Goal: Transaction & Acquisition: Book appointment/travel/reservation

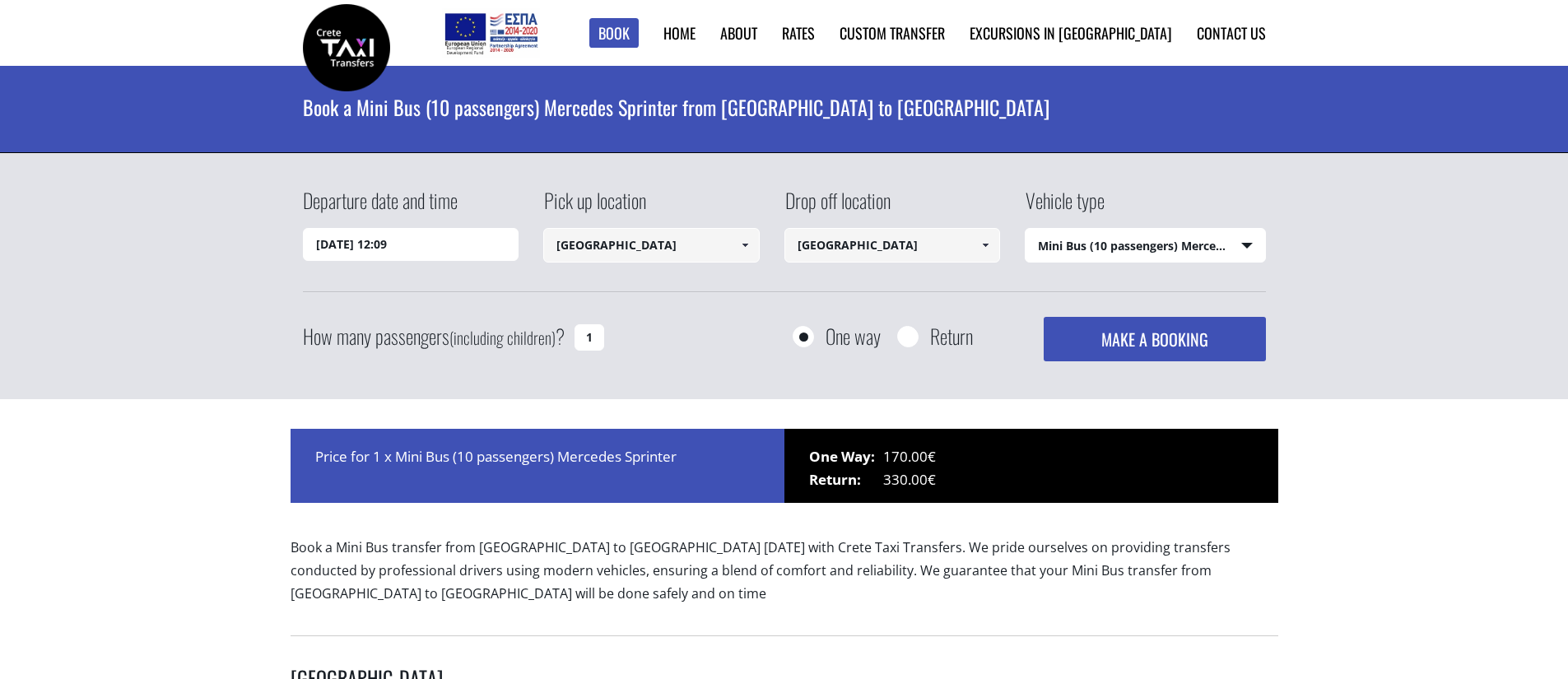
select select "542"
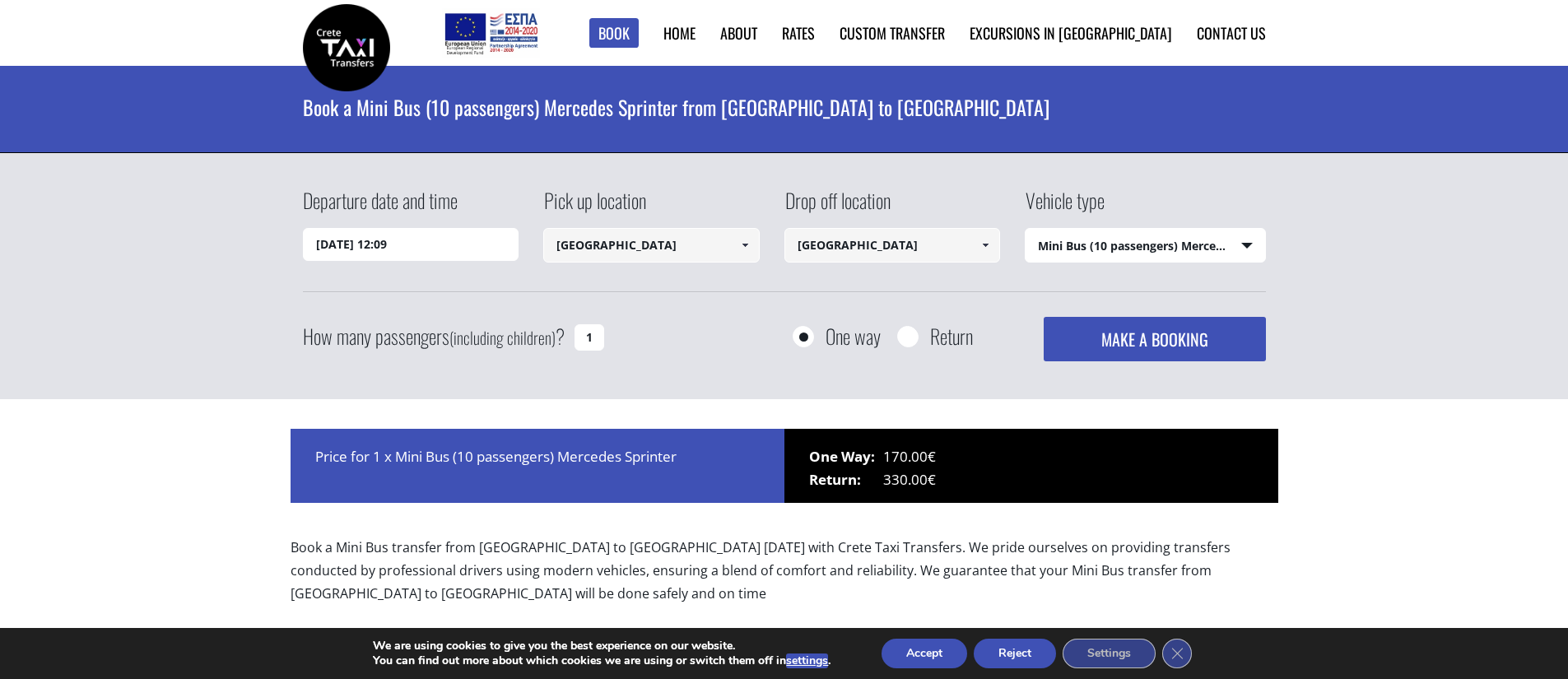
click at [908, 654] on button "Accept" at bounding box center [924, 654] width 86 height 29
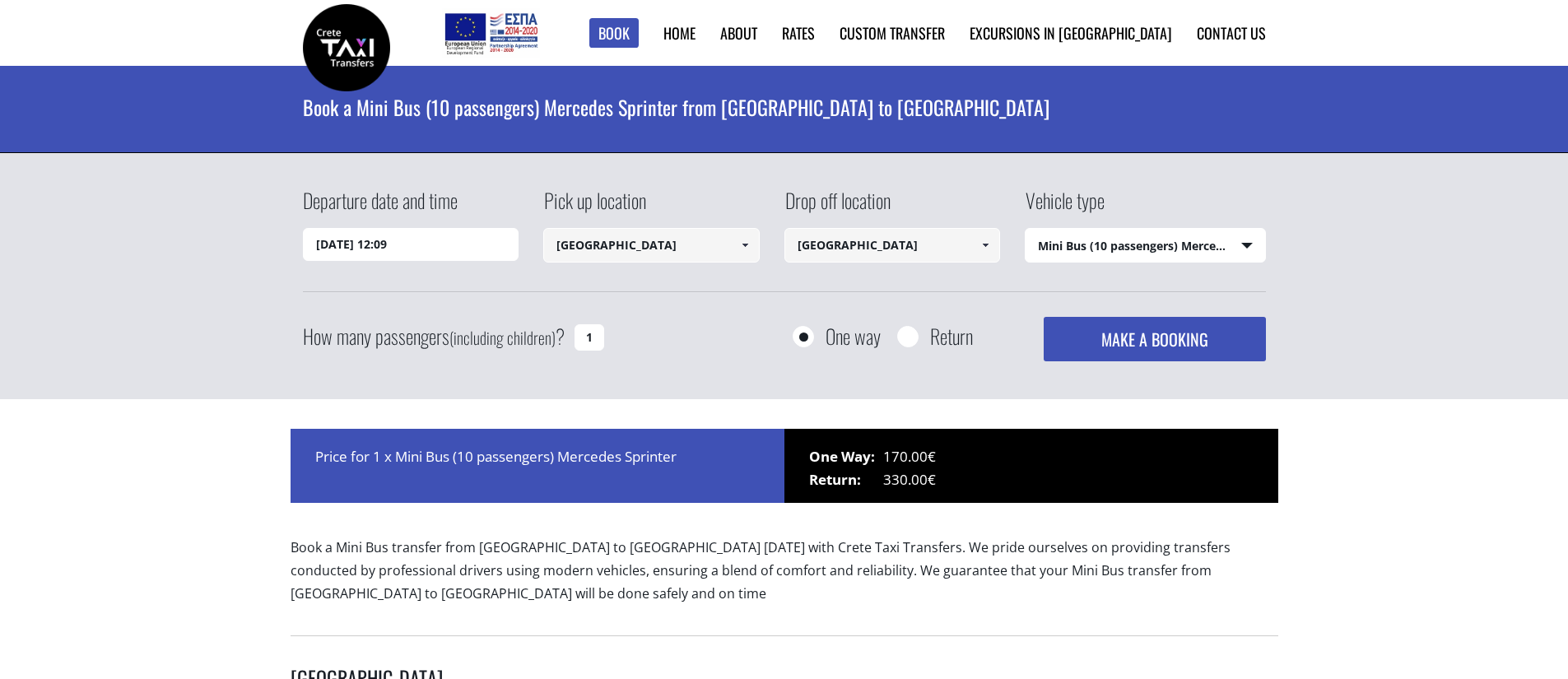
click at [1183, 248] on select "Select vehicle type Taxi (4 passengers) Mercedes E Class Mini Van (7 passengers…" at bounding box center [1145, 246] width 239 height 35
click at [559, 250] on input "Rethymnon city" at bounding box center [652, 245] width 217 height 35
click at [756, 249] on link at bounding box center [744, 245] width 27 height 35
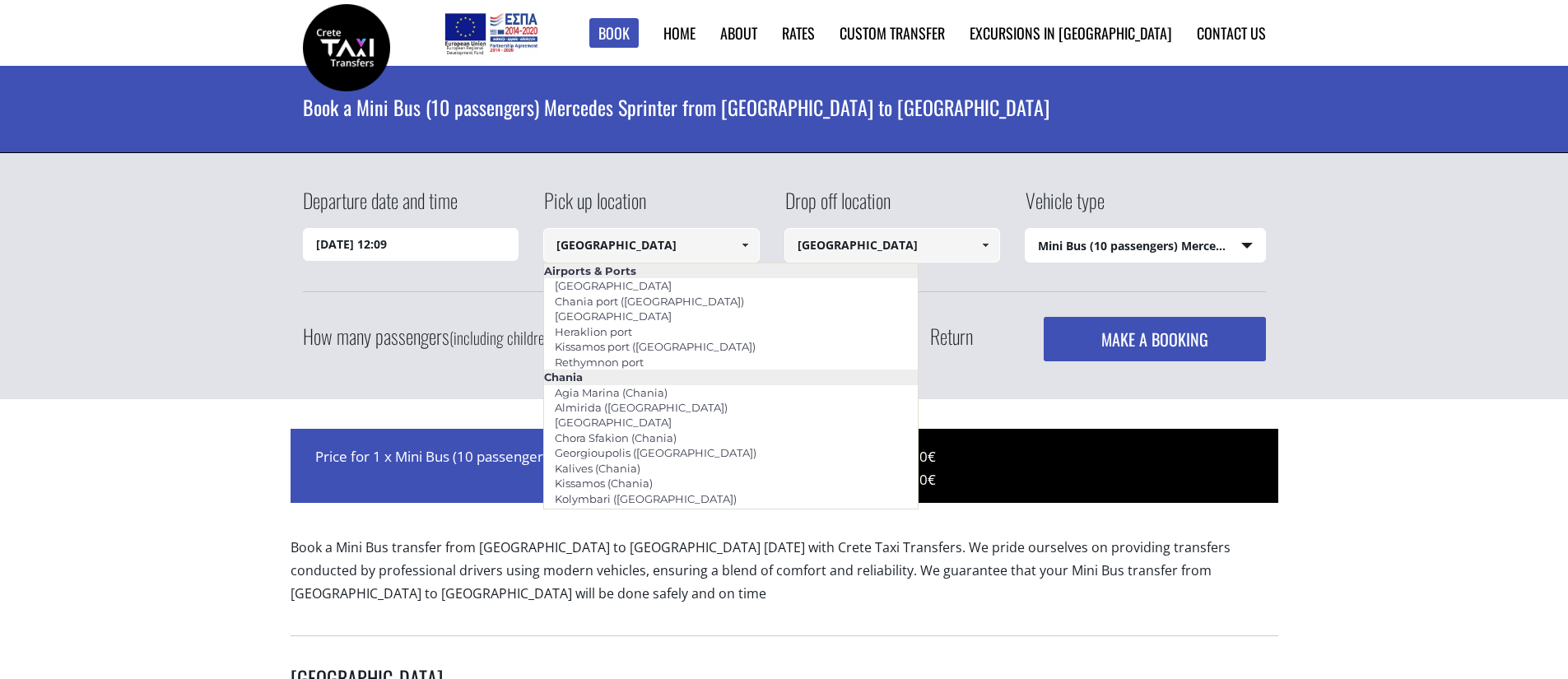
click at [735, 196] on div "Pick up location Rethymnon city Select pickup location Chania airport Chania po…" at bounding box center [664, 226] width 241 height 81
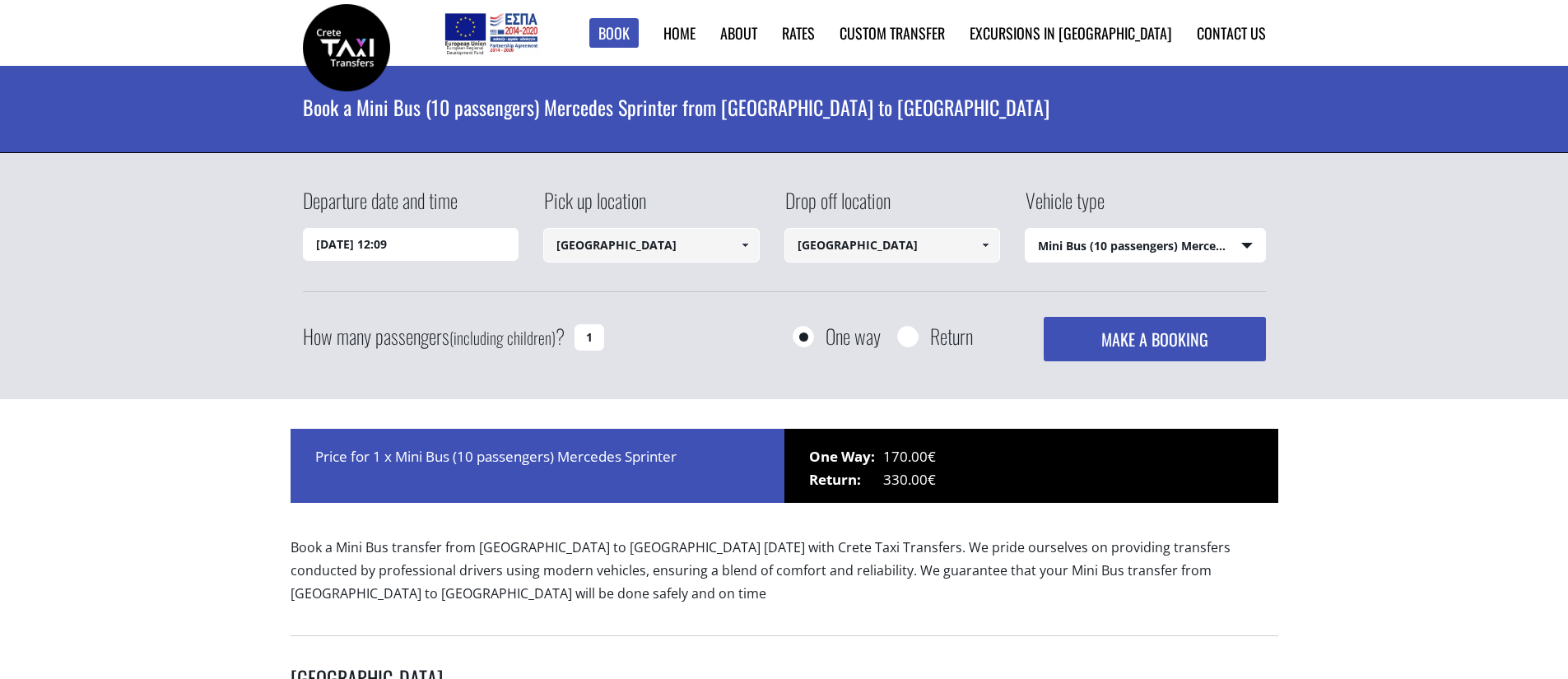
click at [1078, 330] on button "MAKE A BOOKING" at bounding box center [1154, 339] width 221 height 44
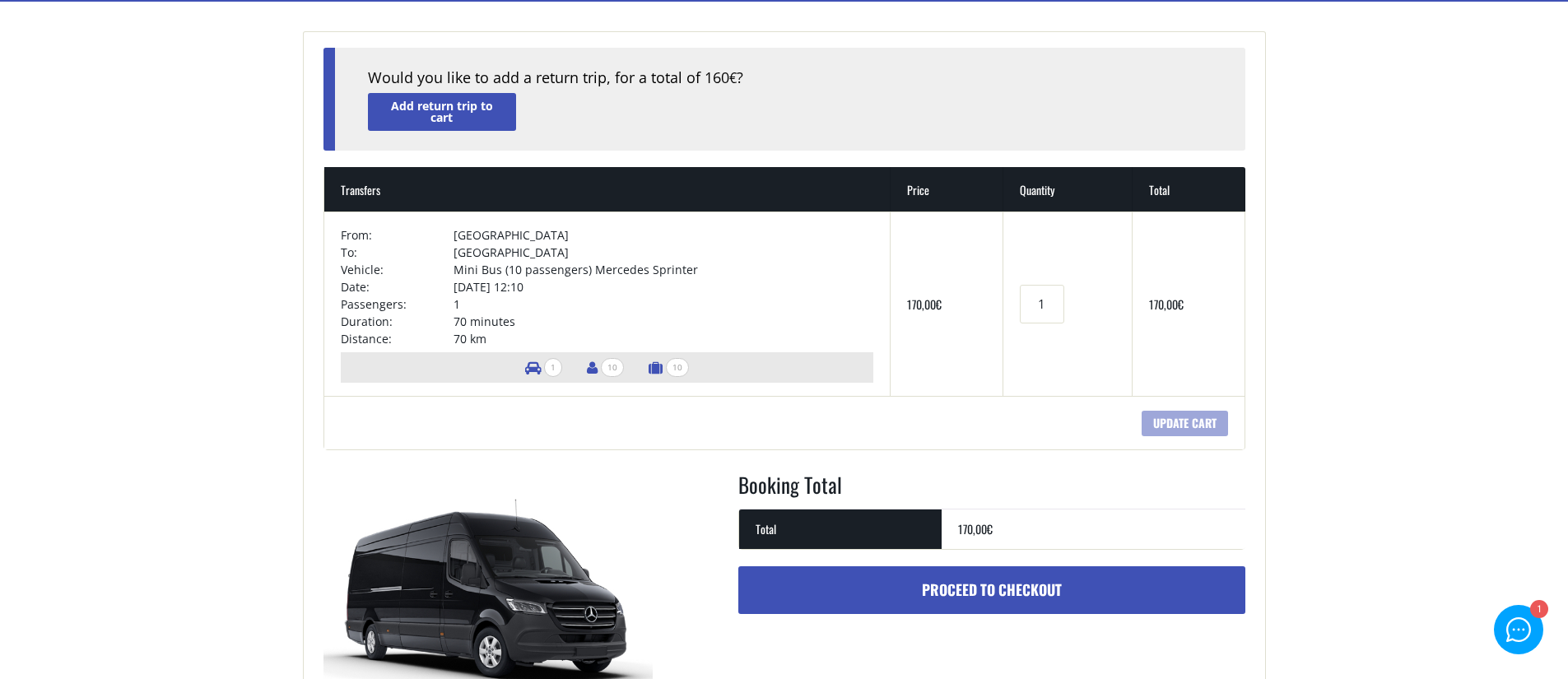
scroll to position [270, 0]
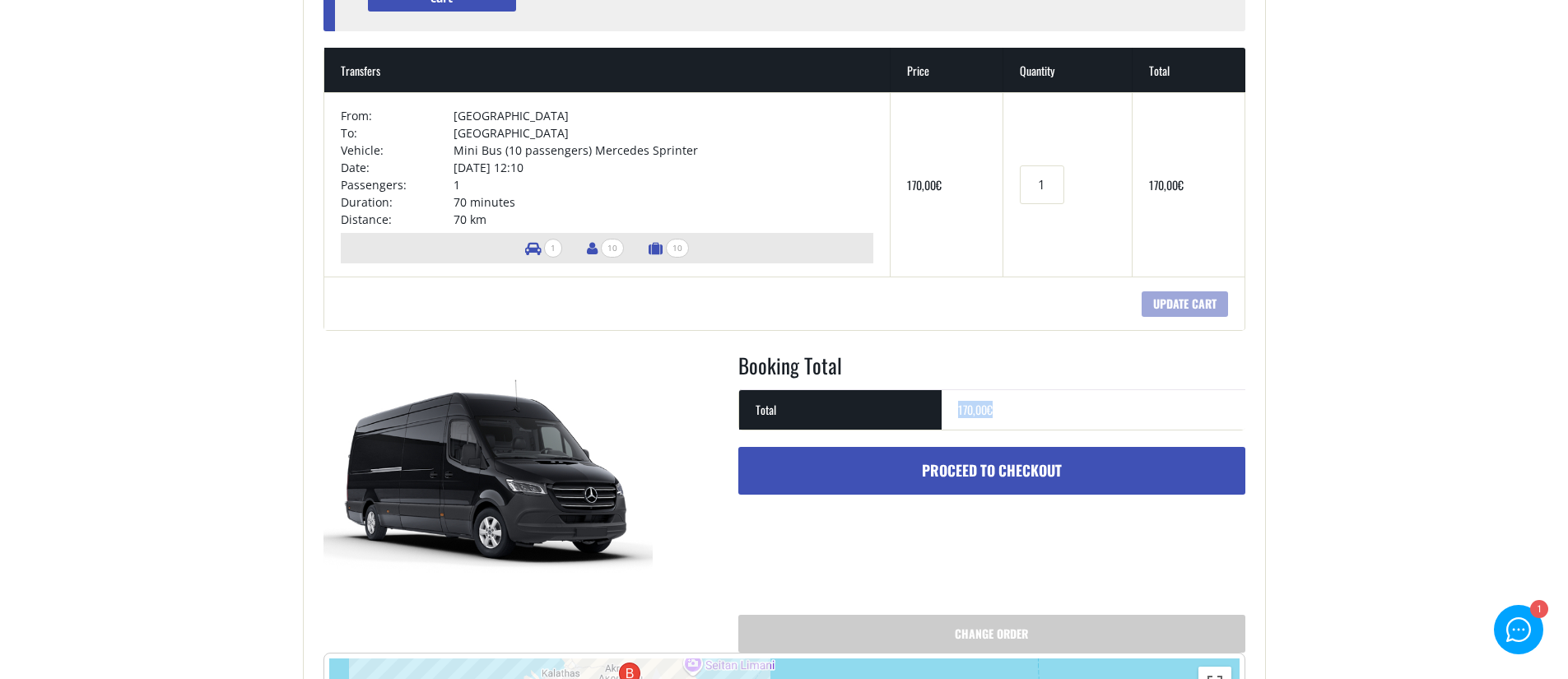
drag, startPoint x: 993, startPoint y: 408, endPoint x: 946, endPoint y: 413, distance: 47.3
click at [946, 413] on td "170,00 €" at bounding box center [1093, 409] width 303 height 41
click at [955, 413] on td "170,00 €" at bounding box center [1093, 409] width 303 height 41
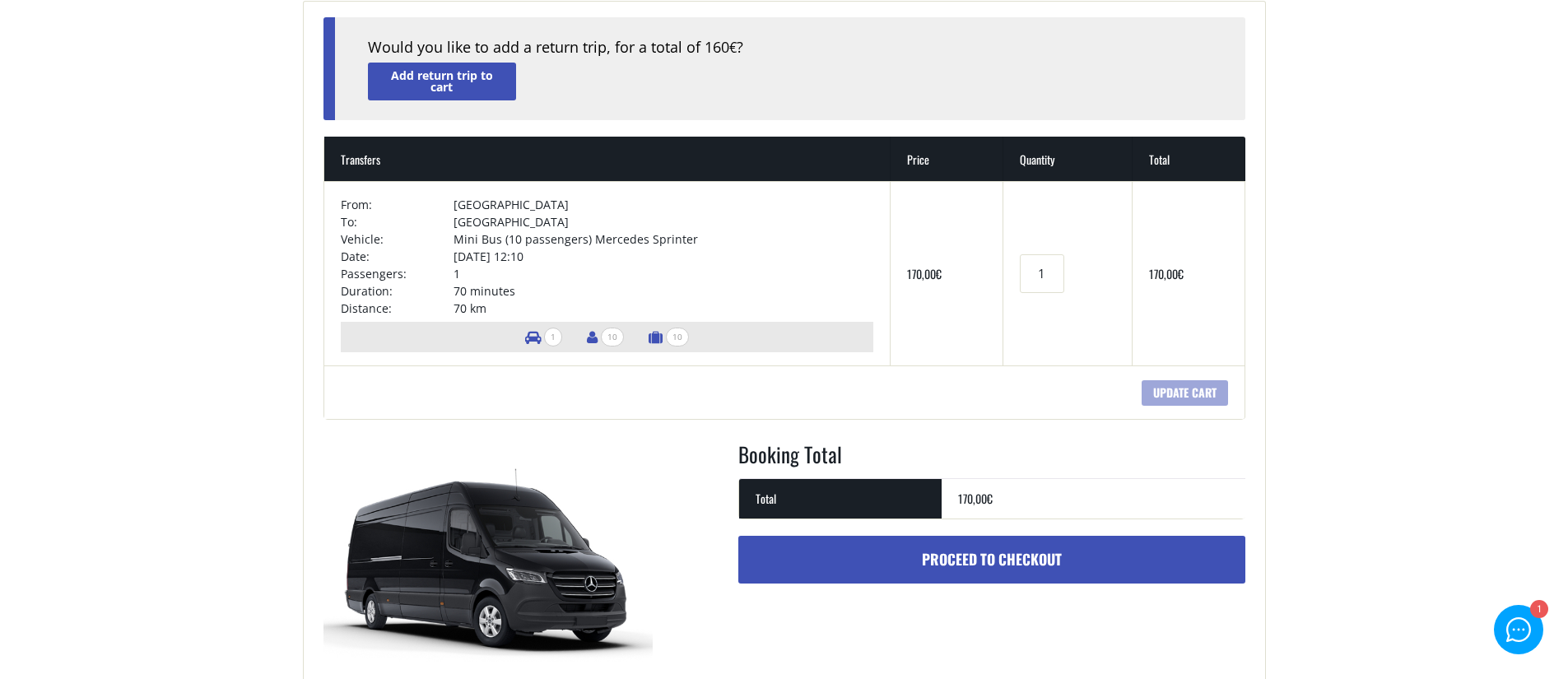
scroll to position [169, 0]
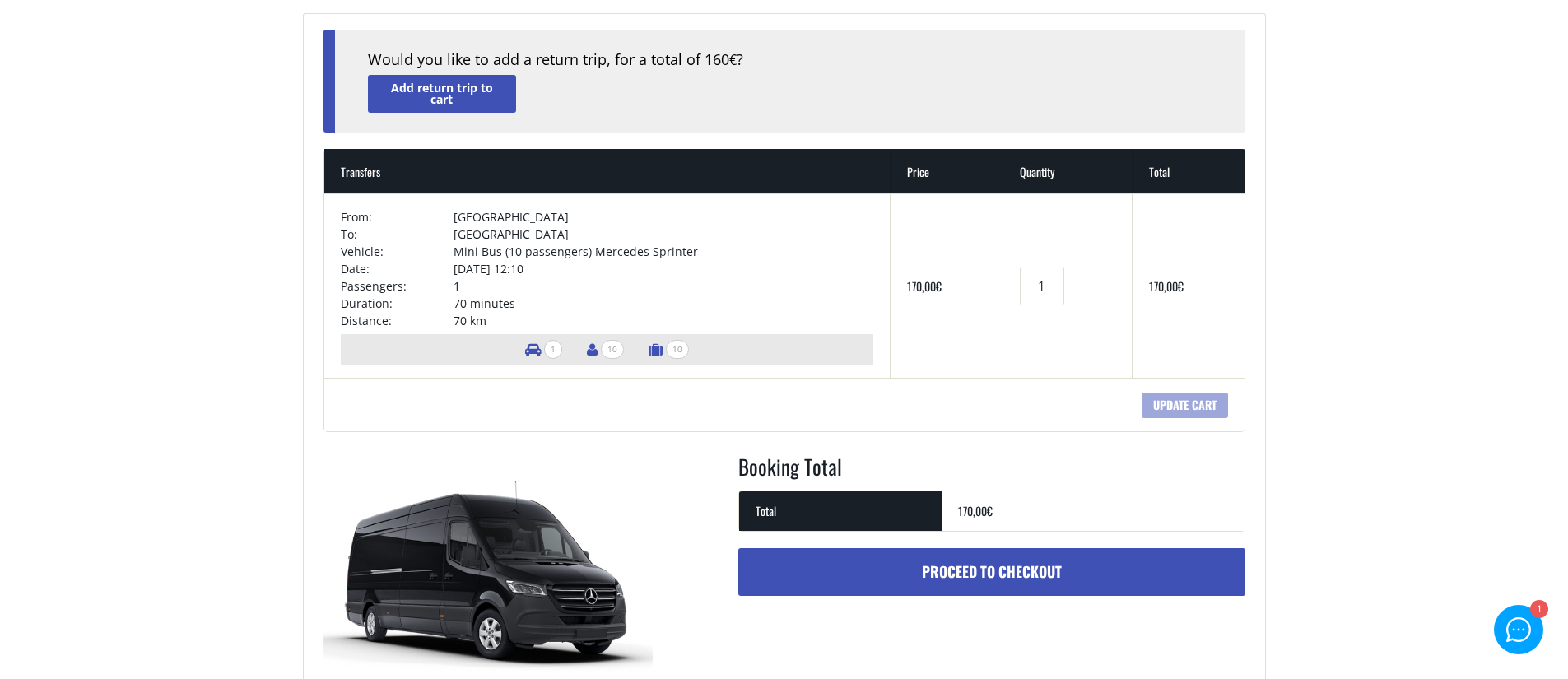
click at [609, 350] on span "10" at bounding box center [612, 349] width 23 height 19
click at [669, 353] on span "10" at bounding box center [677, 349] width 23 height 19
click at [551, 350] on span "1" at bounding box center [553, 349] width 18 height 19
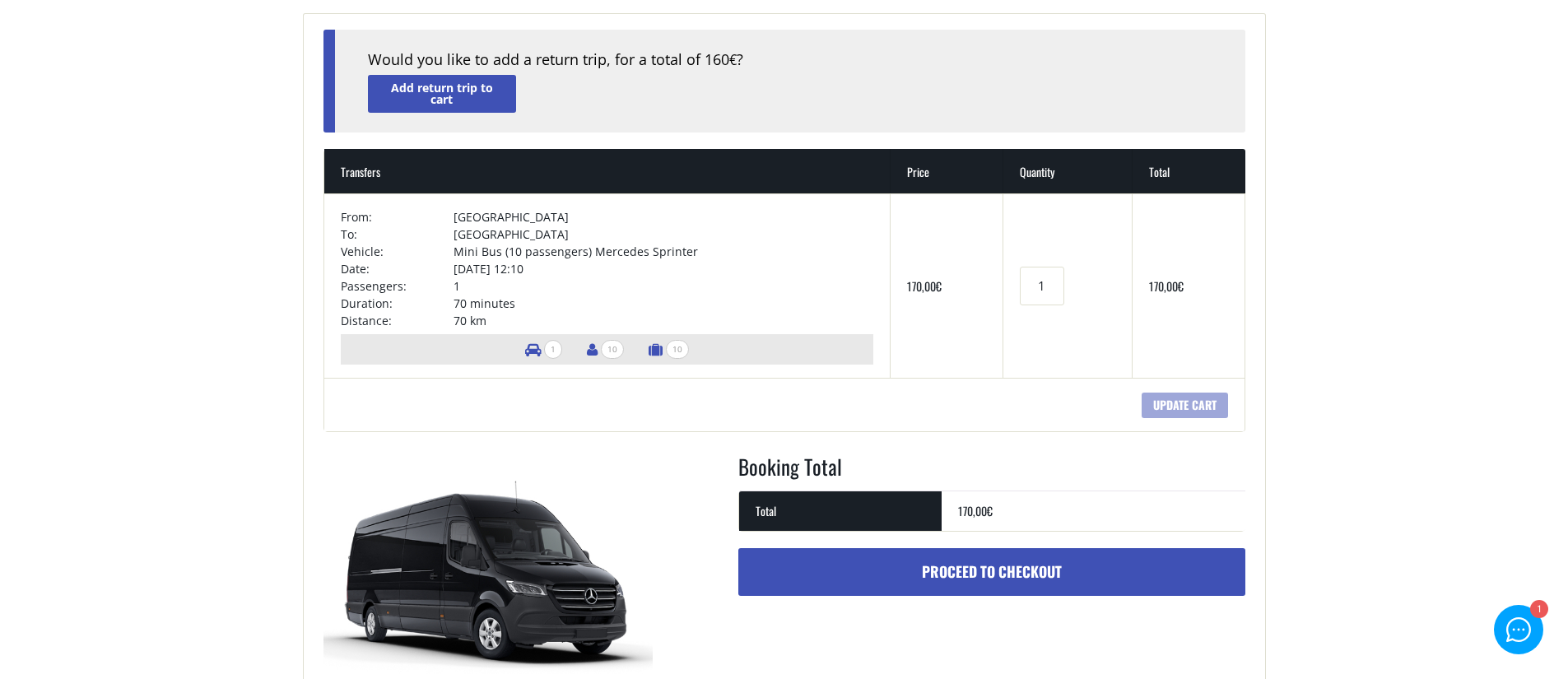
click at [551, 350] on span "1" at bounding box center [553, 349] width 18 height 19
click at [559, 349] on li "1" at bounding box center [543, 349] width 54 height 30
click at [566, 380] on td "Coupon: Apply coupon Update cart" at bounding box center [784, 405] width 921 height 54
drag, startPoint x: 604, startPoint y: 350, endPoint x: 621, endPoint y: 350, distance: 17.0
click at [621, 350] on li "10" at bounding box center [606, 349] width 54 height 30
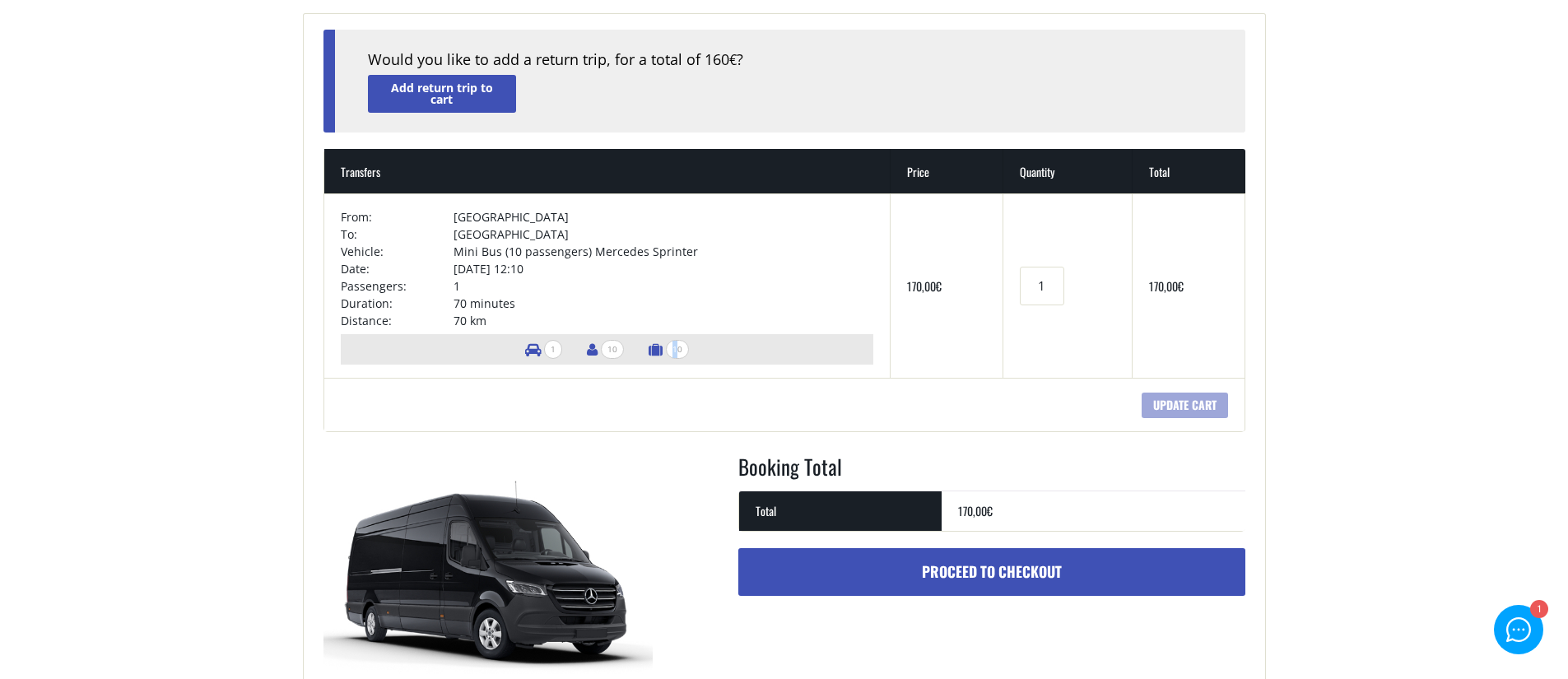
drag, startPoint x: 674, startPoint y: 348, endPoint x: 661, endPoint y: 350, distance: 13.2
click at [666, 350] on span "10" at bounding box center [677, 349] width 23 height 19
drag, startPoint x: 667, startPoint y: 350, endPoint x: 691, endPoint y: 349, distance: 24.0
click at [689, 349] on li "10" at bounding box center [669, 349] width 57 height 30
click at [708, 379] on td "Coupon: Apply coupon Update cart" at bounding box center [784, 405] width 921 height 54
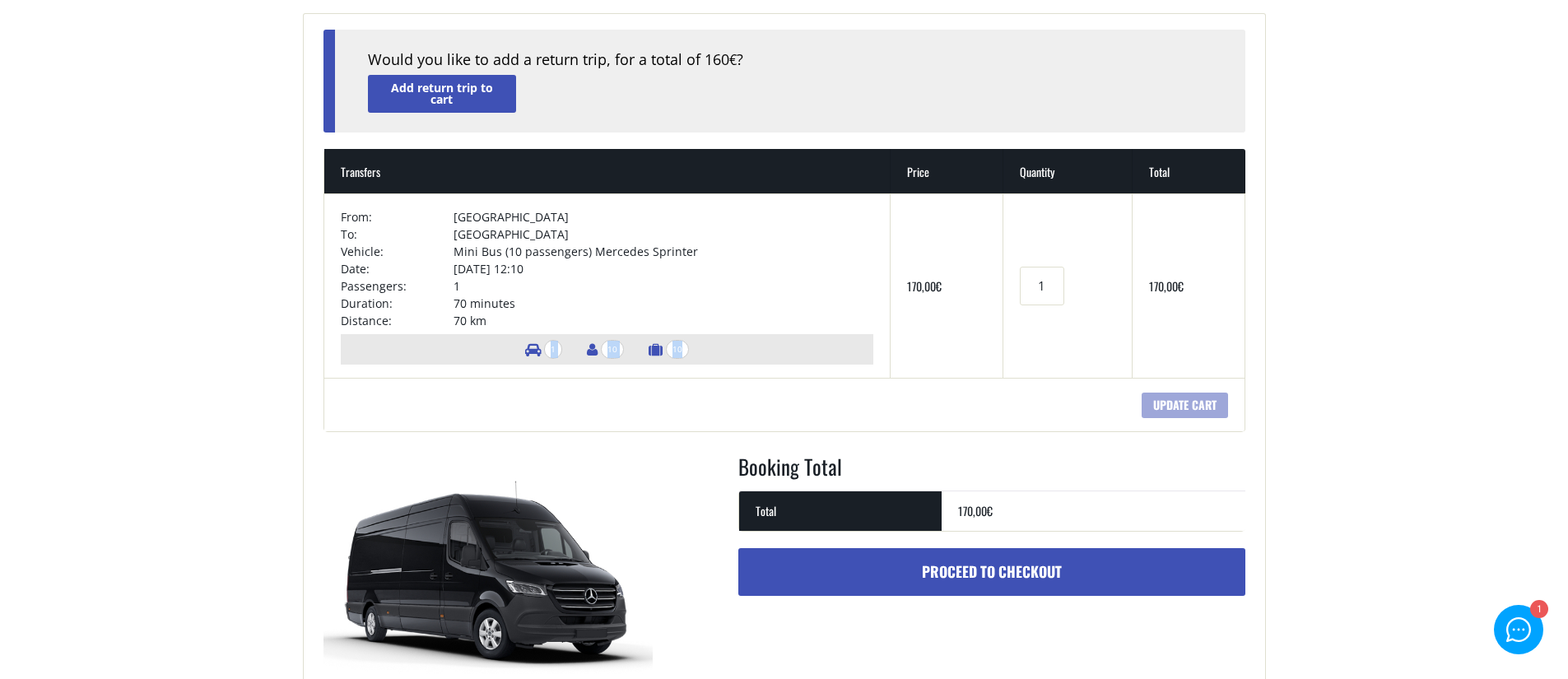
drag, startPoint x: 662, startPoint y: 355, endPoint x: 526, endPoint y: 351, distance: 136.1
click at [526, 351] on ul "1 10 10" at bounding box center [607, 349] width 532 height 30
click at [526, 351] on icon at bounding box center [533, 349] width 16 height 14
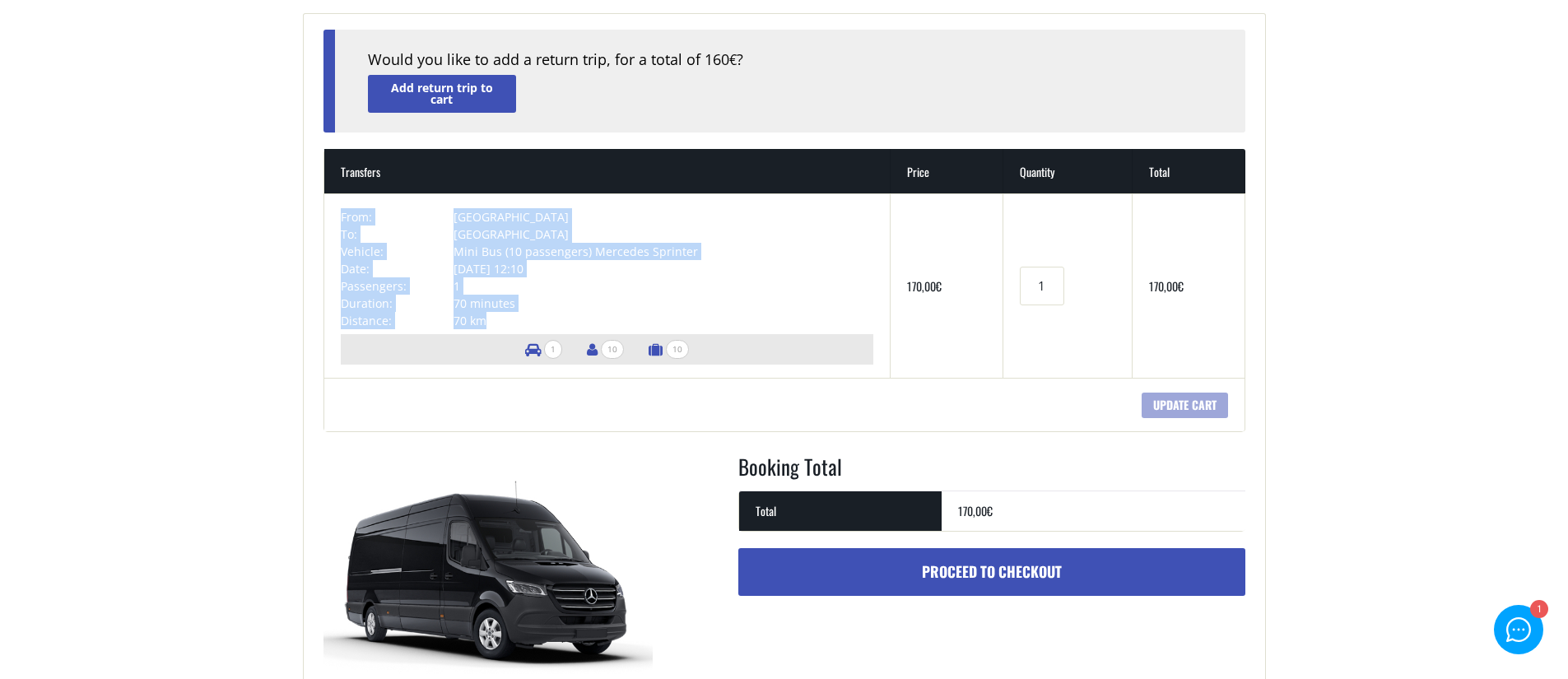
drag, startPoint x: 479, startPoint y: 324, endPoint x: 334, endPoint y: 212, distance: 183.2
click at [334, 212] on td "From: Rethymnon city To: Chania airport Vehicle: Mini Bus (10 passengers) Merce…" at bounding box center [607, 285] width 566 height 185
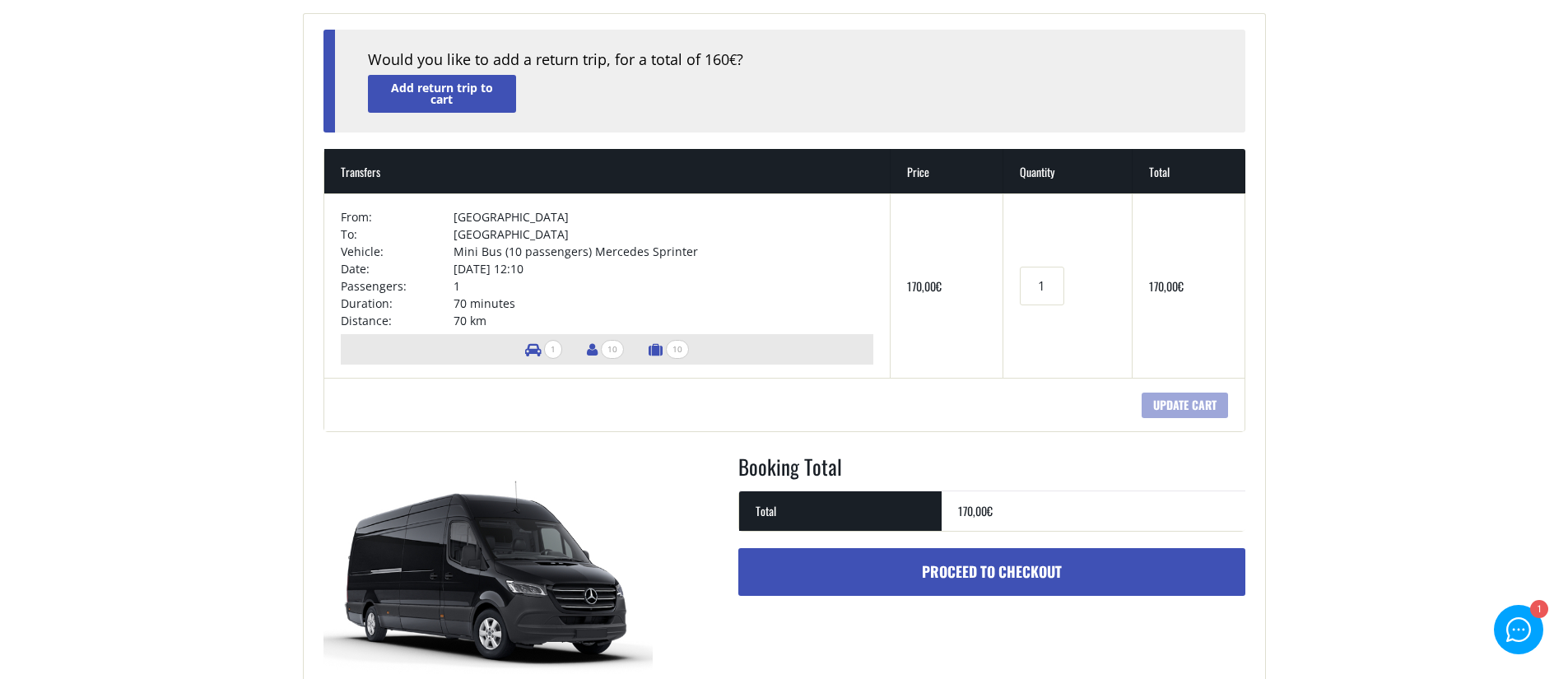
click at [335, 212] on td "From: Rethymnon city To: Chania airport Vehicle: Mini Bus (10 passengers) Merce…" at bounding box center [607, 285] width 566 height 185
click at [369, 245] on td "Vehicle:" at bounding box center [397, 251] width 113 height 17
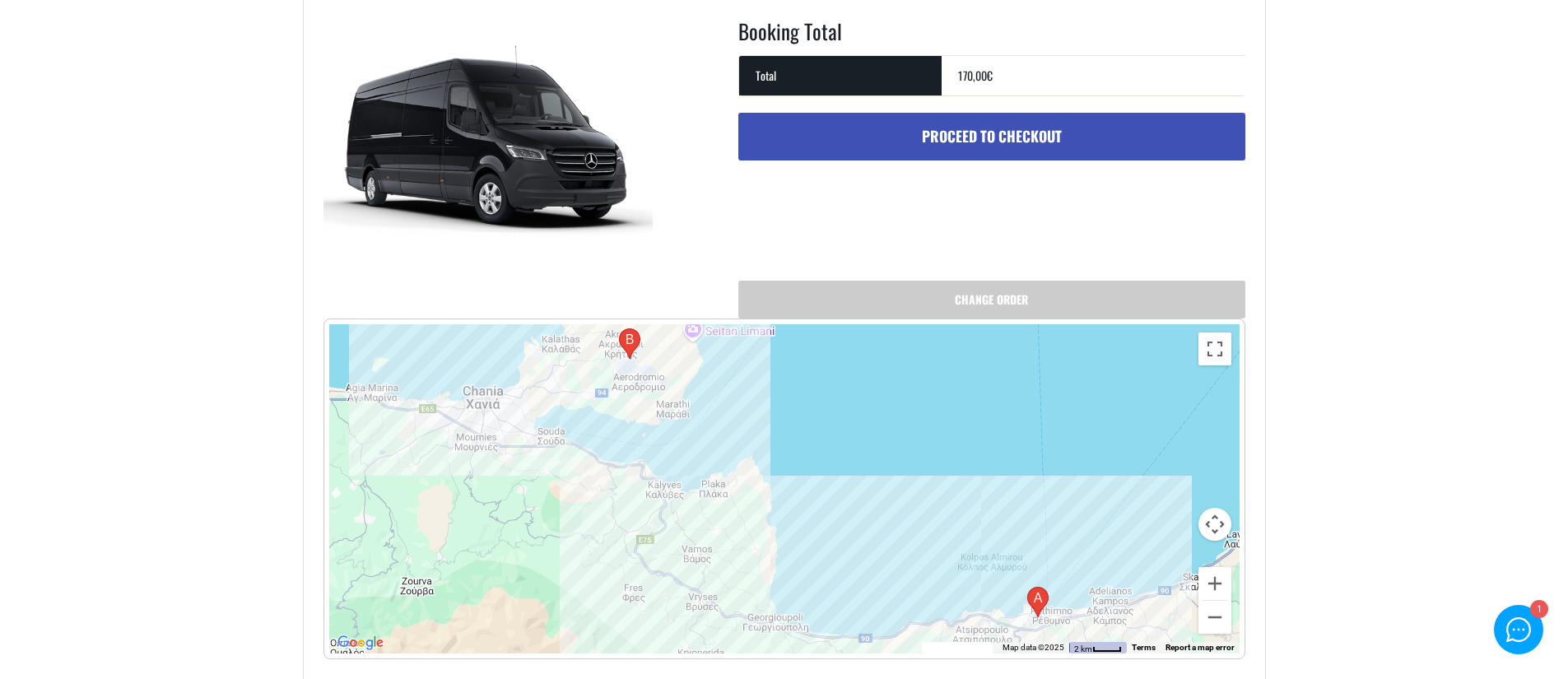
scroll to position [513, 0]
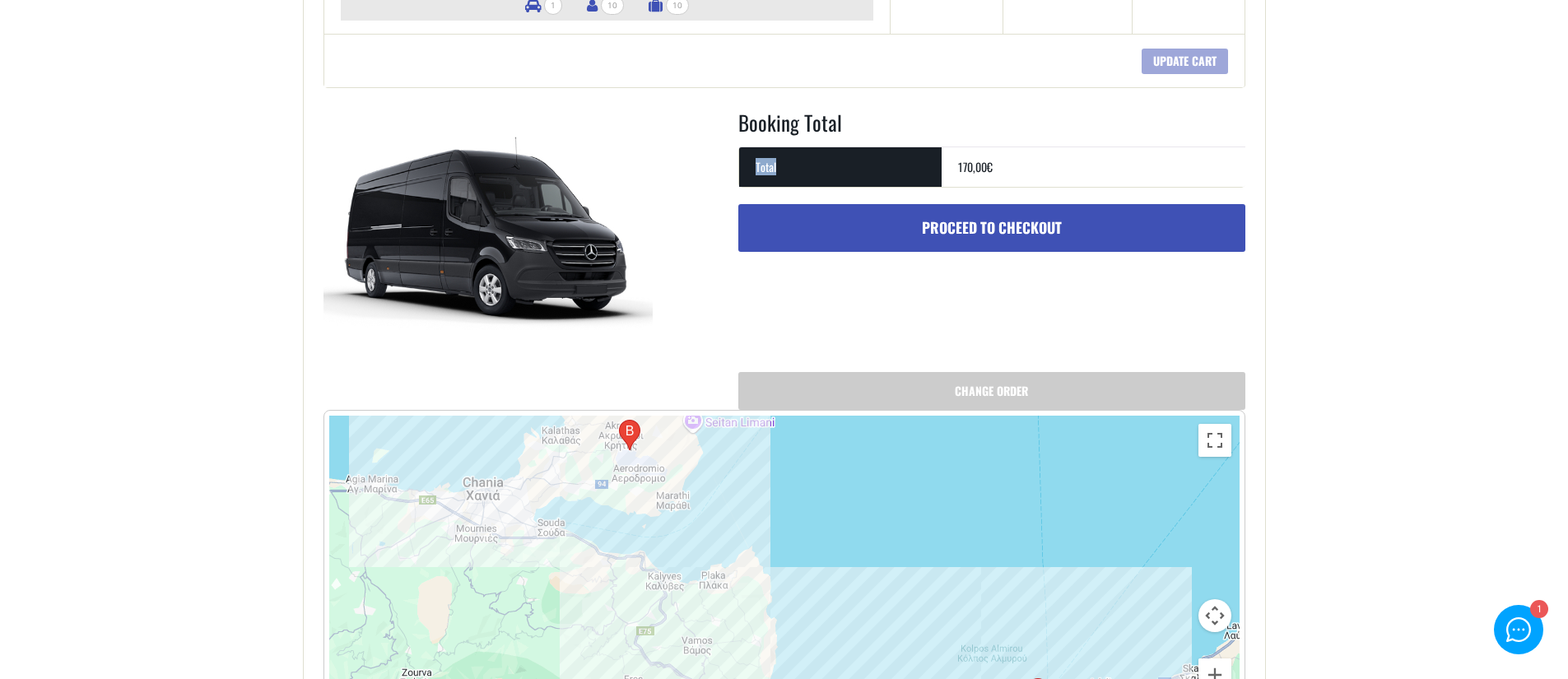
drag, startPoint x: 775, startPoint y: 171, endPoint x: 747, endPoint y: 173, distance: 28.1
click at [747, 173] on th "Total" at bounding box center [841, 166] width 203 height 41
click at [749, 173] on th "Total" at bounding box center [841, 166] width 203 height 41
drag, startPoint x: 992, startPoint y: 171, endPoint x: 948, endPoint y: 167, distance: 44.2
click at [948, 167] on td "170,00 €" at bounding box center [1093, 166] width 303 height 41
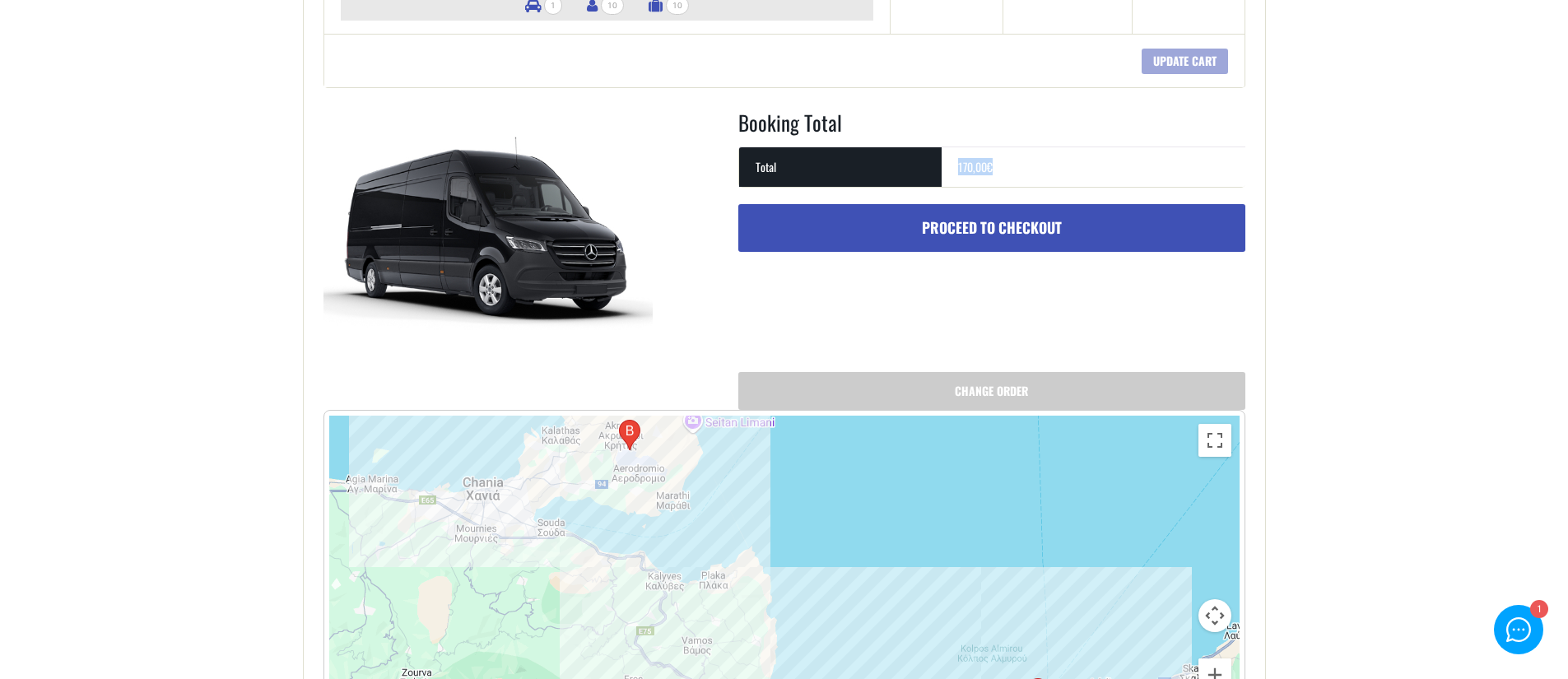
click at [948, 167] on td "170,00 €" at bounding box center [1093, 166] width 303 height 41
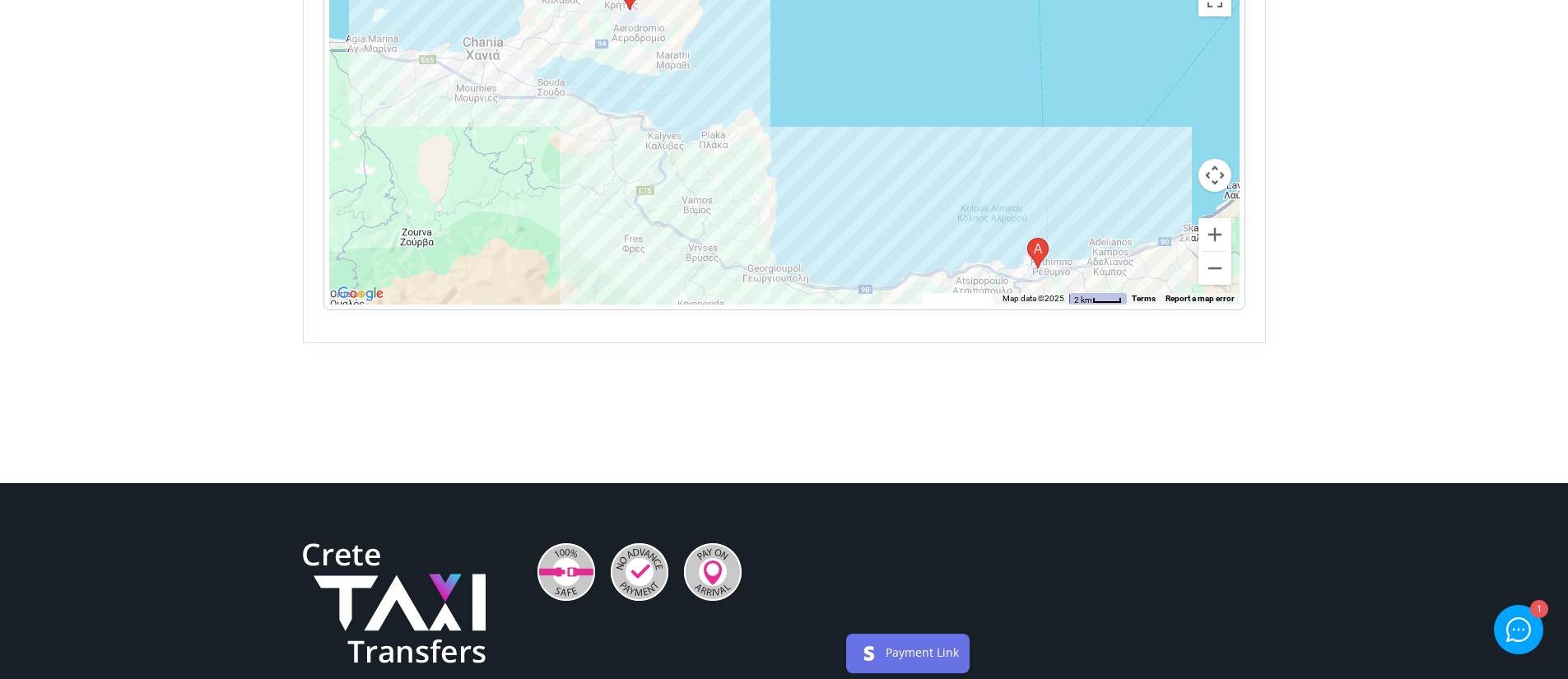
scroll to position [790, 0]
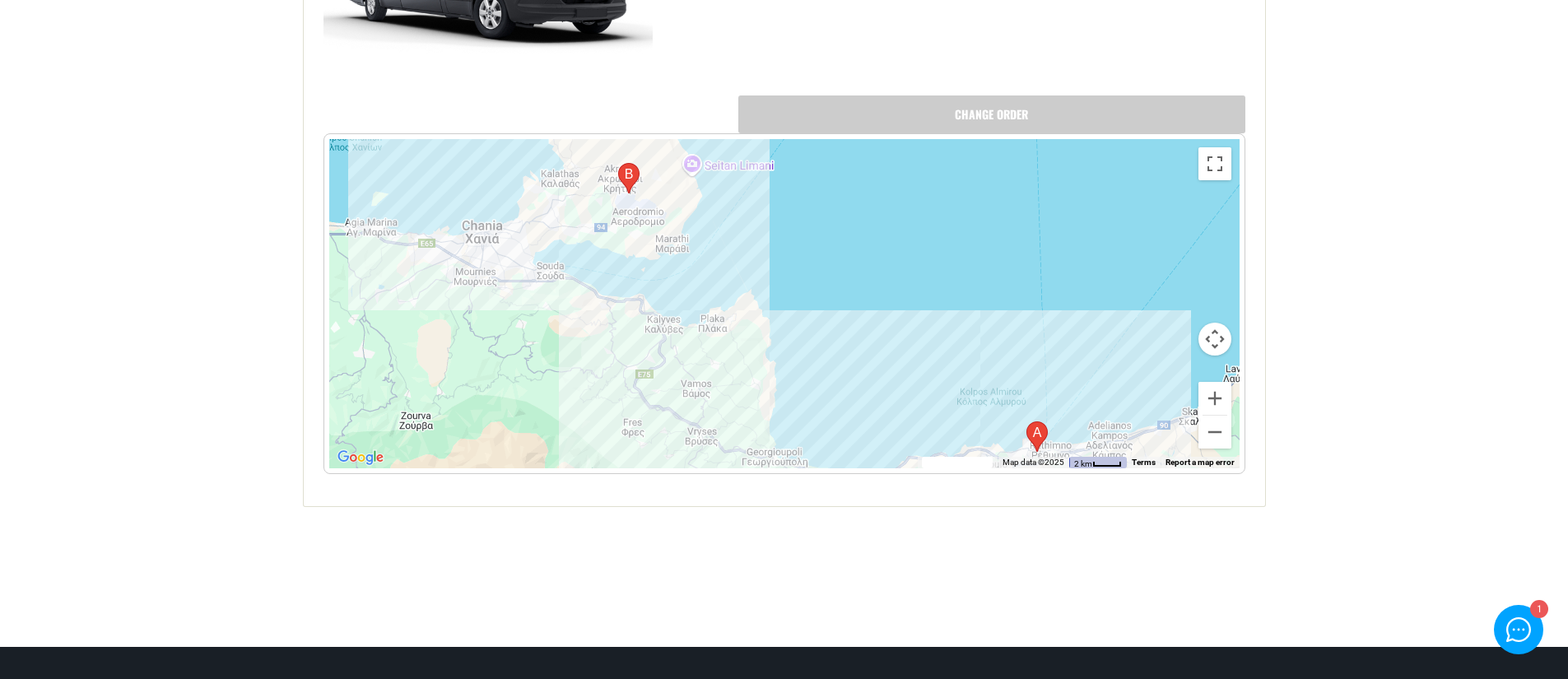
drag, startPoint x: 651, startPoint y: 354, endPoint x: 650, endPoint y: 374, distance: 20.0
click at [650, 374] on div at bounding box center [784, 304] width 910 height 330
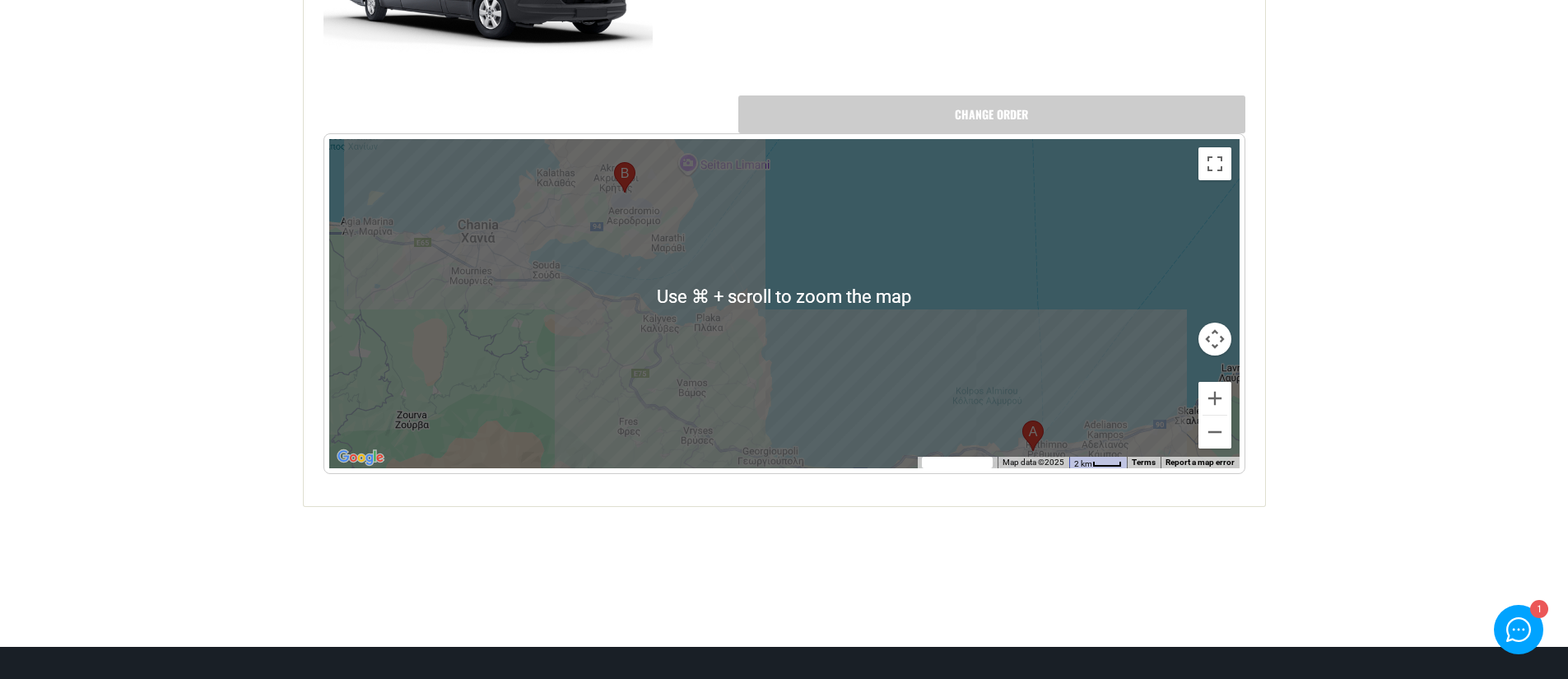
scroll to position [787, 0]
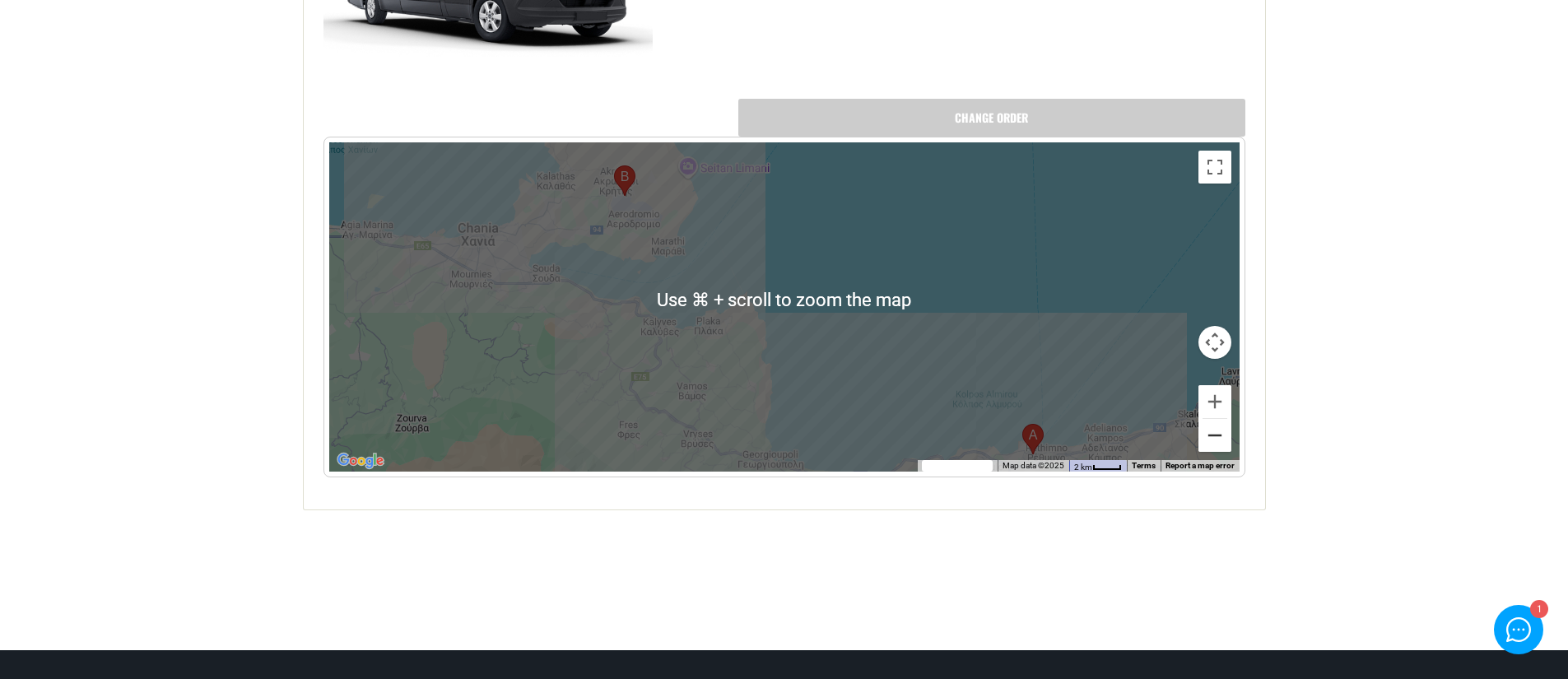
click at [1213, 439] on button "Zoom out" at bounding box center [1215, 435] width 33 height 33
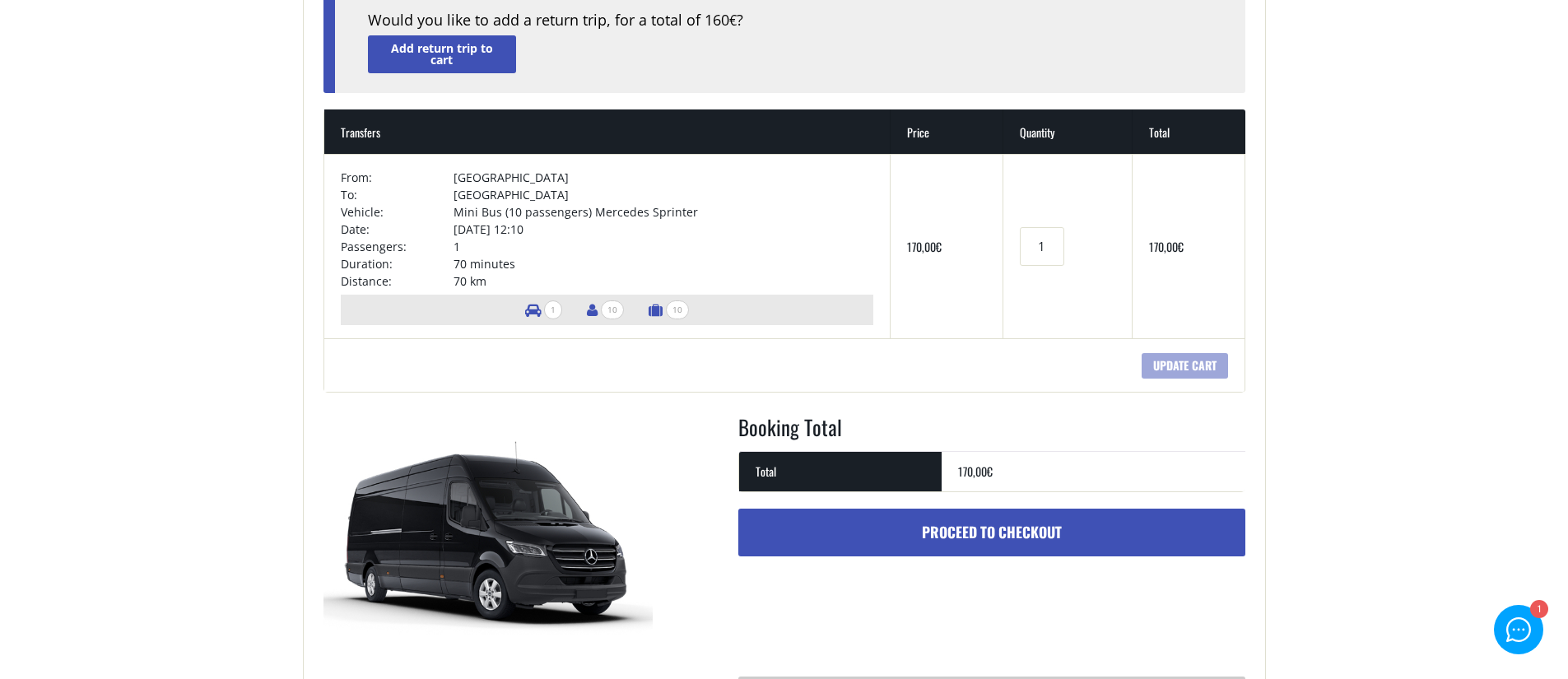
scroll to position [0, 0]
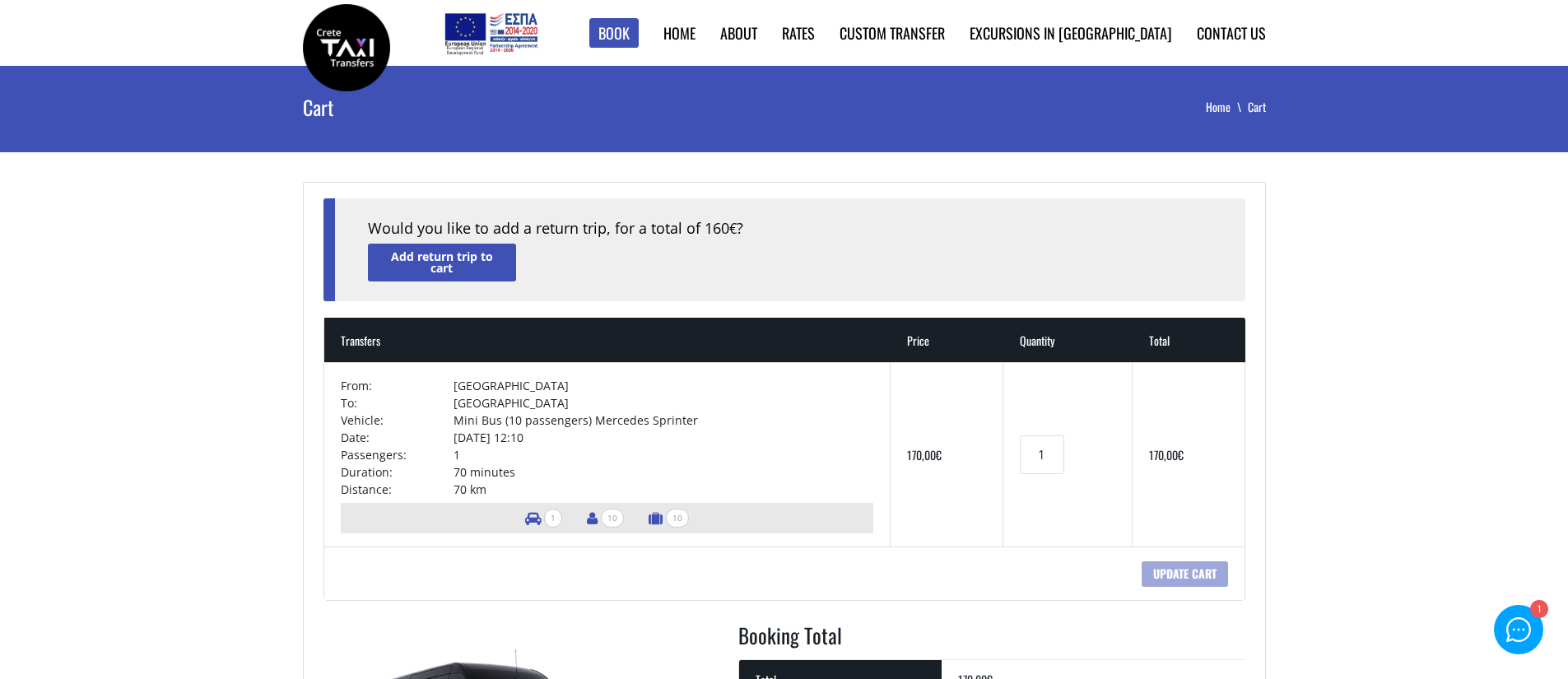
drag, startPoint x: 742, startPoint y: 223, endPoint x: 663, endPoint y: 225, distance: 79.0
click at [663, 225] on div "Would you like to add a return trip, for a total of 160 € ?" at bounding box center [790, 229] width 844 height 22
click at [664, 225] on div "Would you like to add a return trip, for a total of 160 € ?" at bounding box center [790, 229] width 844 height 22
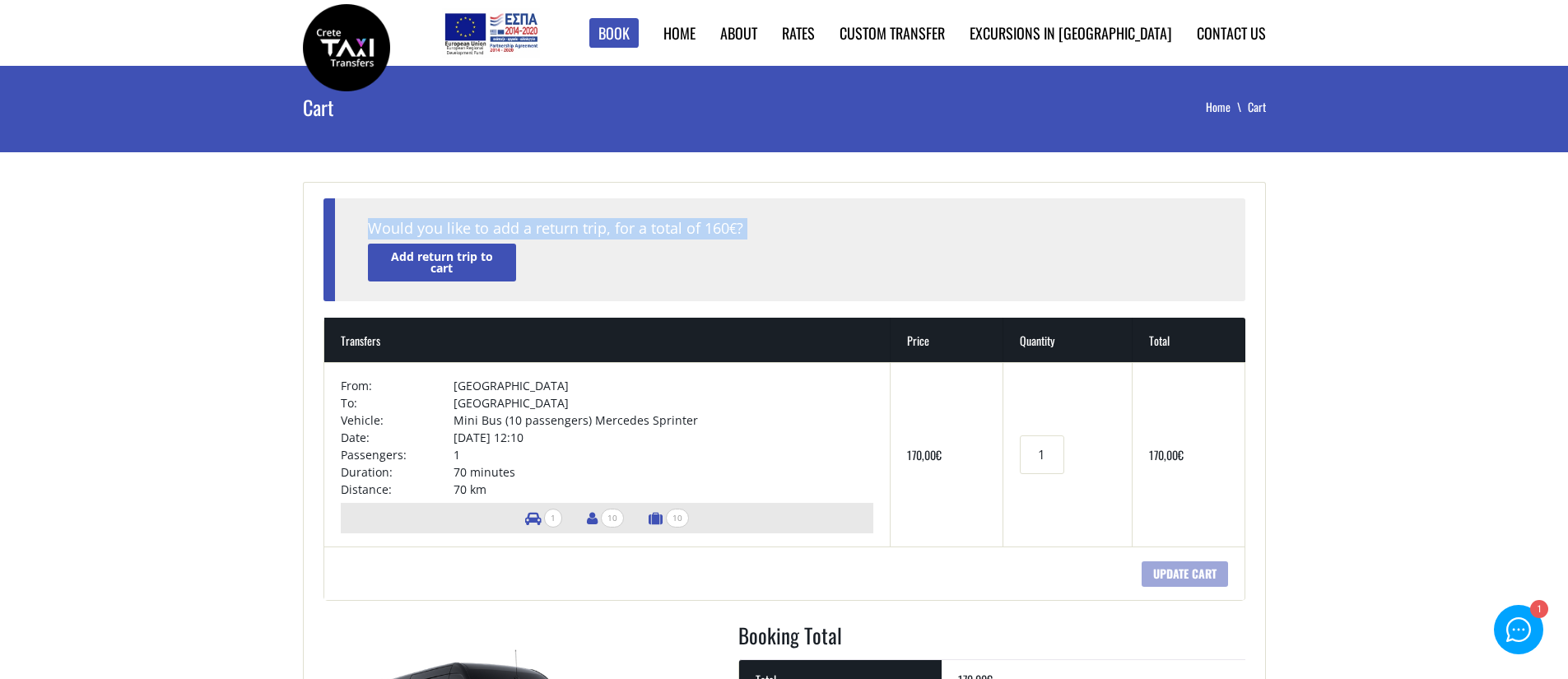
click at [663, 238] on div "Would you like to add a return trip, for a total of 160 € ? Add return trip to …" at bounding box center [784, 250] width 921 height 103
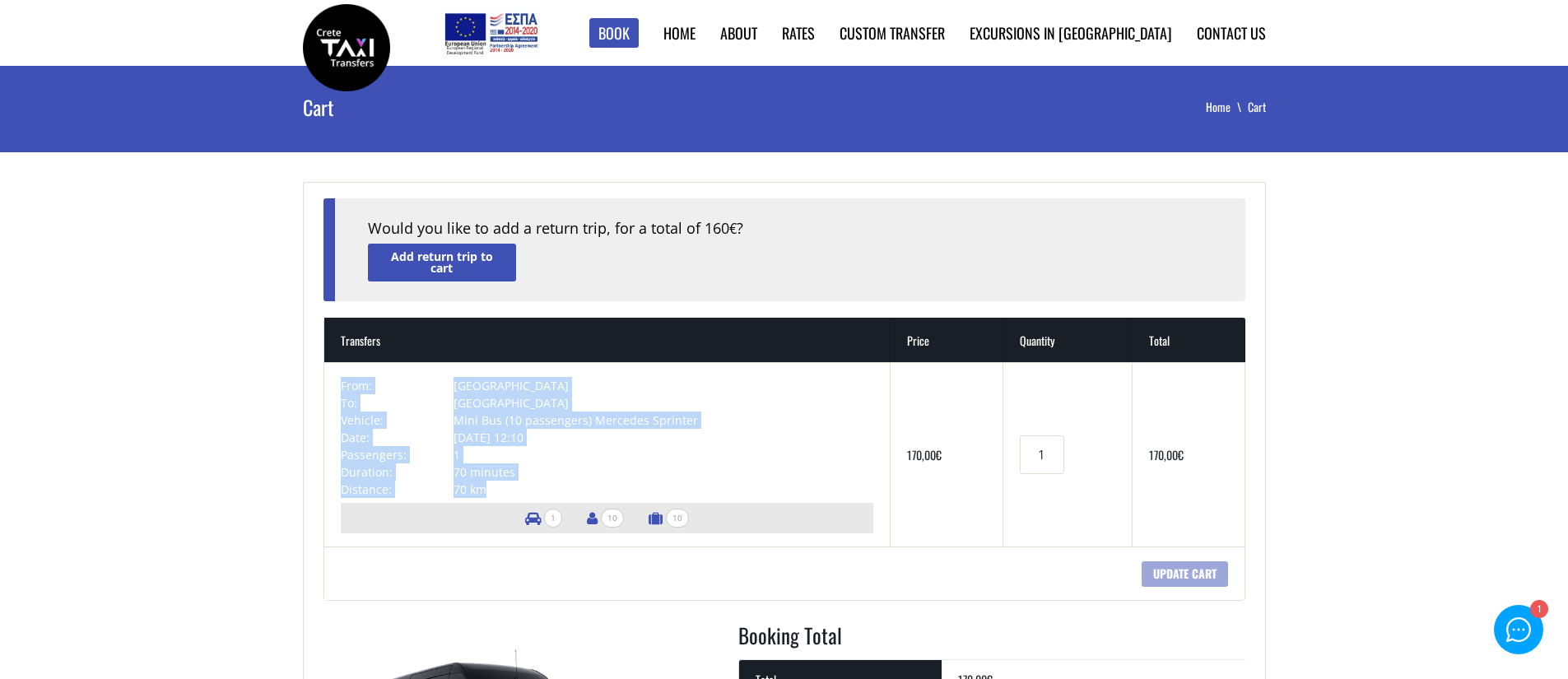
drag, startPoint x: 493, startPoint y: 488, endPoint x: 341, endPoint y: 388, distance: 181.9
click at [341, 388] on tbody "From: Rethymnon city To: Chania airport Vehicle: Mini Bus (10 passengers) Merce…" at bounding box center [607, 438] width 532 height 121
click at [341, 388] on td "From:" at bounding box center [397, 386] width 113 height 17
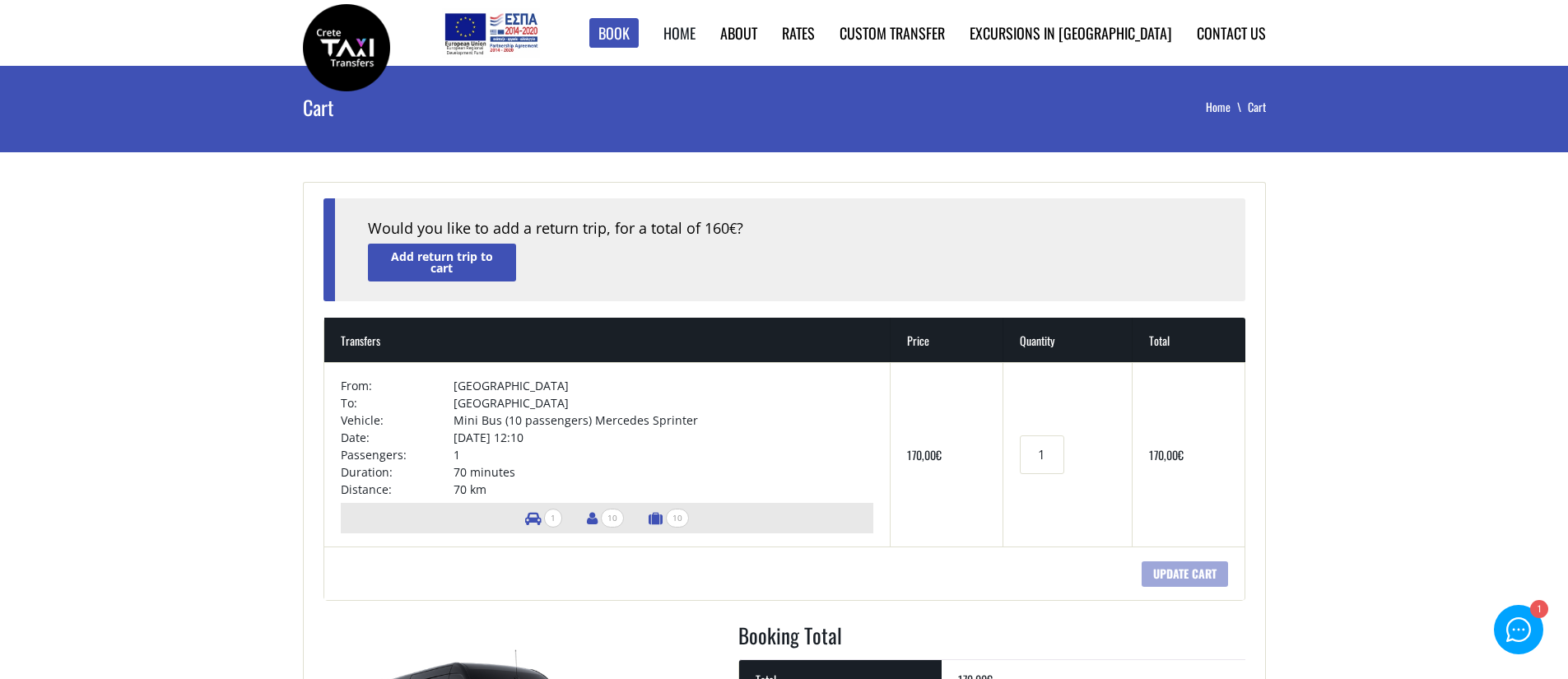
click at [695, 41] on link "Home" at bounding box center [679, 33] width 32 height 22
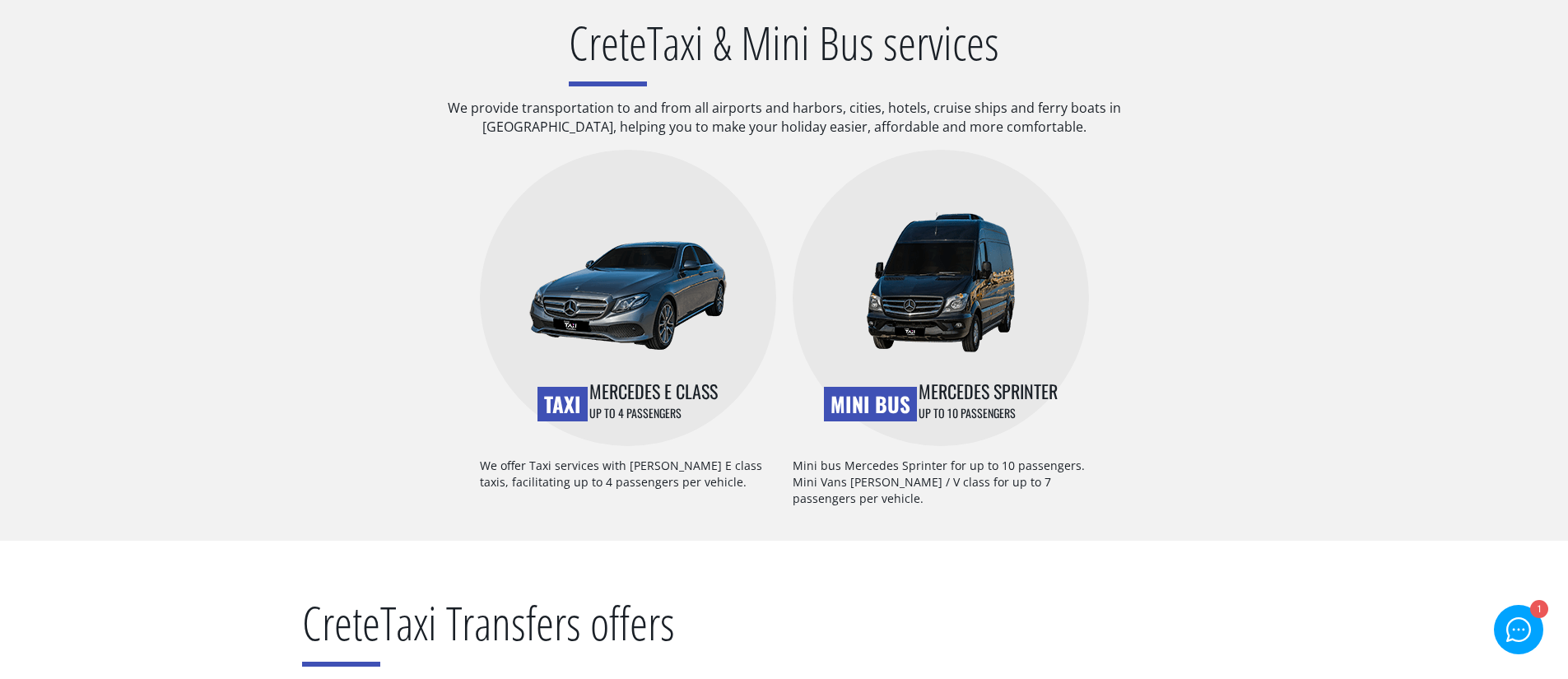
scroll to position [1180, 0]
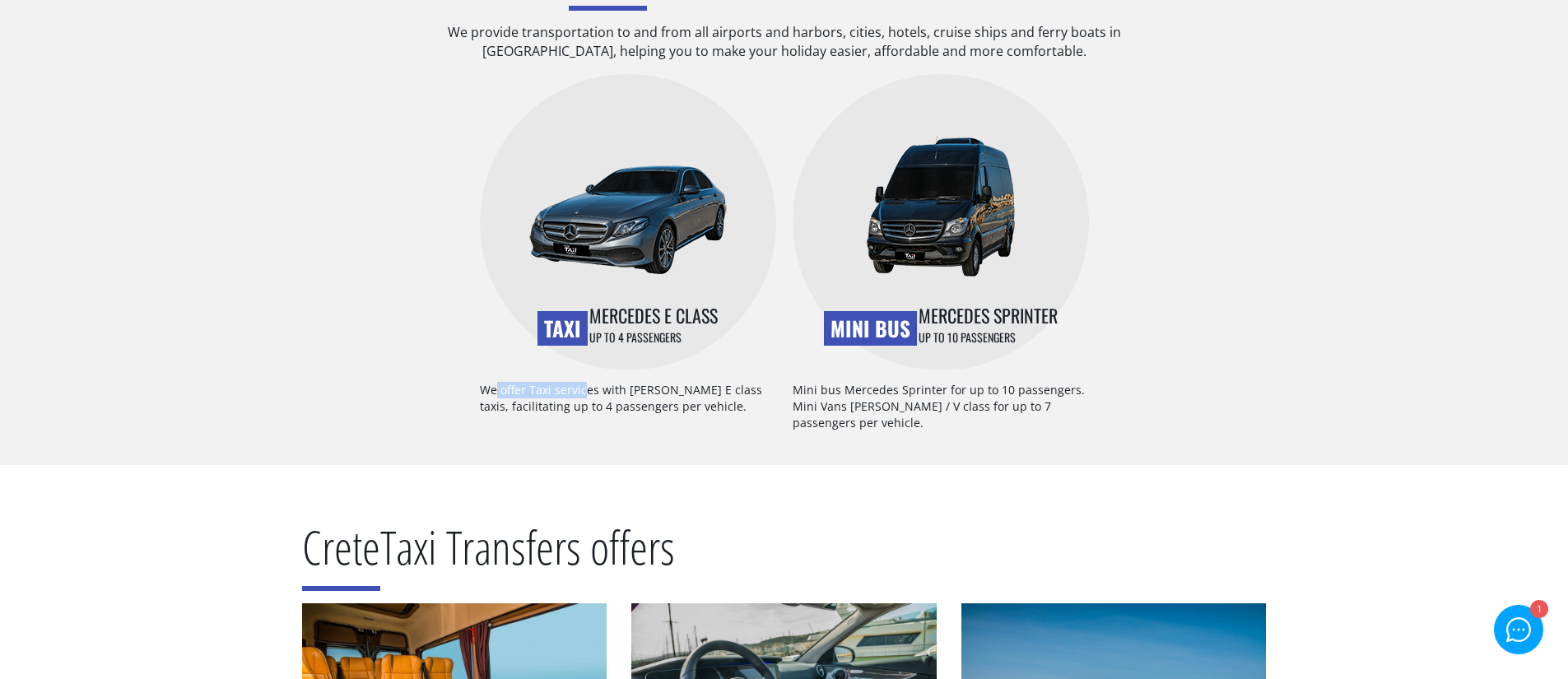
drag, startPoint x: 485, startPoint y: 393, endPoint x: 597, endPoint y: 395, distance: 112.0
click at [596, 395] on p "We offer Taxi services with Mercedes E class taxis, facilitating up to 4 passen…" at bounding box center [628, 414] width 296 height 62
click at [597, 395] on p "We offer Taxi services with Mercedes E class taxis, facilitating up to 4 passen…" at bounding box center [628, 414] width 296 height 62
click at [597, 394] on p "We offer Taxi services with Mercedes E class taxis, facilitating up to 4 passen…" at bounding box center [628, 414] width 296 height 62
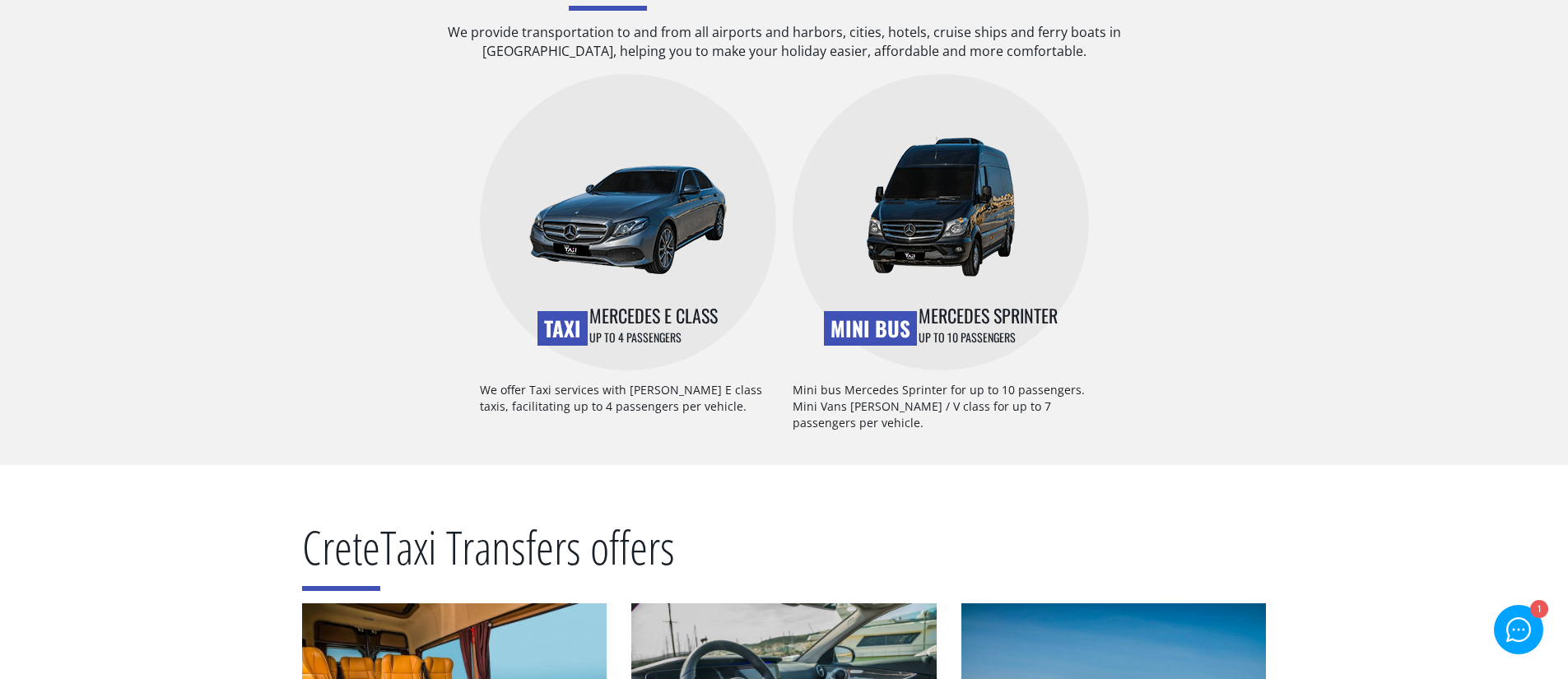
click at [568, 412] on p "We offer Taxi services with Mercedes E class taxis, facilitating up to 4 passen…" at bounding box center [628, 414] width 296 height 62
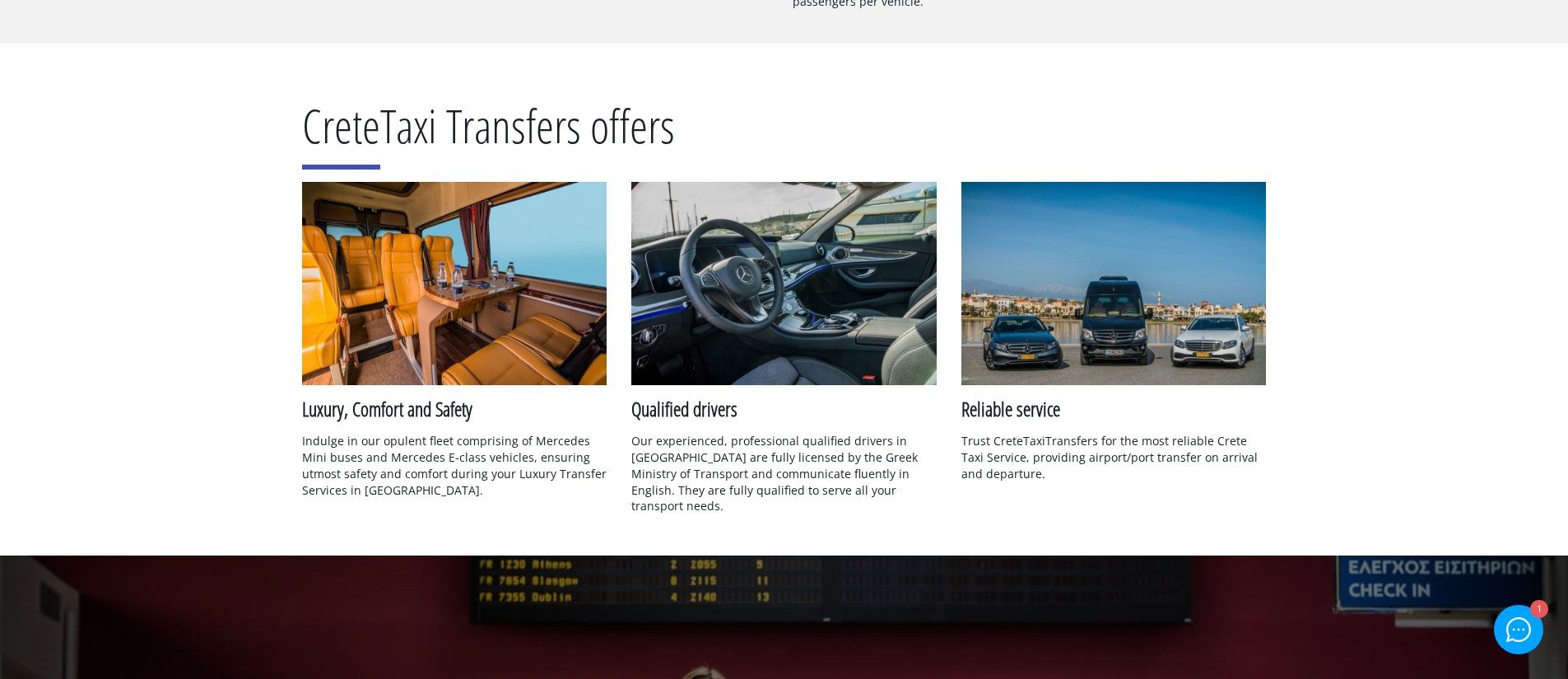
scroll to position [1671, 0]
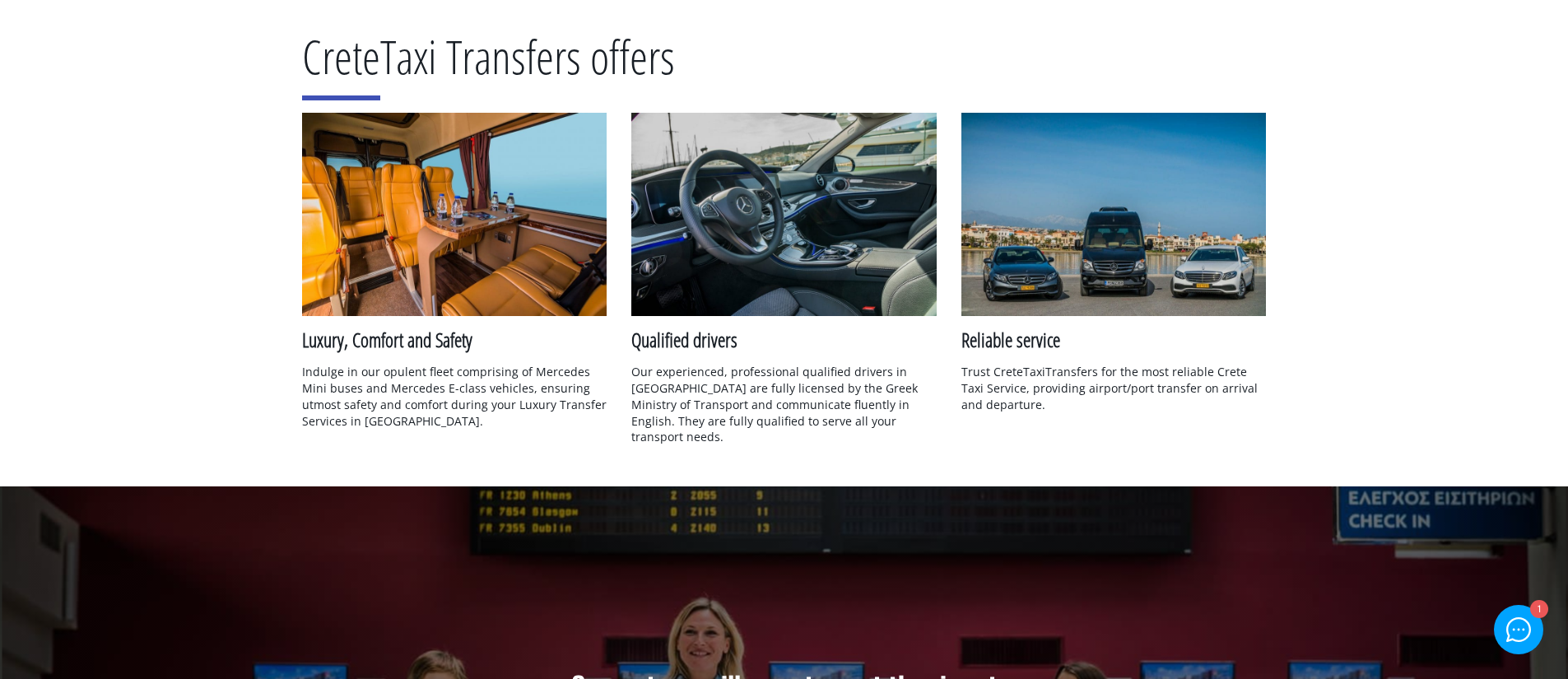
click at [375, 348] on h3 "Luxury, Comfort and Safety" at bounding box center [454, 340] width 305 height 28
click at [684, 341] on h3 "Qualified drivers" at bounding box center [784, 340] width 305 height 28
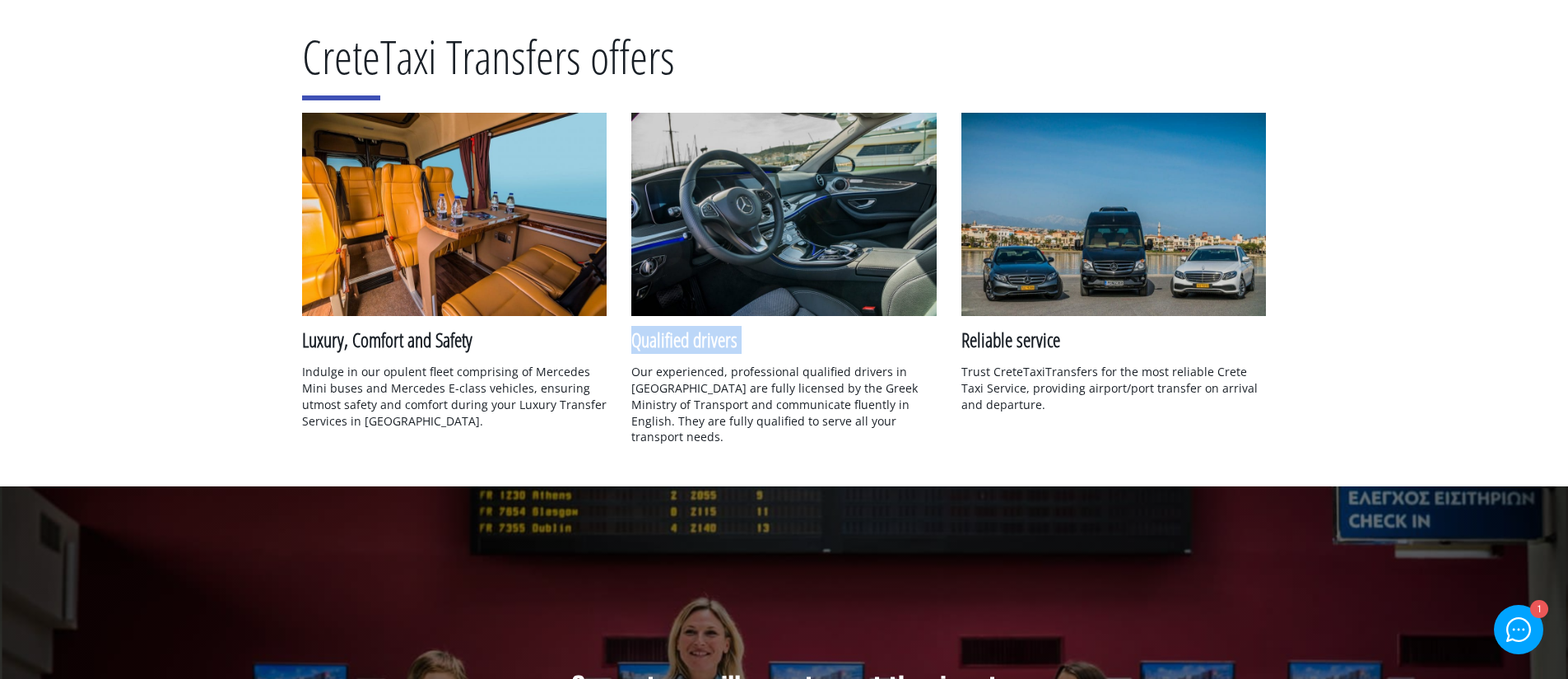
click at [684, 341] on h3 "Qualified drivers" at bounding box center [784, 340] width 305 height 28
click at [770, 347] on h3 "Qualified drivers" at bounding box center [784, 340] width 305 height 28
click at [1045, 344] on h3 "Reliable service" at bounding box center [1114, 340] width 305 height 28
click at [1044, 344] on h3 "Reliable service" at bounding box center [1114, 340] width 305 height 28
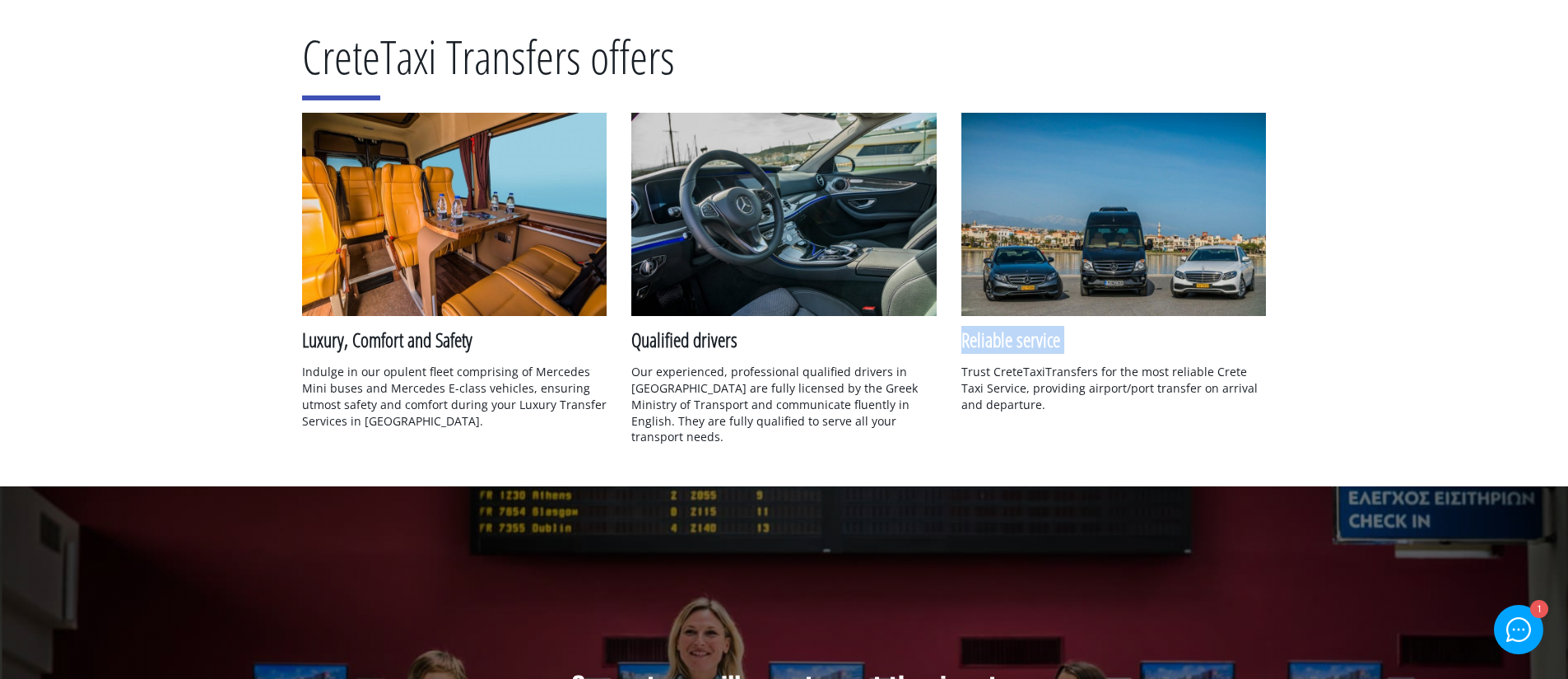
click at [1080, 338] on h3 "Reliable service" at bounding box center [1114, 340] width 305 height 28
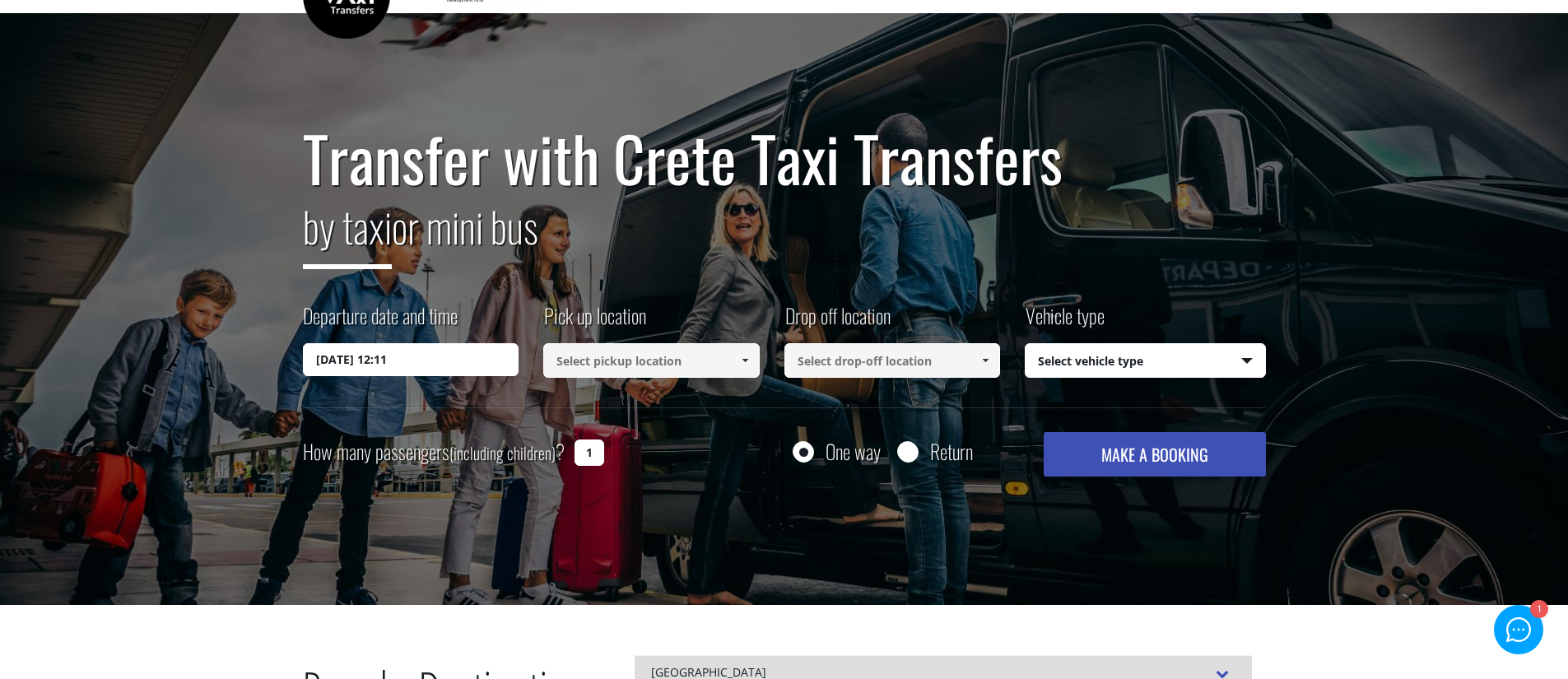
scroll to position [0, 0]
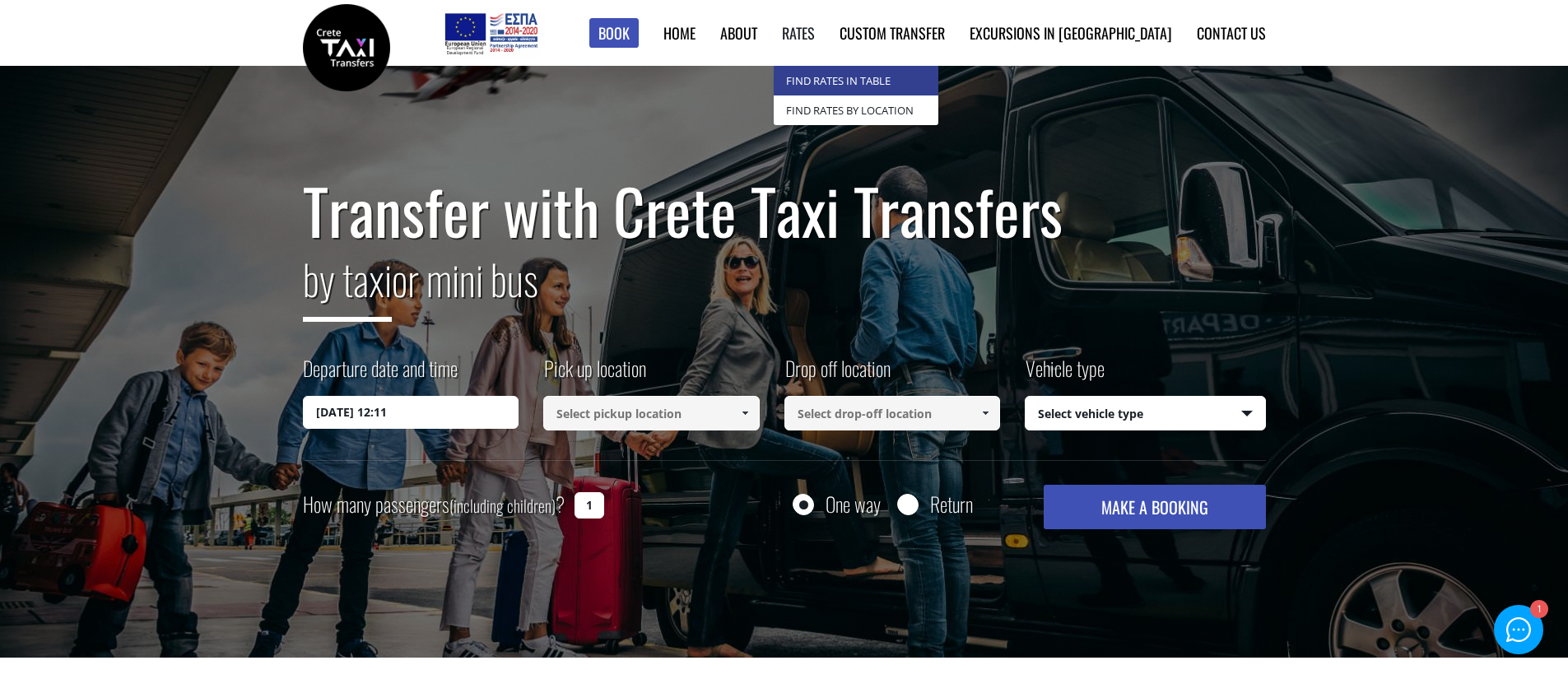
click at [892, 74] on link "Find Rates in Table" at bounding box center [856, 81] width 165 height 29
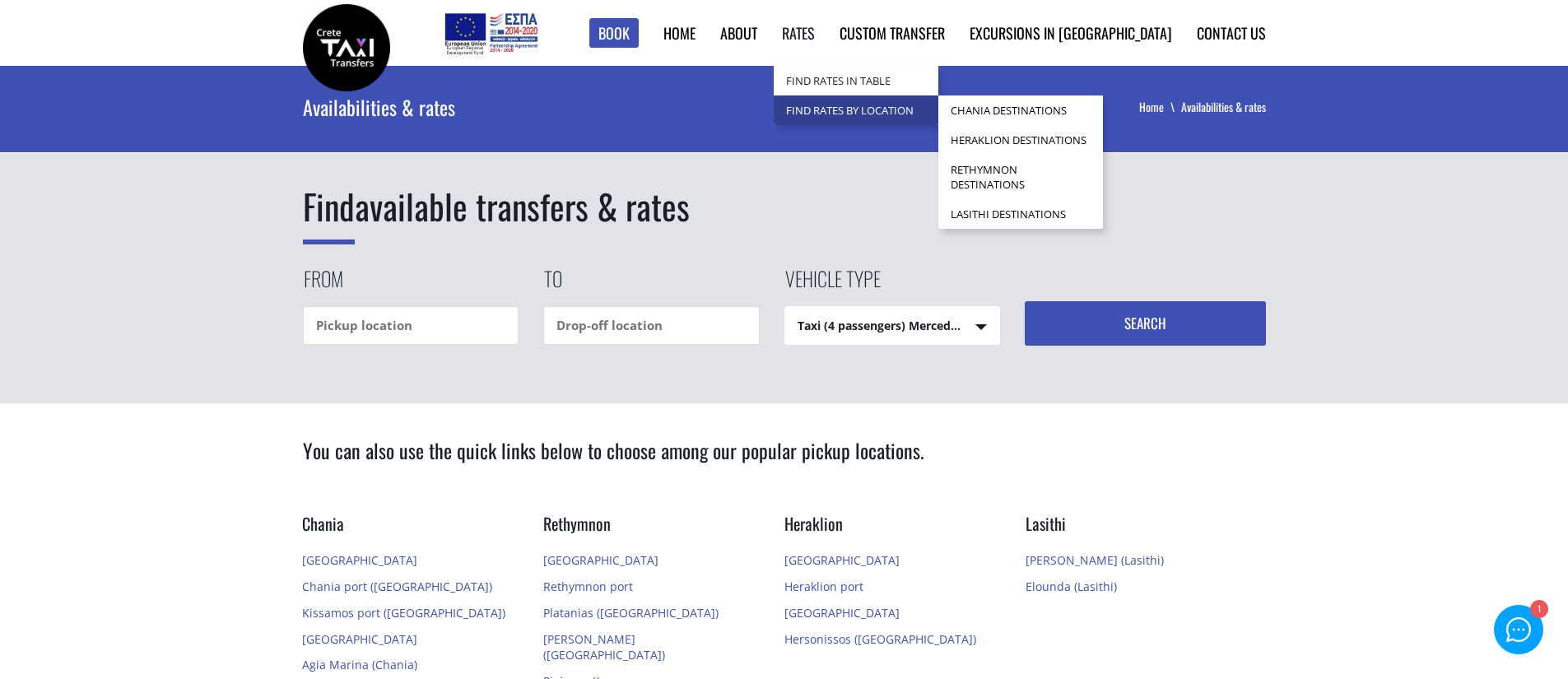
click at [888, 103] on link "Find Rates by Location" at bounding box center [856, 110] width 165 height 29
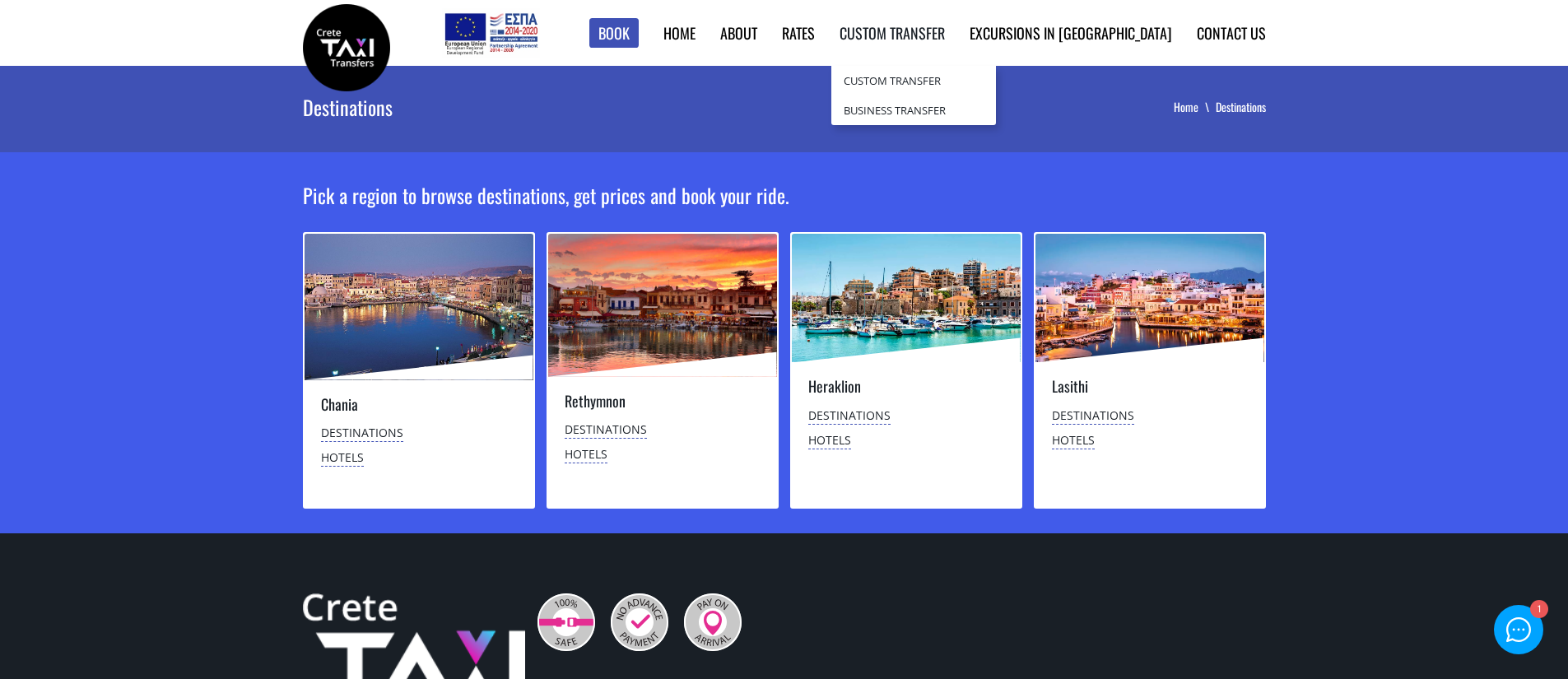
click at [945, 36] on link "Custom Transfer" at bounding box center [893, 33] width 106 height 22
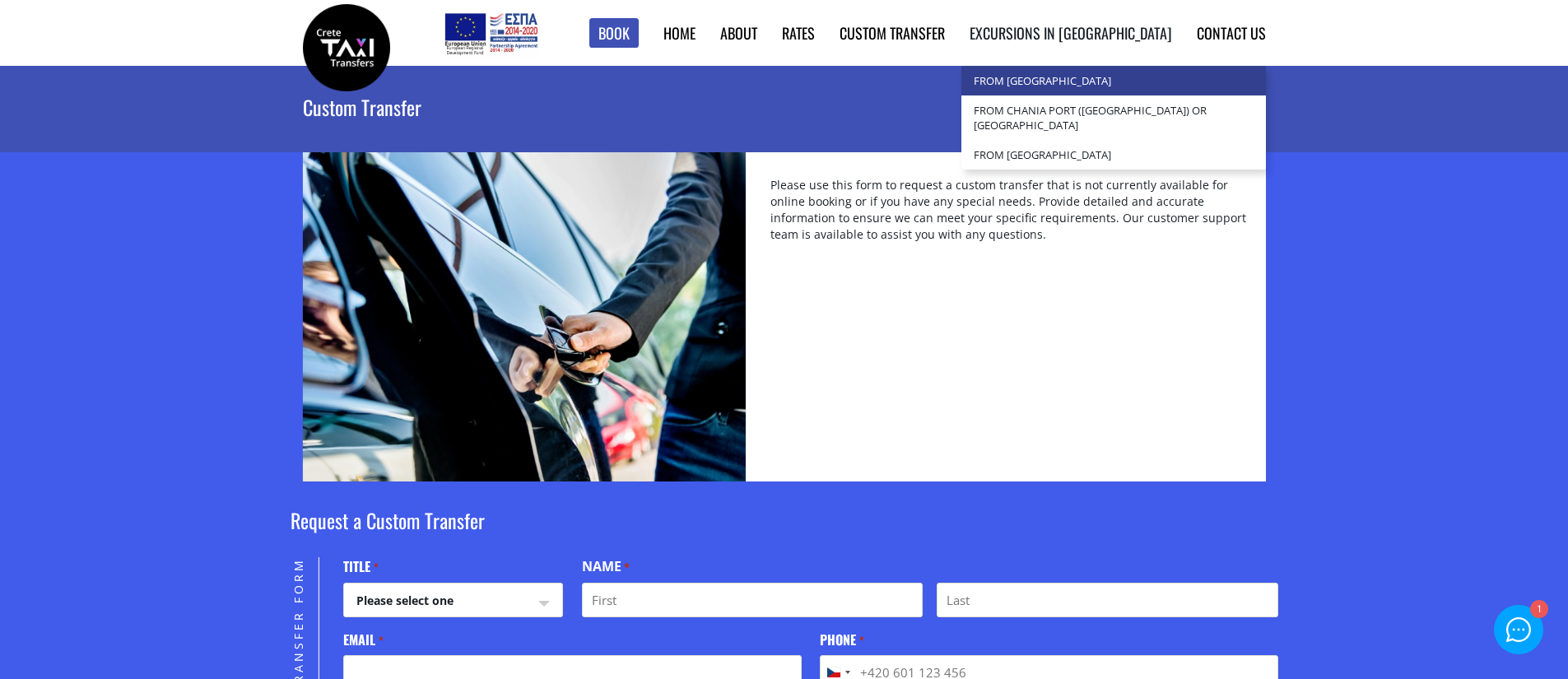
click at [1096, 79] on link "from [GEOGRAPHIC_DATA]" at bounding box center [1113, 81] width 304 height 29
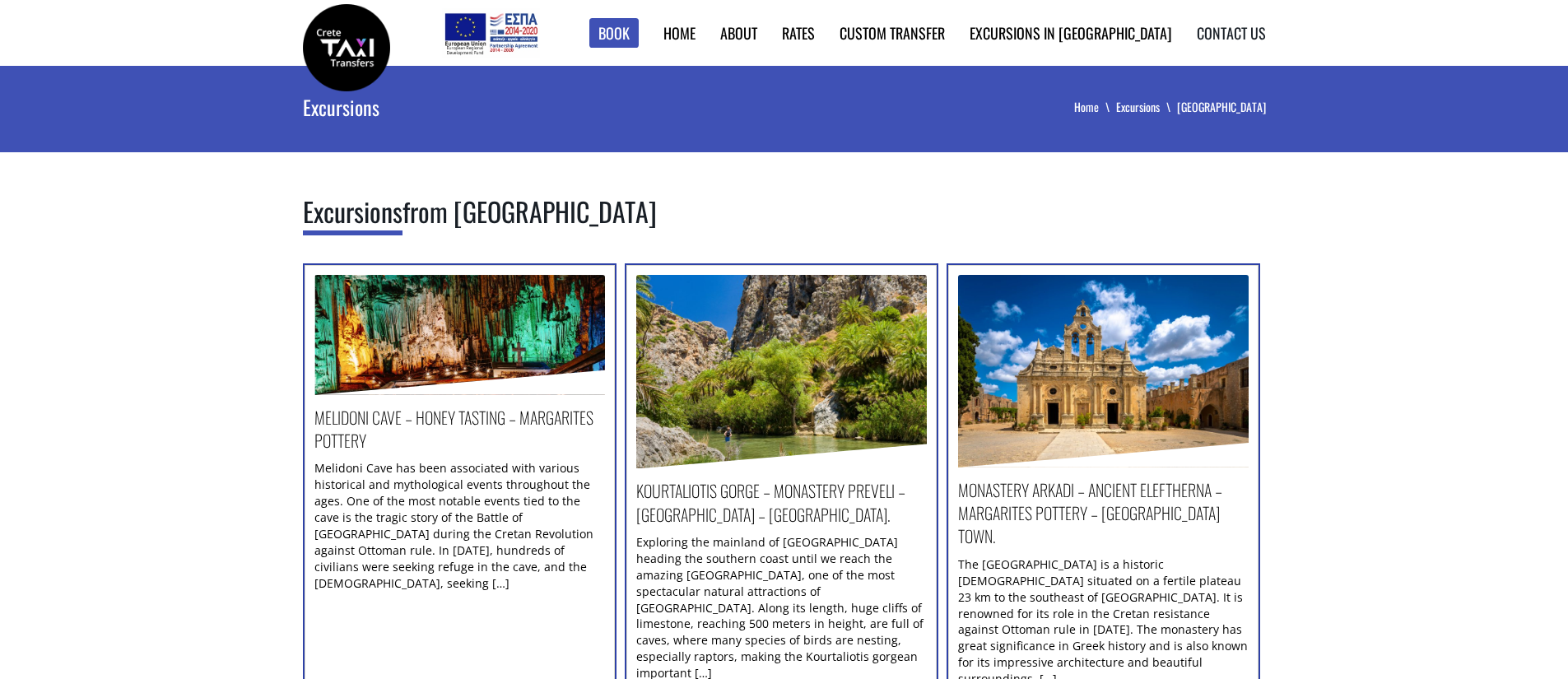
click at [1228, 39] on link "Contact us" at bounding box center [1232, 33] width 69 height 22
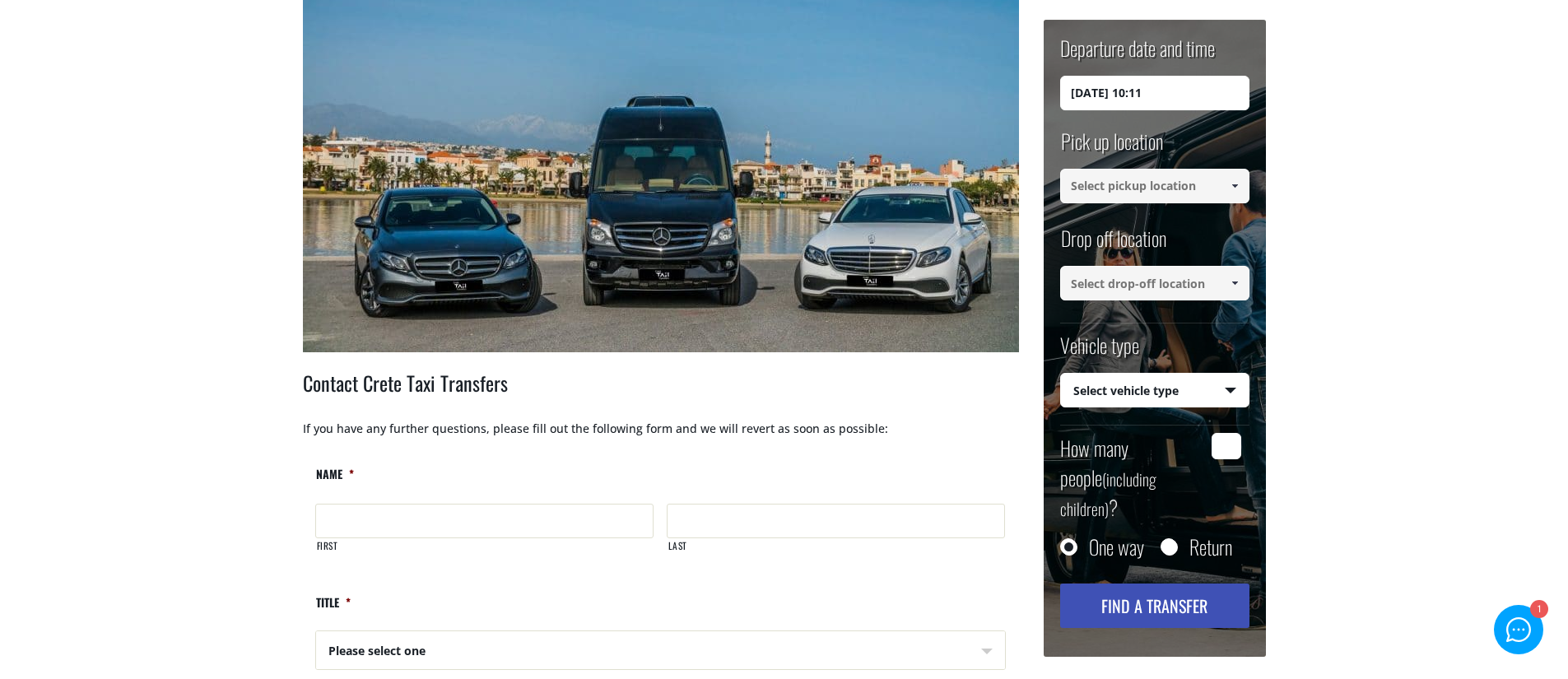
scroll to position [8, 0]
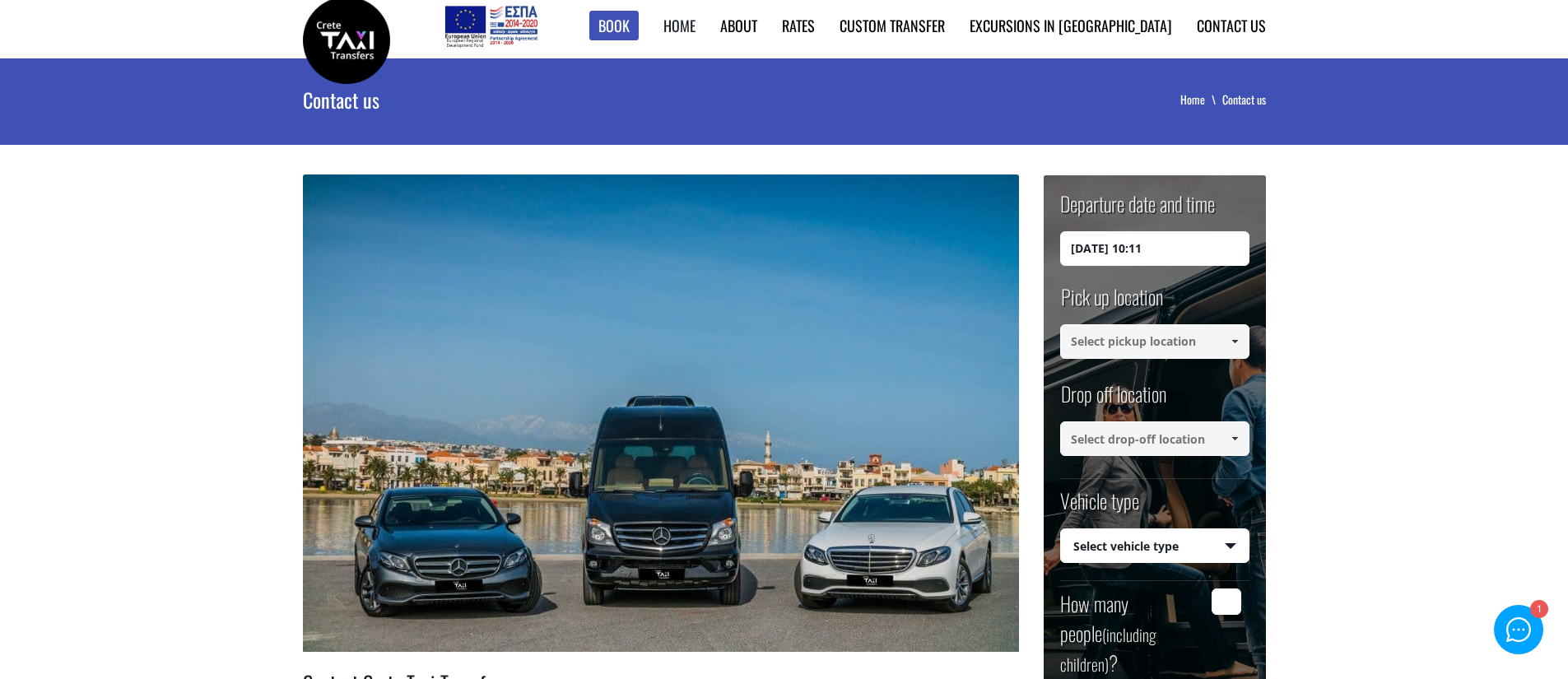
click at [695, 24] on link "Home" at bounding box center [679, 25] width 32 height 22
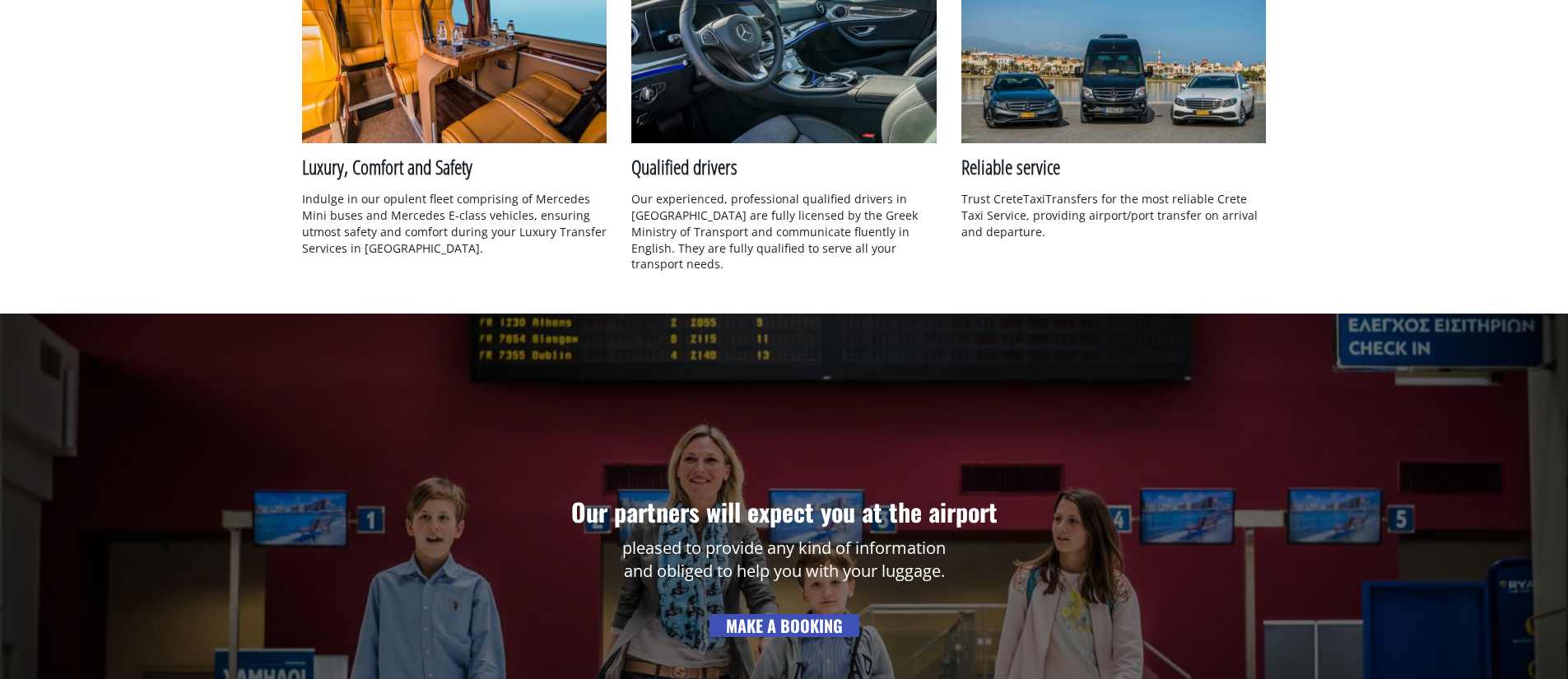
scroll to position [1607, 0]
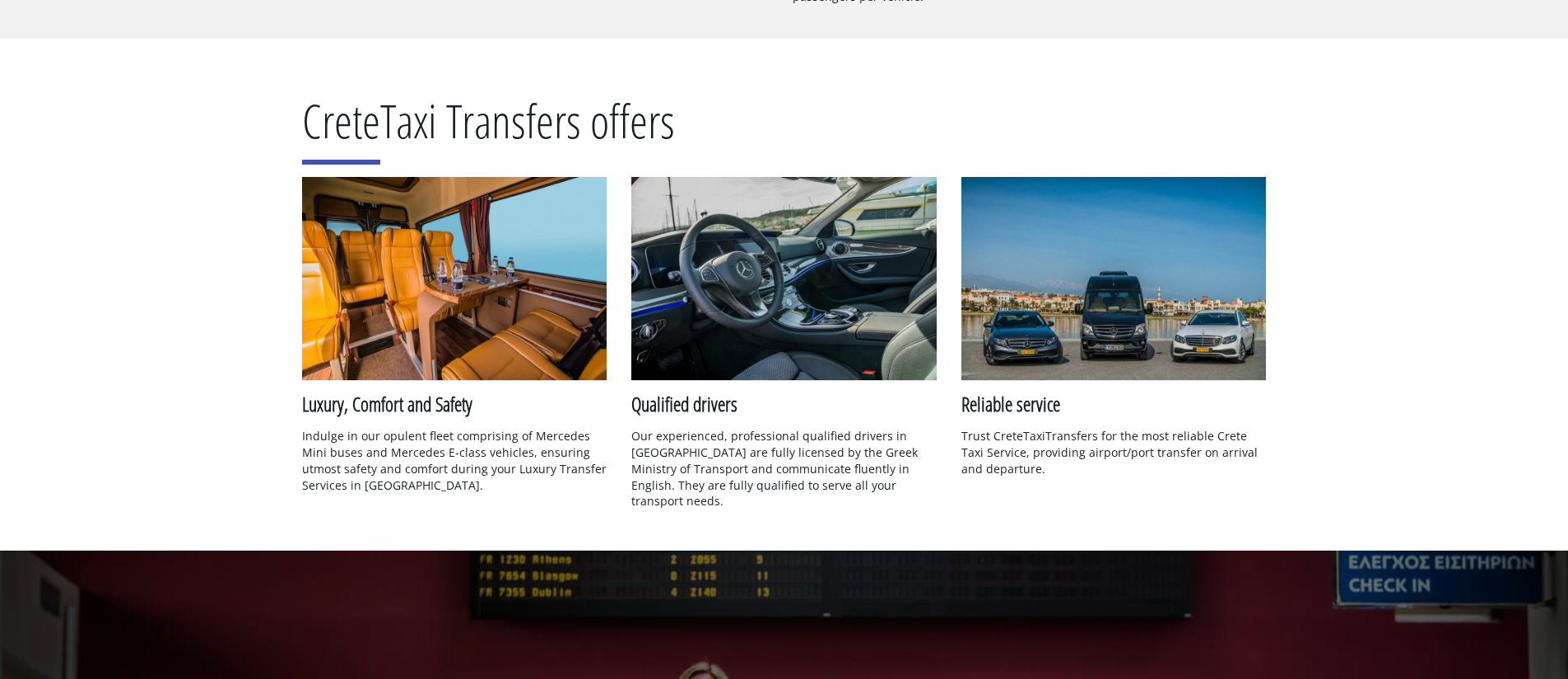
click at [1161, 77] on div "Crete Taxi Transfers offers Luxury, Comfort and Safety Indulge in our opulent f…" at bounding box center [784, 295] width 987 height 513
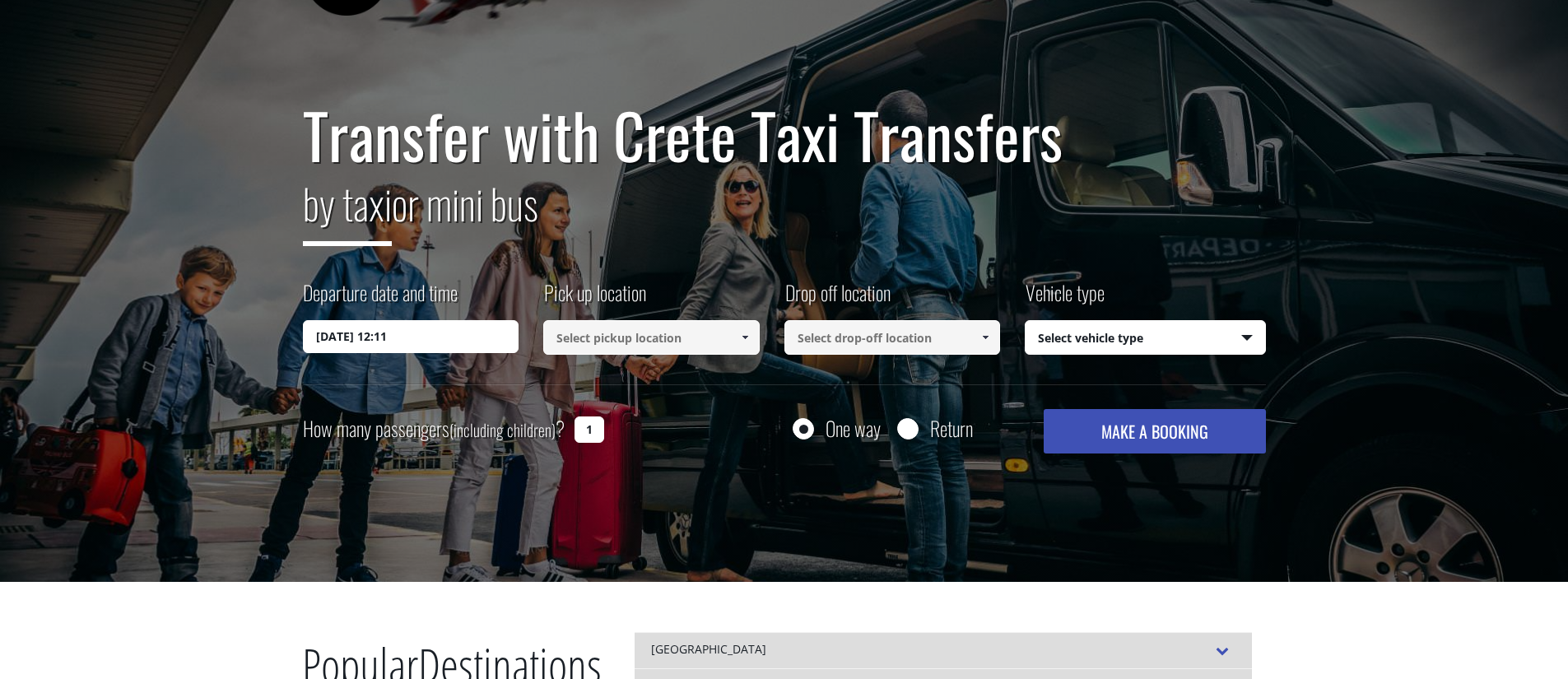
scroll to position [0, 0]
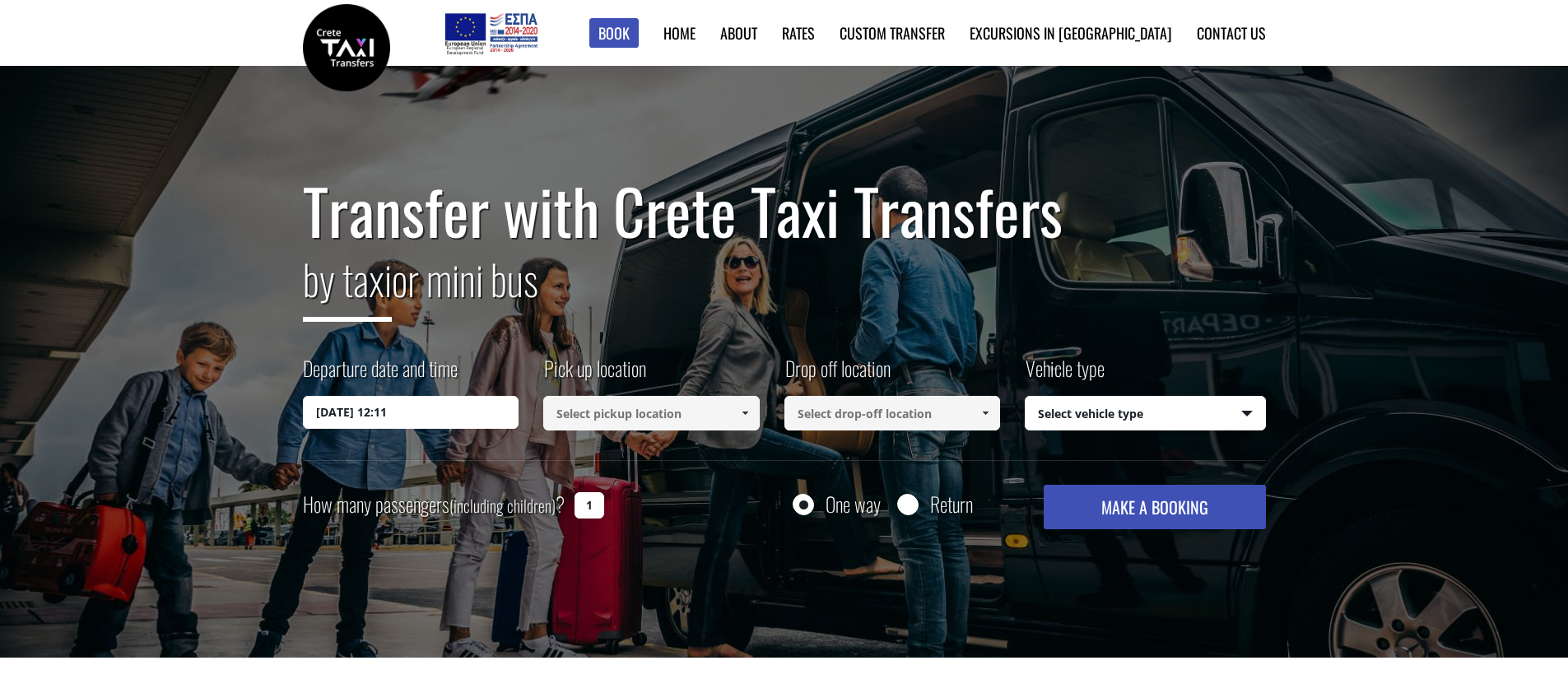
click at [396, 408] on input "01/10/2025 12:11" at bounding box center [411, 413] width 217 height 33
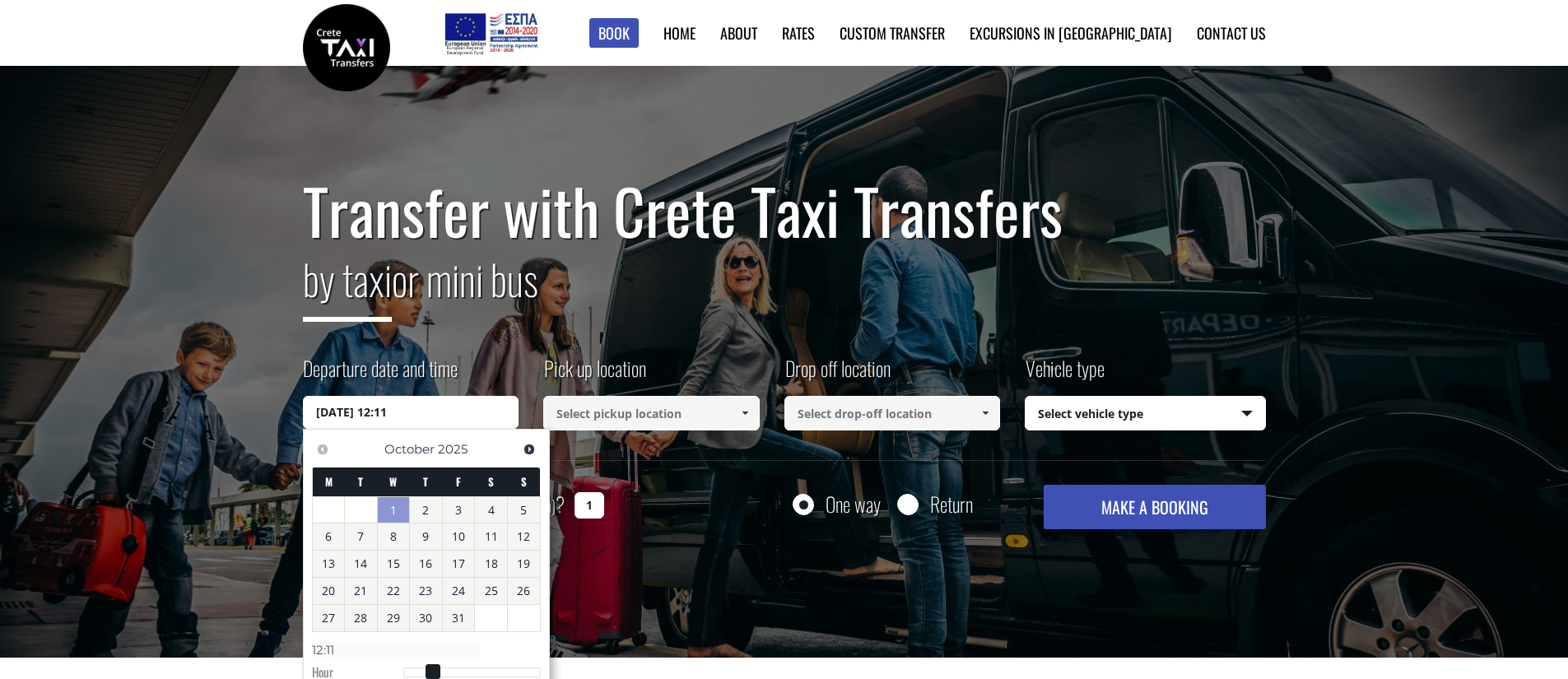
click at [259, 405] on div "Transfer with Crete Taxi Transfers by taxi or mini bus Departure date and time …" at bounding box center [784, 362] width 1568 height 593
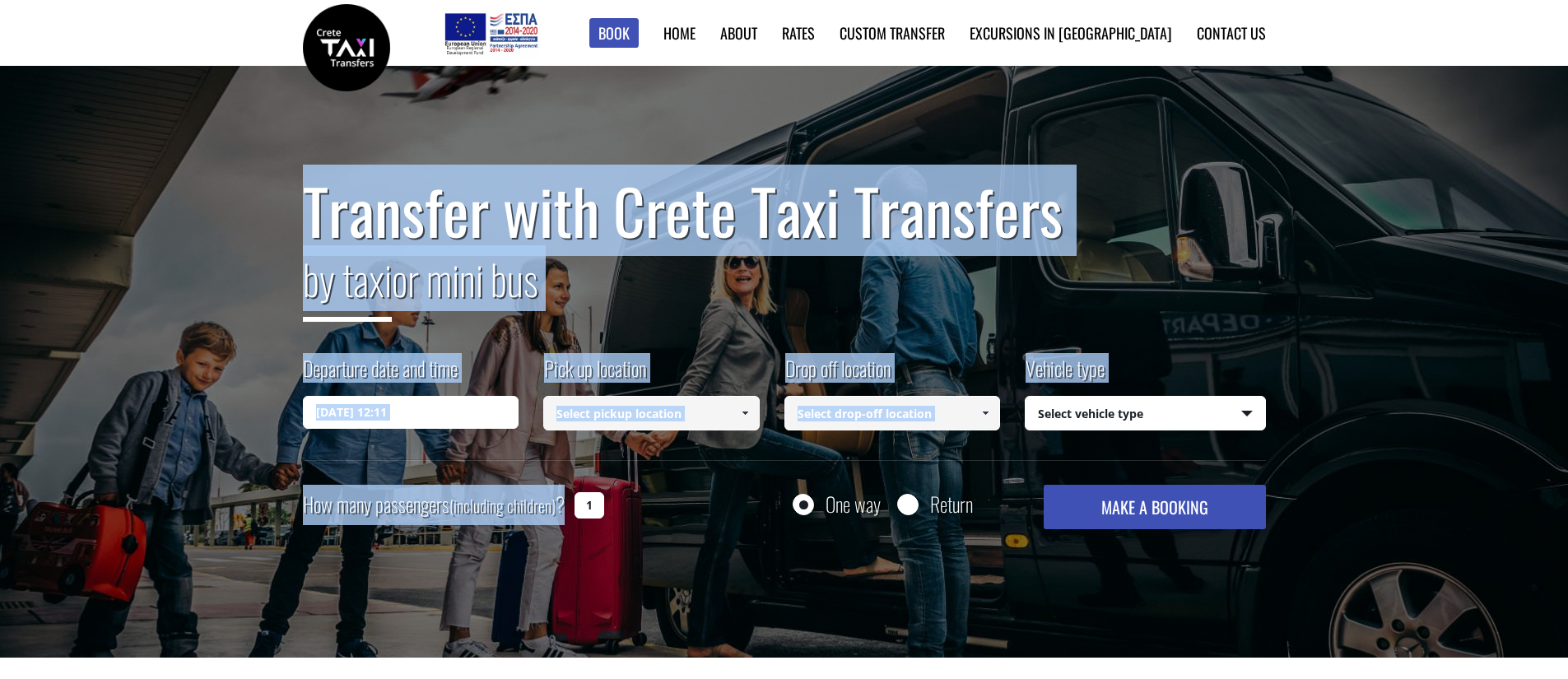
drag, startPoint x: 298, startPoint y: 507, endPoint x: 559, endPoint y: 501, distance: 261.1
click at [559, 501] on div "Transfer with Crete Taxi Transfers by taxi or mini bus Departure date and time …" at bounding box center [784, 362] width 1568 height 593
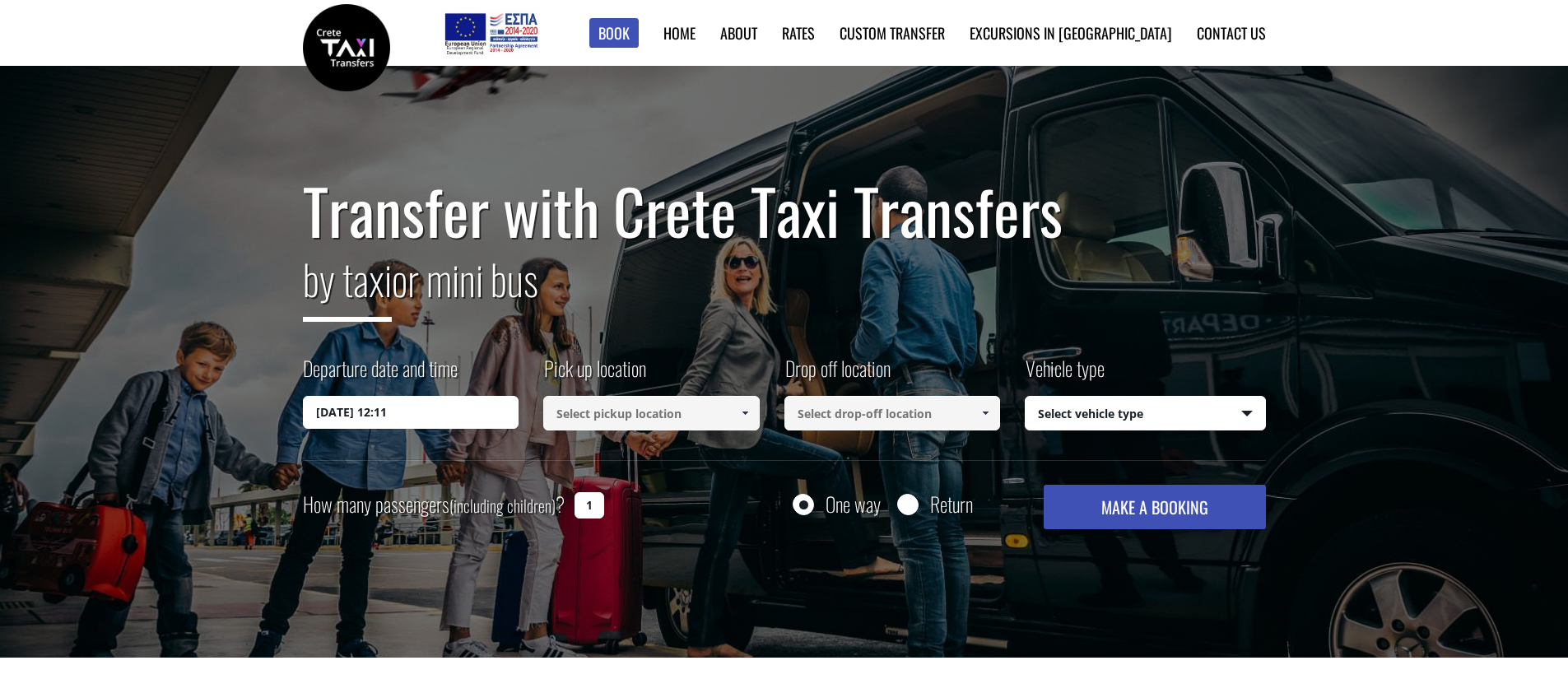
click at [616, 504] on div "How many passengers (including children) ? 1" at bounding box center [472, 505] width 338 height 41
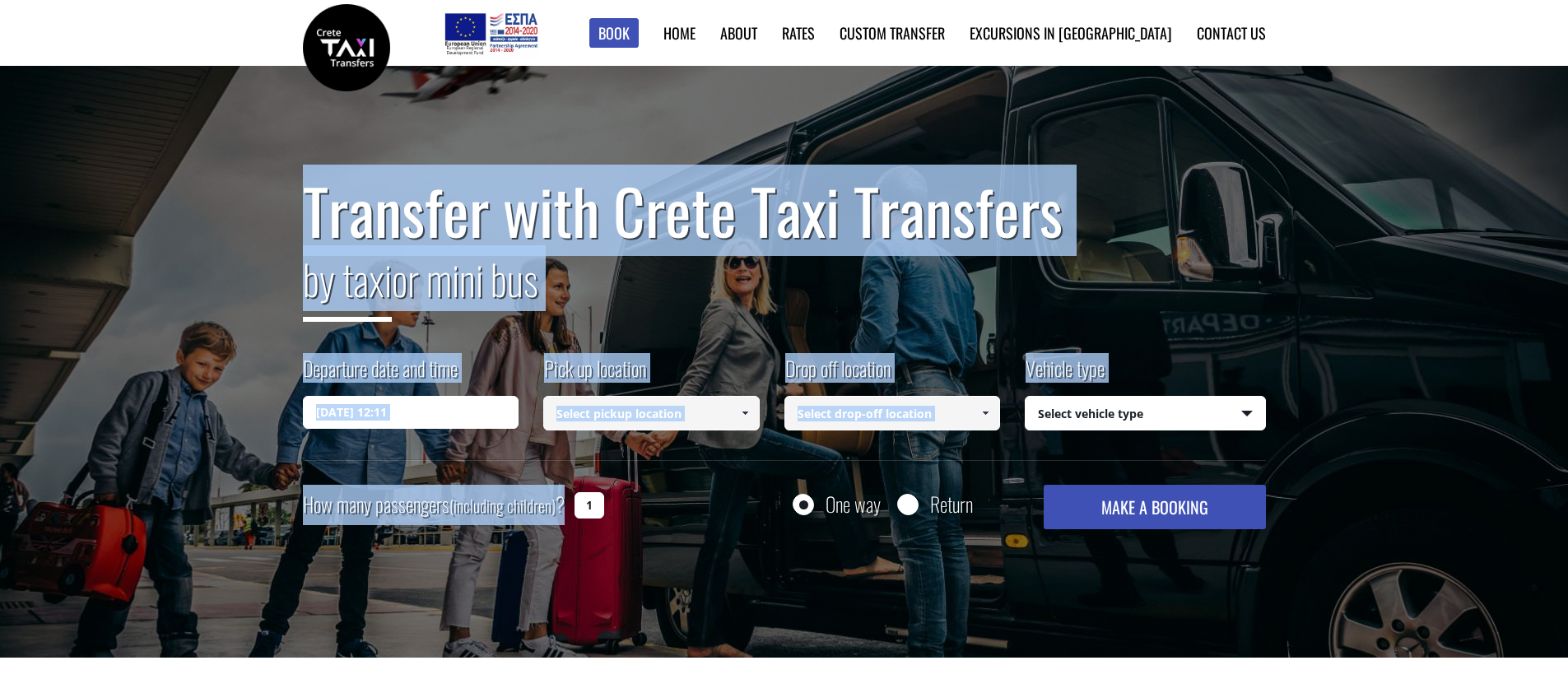
drag, startPoint x: 564, startPoint y: 510, endPoint x: 250, endPoint y: 227, distance: 422.7
click at [248, 227] on div "Transfer with Crete Taxi Transfers by taxi or mini bus Departure date and time …" at bounding box center [784, 362] width 1568 height 593
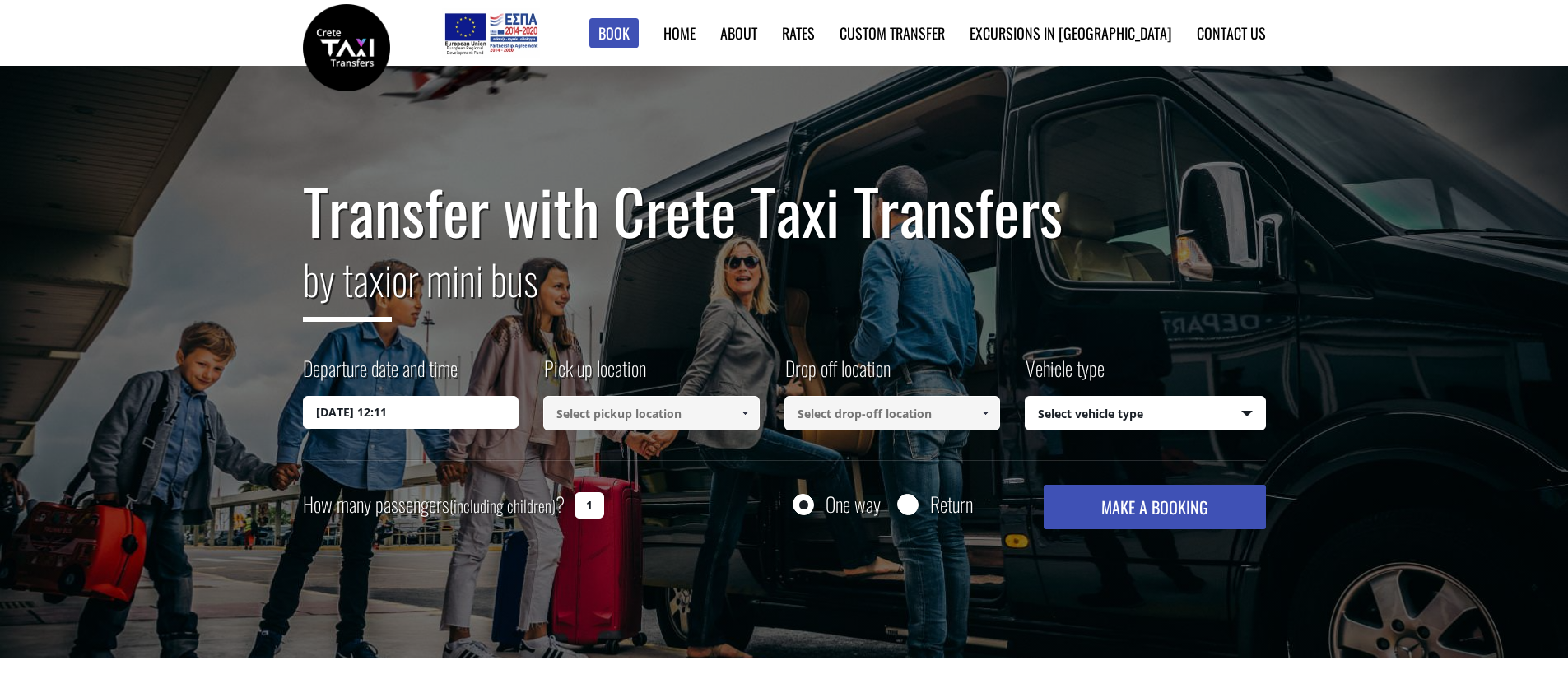
click at [251, 227] on div "Transfer with Crete Taxi Transfers by taxi or mini bus Departure date and time …" at bounding box center [784, 362] width 1568 height 593
click at [815, 40] on link "Rates" at bounding box center [798, 33] width 33 height 22
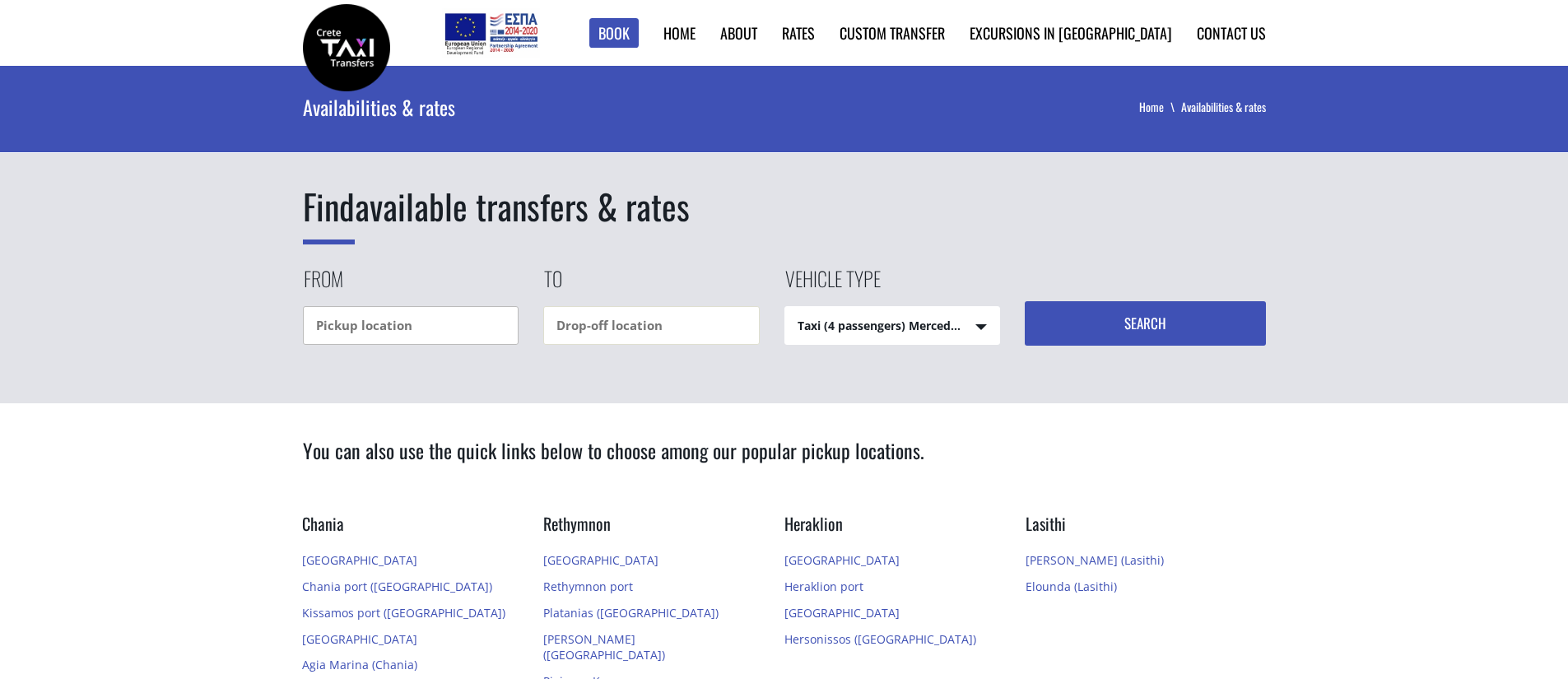
click at [510, 322] on input "text" at bounding box center [411, 325] width 217 height 39
click at [549, 324] on input "text" at bounding box center [652, 325] width 217 height 39
click at [517, 297] on div "From" at bounding box center [423, 304] width 241 height 81
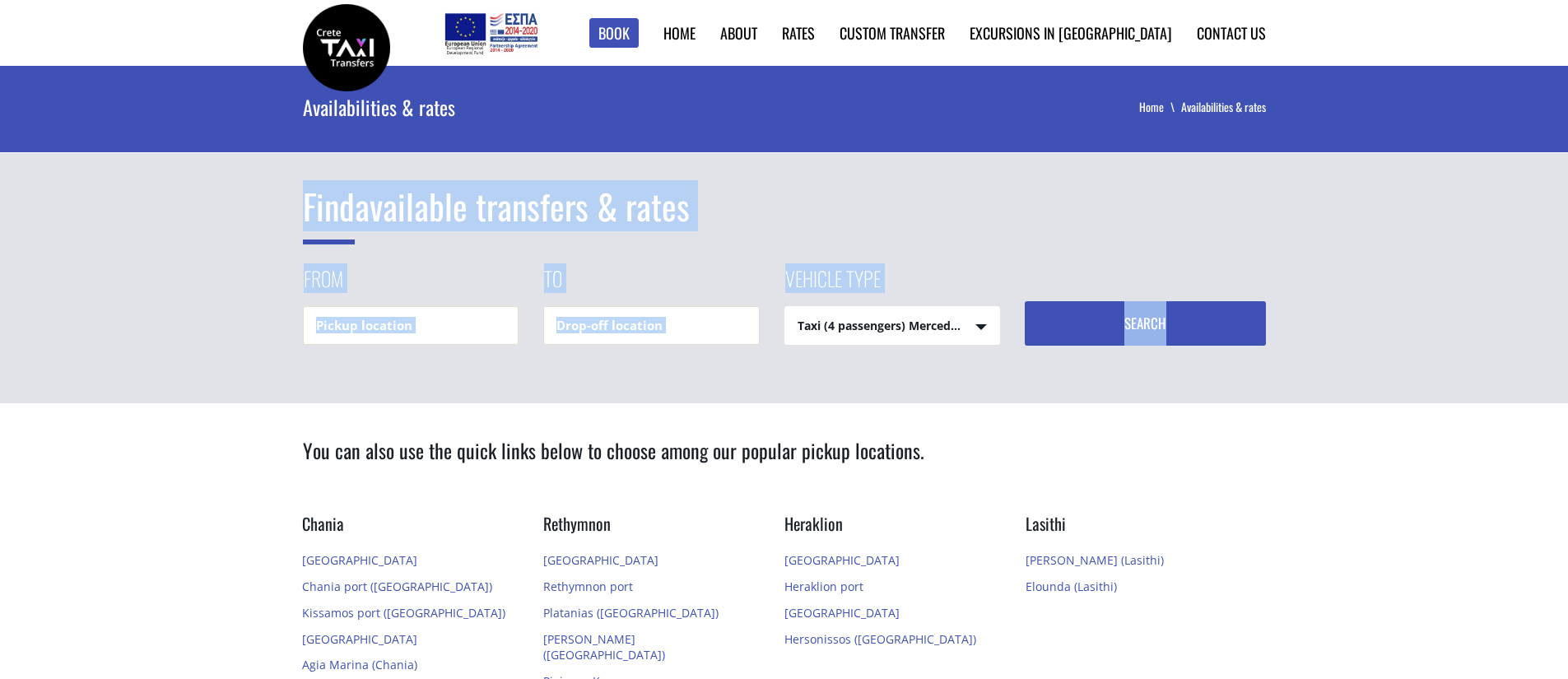
drag, startPoint x: 329, startPoint y: 274, endPoint x: 1005, endPoint y: 368, distance: 682.5
click at [1006, 367] on div "Find available transfers & rates From To Vehicle type Taxi (4 passengers) Merce…" at bounding box center [784, 234] width 1568 height 337
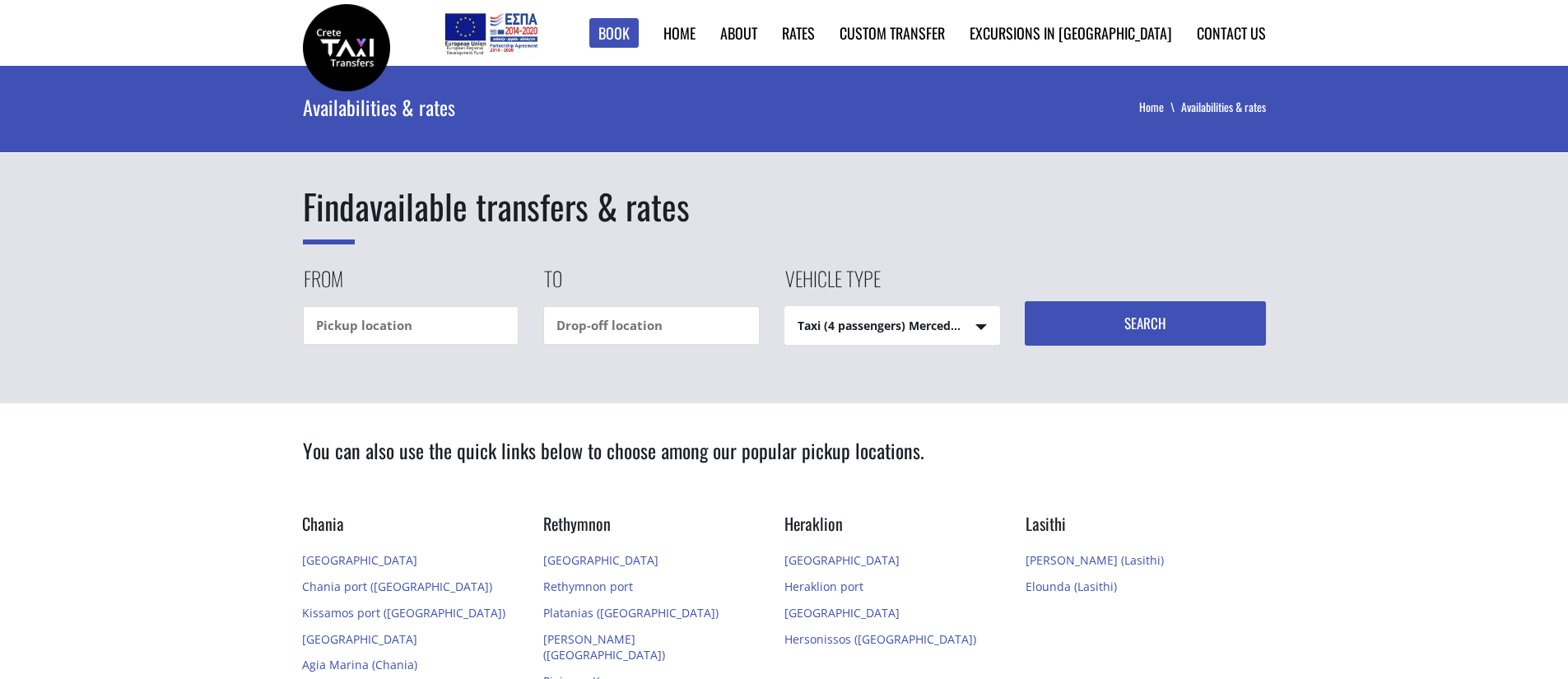
click at [1005, 368] on div "Find available transfers & rates From To Vehicle type Taxi (4 passengers) Merce…" at bounding box center [784, 234] width 1568 height 337
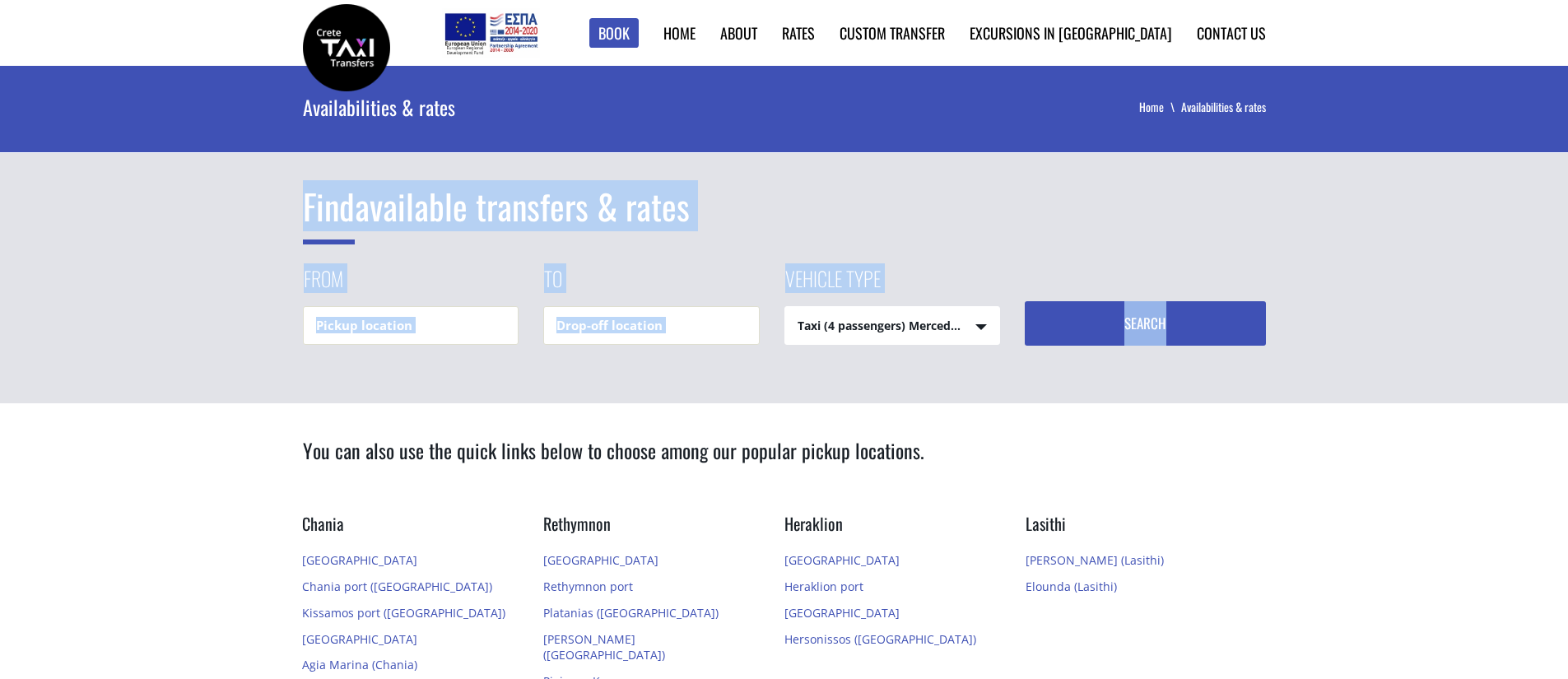
drag, startPoint x: 743, startPoint y: 379, endPoint x: 268, endPoint y: 216, distance: 502.2
click at [268, 216] on div "Find available transfers & rates From To Vehicle type Taxi (4 passengers) Merce…" at bounding box center [784, 234] width 1568 height 337
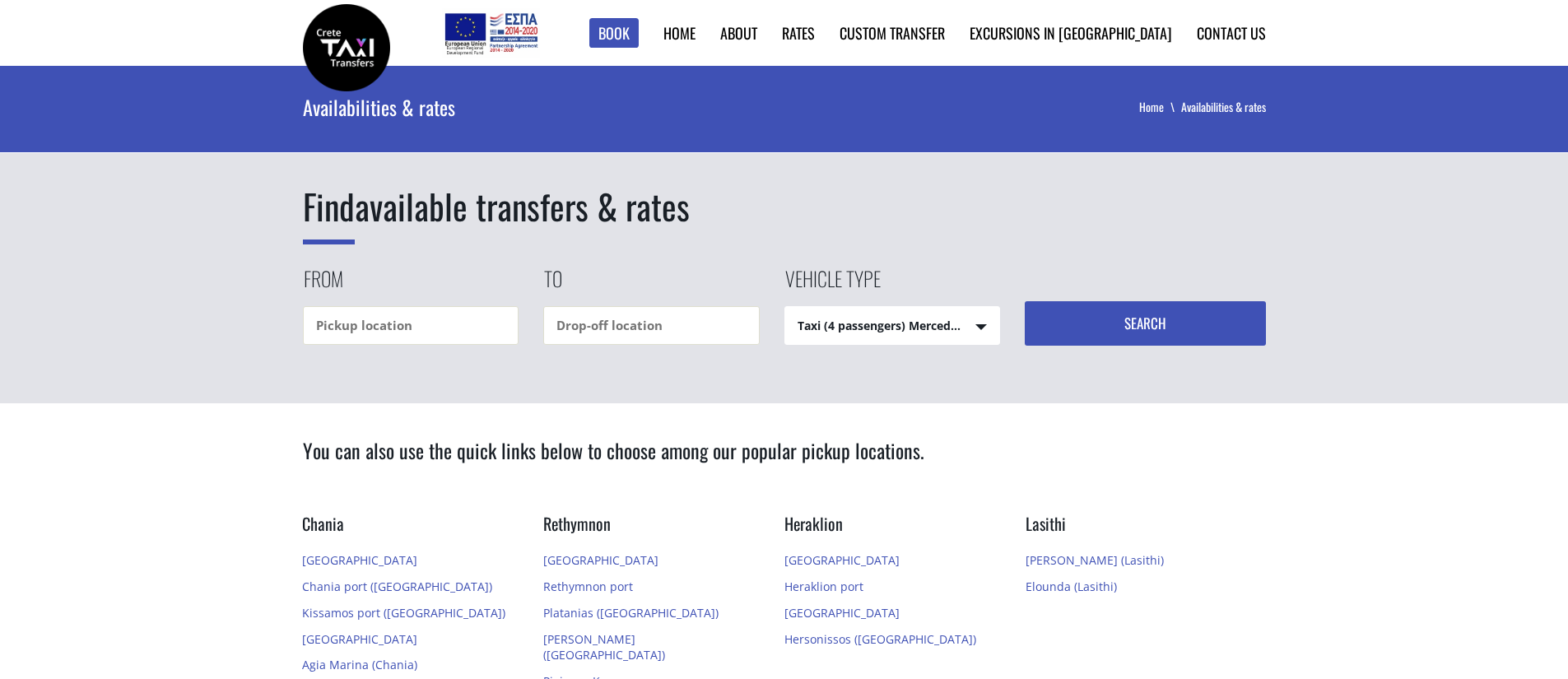
click at [268, 216] on div "Find available transfers & rates From To Vehicle type Taxi (4 passengers) Merce…" at bounding box center [784, 234] width 1568 height 337
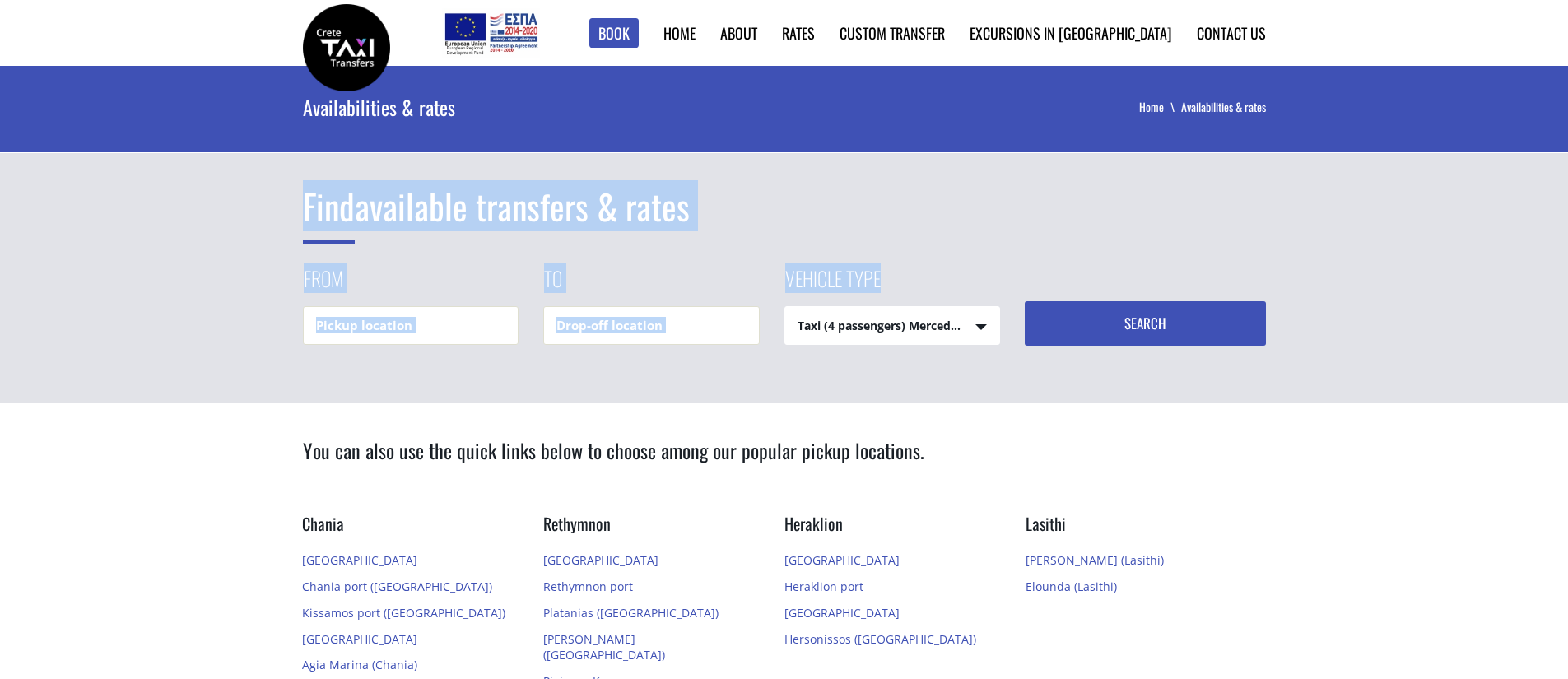
drag, startPoint x: 282, startPoint y: 204, endPoint x: 934, endPoint y: 288, distance: 657.4
click at [935, 288] on div "Find available transfers & rates From To Vehicle type Taxi (4 passengers) Merce…" at bounding box center [784, 234] width 1568 height 337
click at [934, 288] on div "Vehicle type Taxi (4 passengers) Mercedes E Class Taxi (4 passengers) Mercedes …" at bounding box center [905, 304] width 241 height 81
drag, startPoint x: 800, startPoint y: 282, endPoint x: 285, endPoint y: 220, distance: 518.7
click at [284, 220] on div "Find available transfers & rates From To Vehicle type Taxi (4 passengers) Merce…" at bounding box center [784, 234] width 1568 height 337
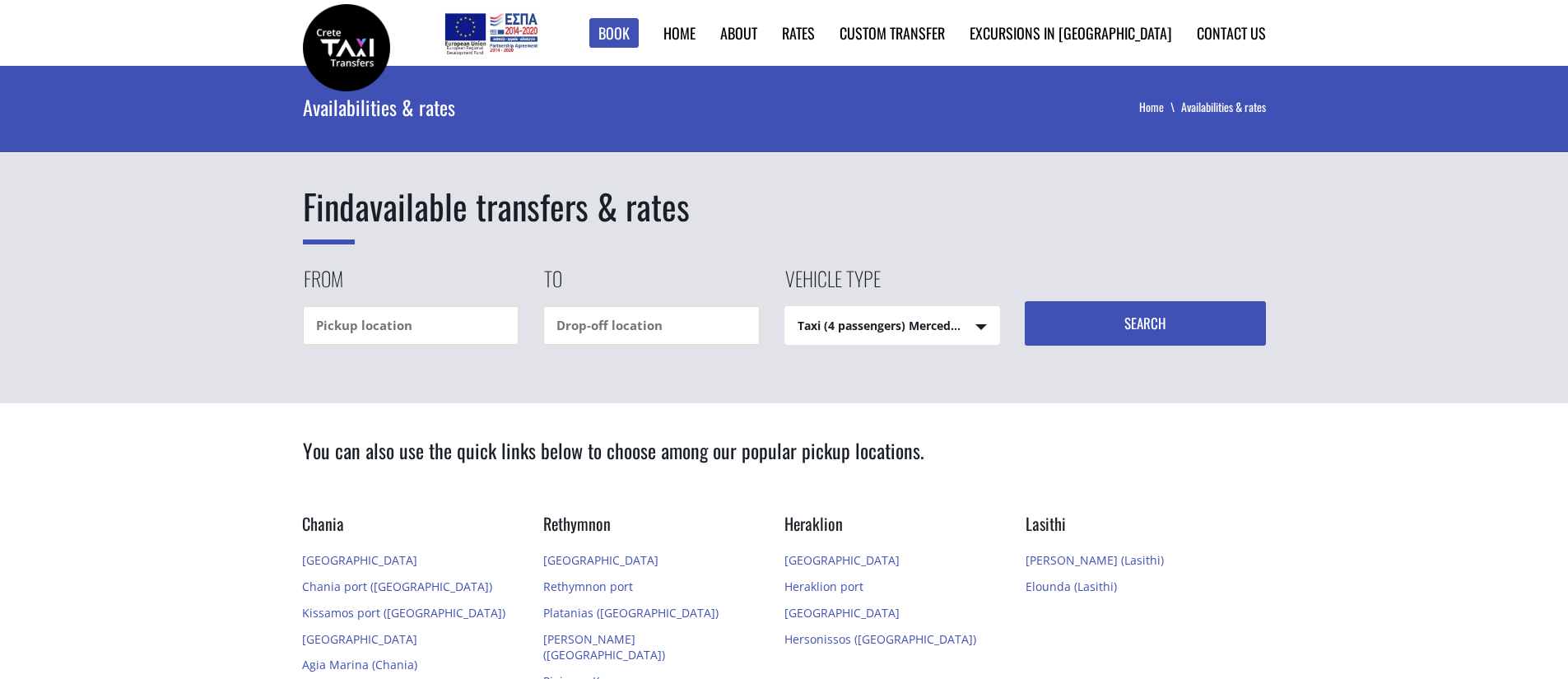
drag, startPoint x: 285, startPoint y: 220, endPoint x: 296, endPoint y: 204, distance: 19.4
click at [287, 219] on div "Find available transfers & rates From To Vehicle type Taxi (4 passengers) Merce…" at bounding box center [784, 234] width 1568 height 337
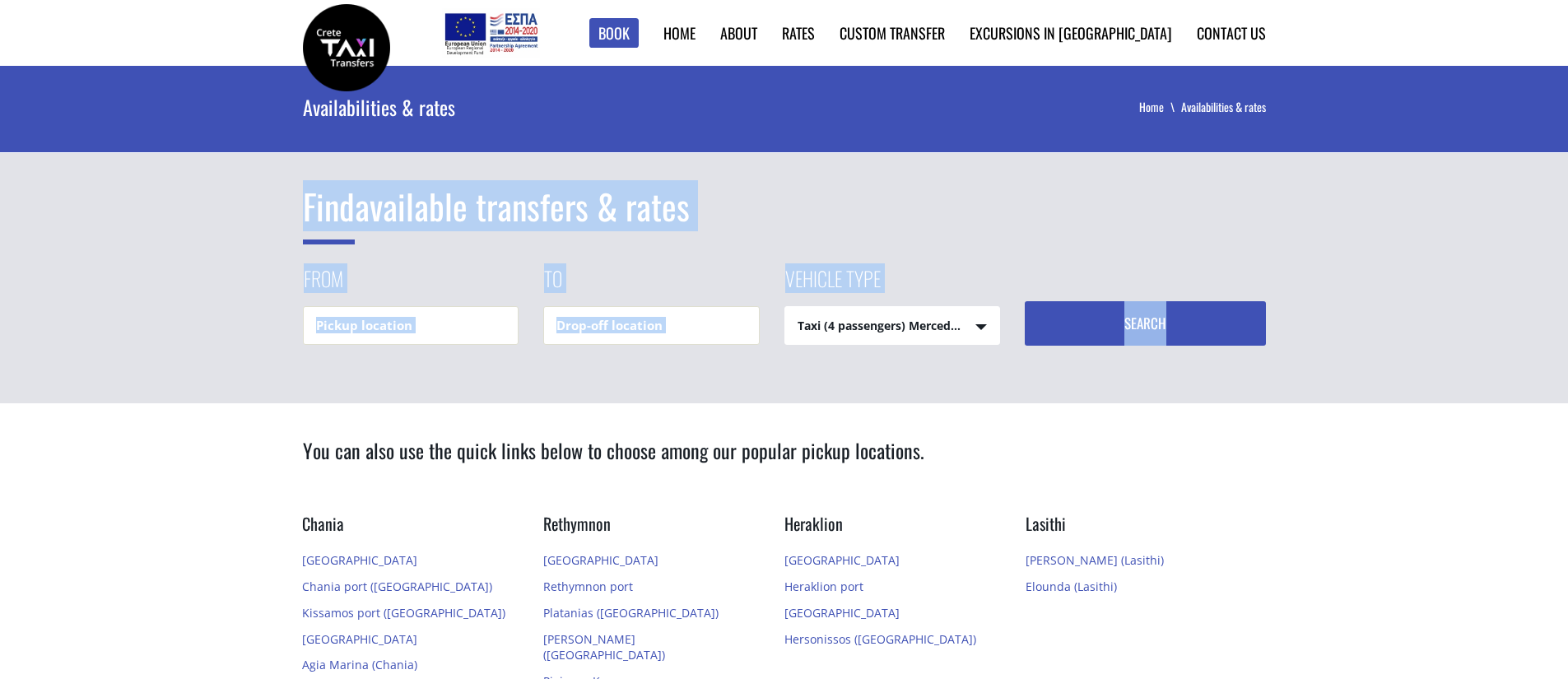
drag, startPoint x: 309, startPoint y: 204, endPoint x: 1038, endPoint y: 379, distance: 749.7
click at [1039, 379] on div "Find available transfers & rates From To Vehicle type Taxi (4 passengers) Merce…" at bounding box center [784, 234] width 1568 height 337
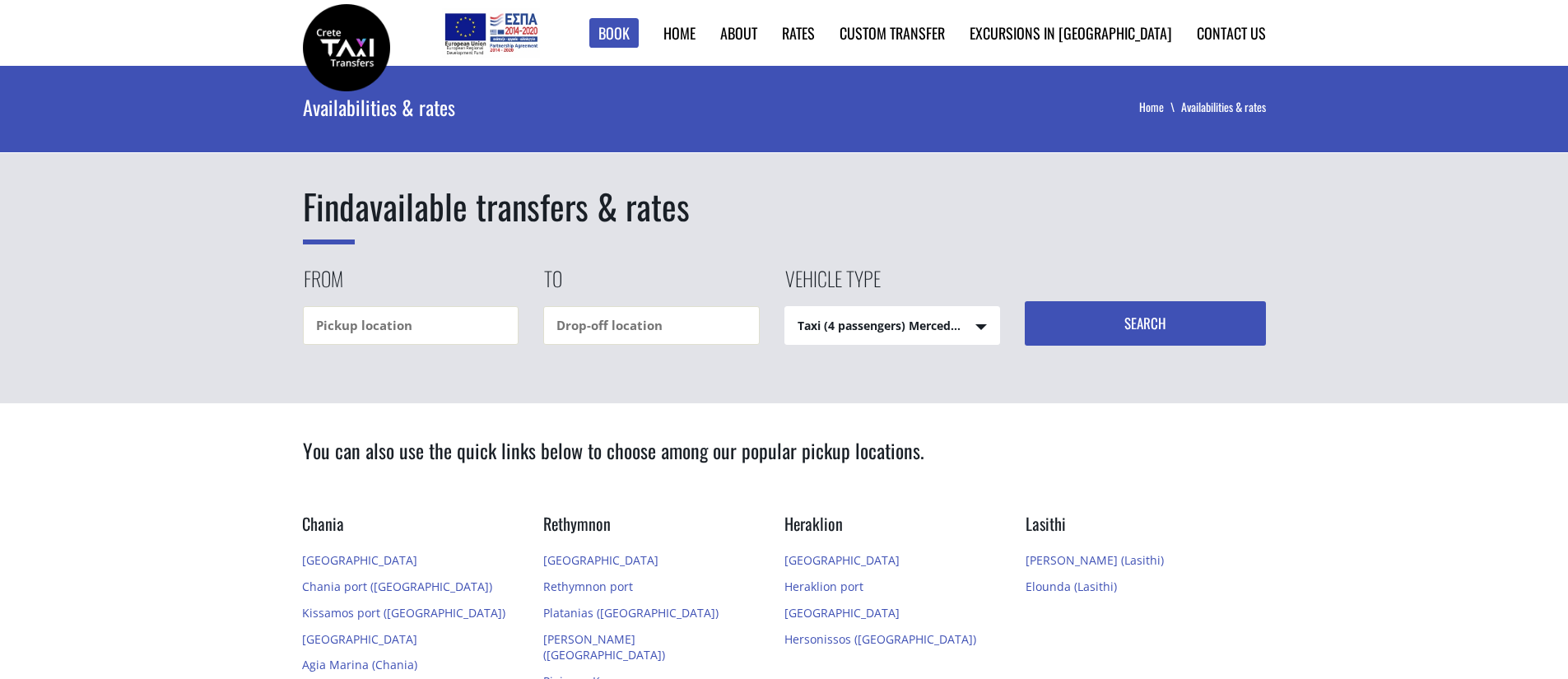
click at [1038, 379] on div "Find available transfers & rates From To Vehicle type Taxi (4 passengers) Merce…" at bounding box center [784, 234] width 1568 height 337
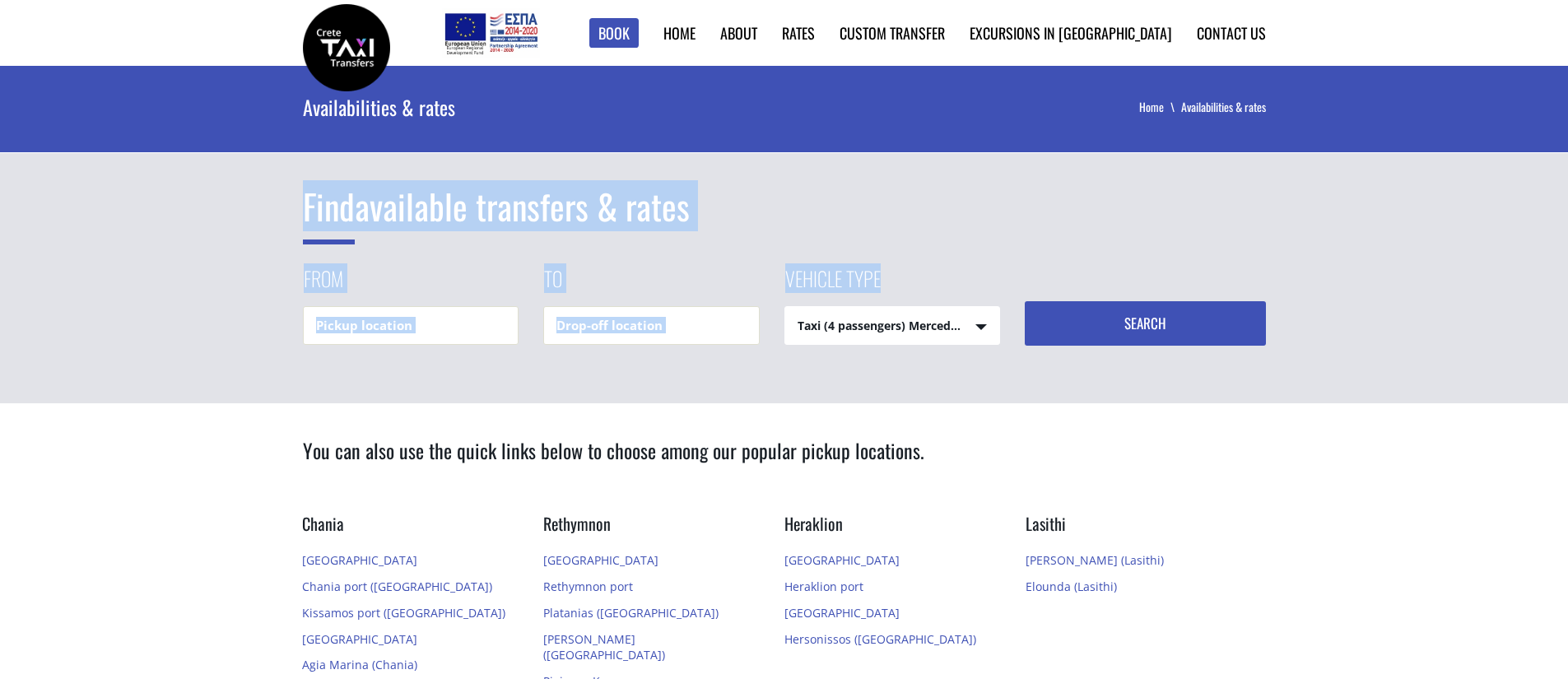
drag, startPoint x: 883, startPoint y: 274, endPoint x: 308, endPoint y: 201, distance: 579.6
click at [308, 201] on div "Find available transfers & rates From To Vehicle type Taxi (4 passengers) Merce…" at bounding box center [784, 264] width 963 height 164
click at [308, 201] on span "Find" at bounding box center [329, 212] width 52 height 64
drag, startPoint x: 300, startPoint y: 203, endPoint x: 694, endPoint y: 206, distance: 394.0
click at [694, 206] on div "Find available transfers & rates From To Vehicle type Taxi (4 passengers) Merce…" at bounding box center [784, 234] width 1568 height 337
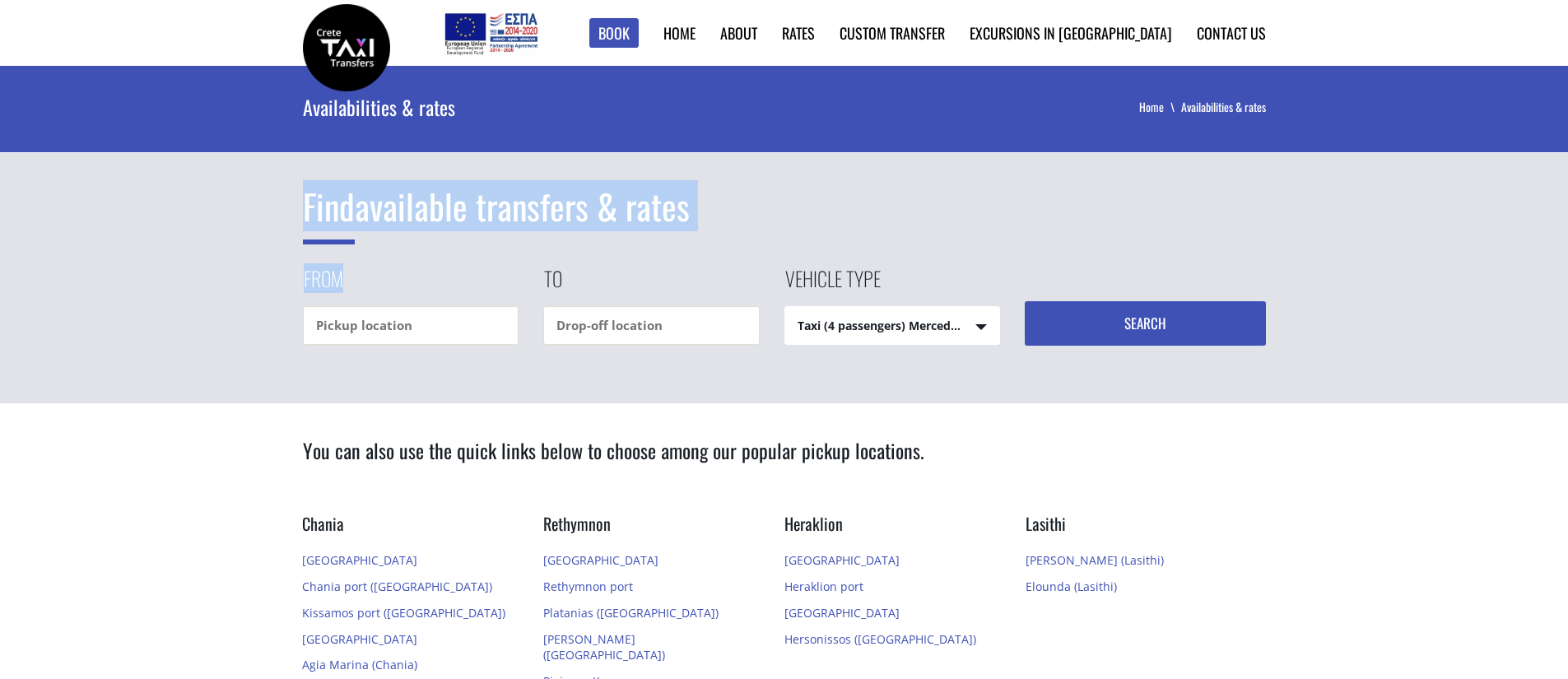
drag, startPoint x: 277, startPoint y: 282, endPoint x: 360, endPoint y: 281, distance: 83.0
click at [360, 281] on div "Find available transfers & rates From To Vehicle type Taxi (4 passengers) Merce…" at bounding box center [784, 234] width 1568 height 337
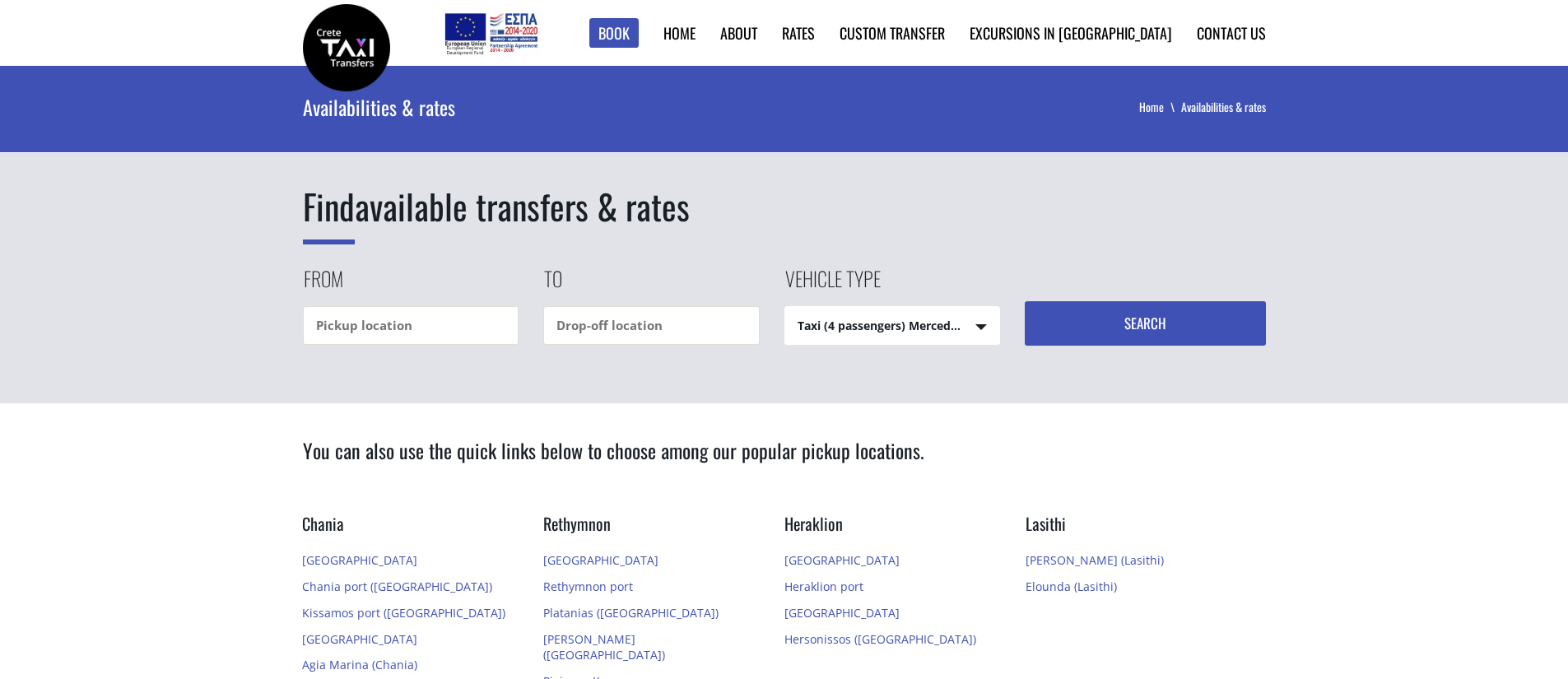
click at [543, 279] on label "To" at bounding box center [553, 285] width 19 height 42
click at [782, 283] on div "To" at bounding box center [664, 304] width 241 height 81
click at [783, 283] on div "To" at bounding box center [664, 304] width 241 height 81
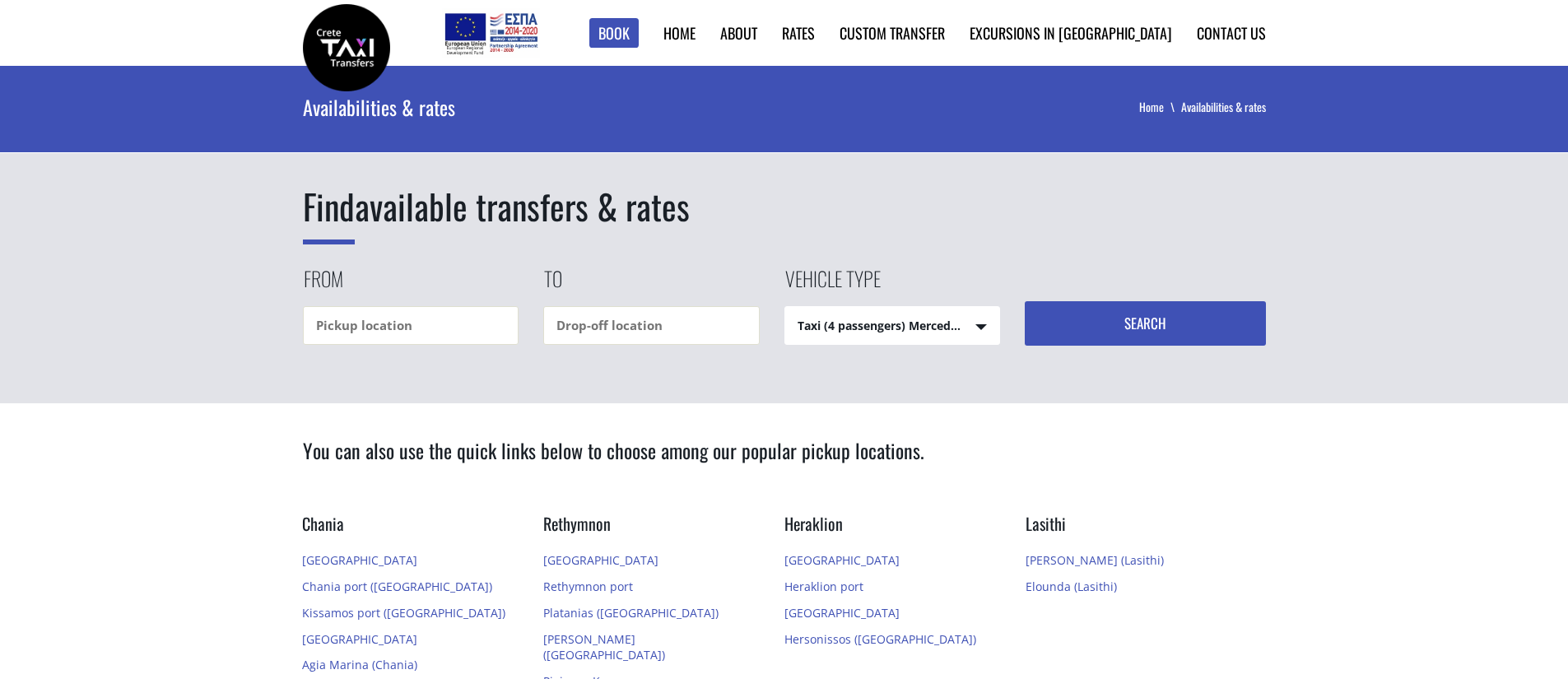
click at [807, 281] on label "Vehicle type" at bounding box center [832, 285] width 96 height 42
click at [807, 307] on select "Taxi (4 passengers) Mercedes E Class Mini Van (7 passengers) Mercedes [PERSON_N…" at bounding box center [893, 327] width 215 height 40
click at [807, 281] on label "Vehicle type" at bounding box center [832, 285] width 96 height 42
click at [807, 307] on select "Taxi (4 passengers) Mercedes E Class Mini Van (7 passengers) Mercedes [PERSON_N…" at bounding box center [893, 327] width 215 height 40
click at [807, 281] on label "Vehicle type" at bounding box center [832, 285] width 96 height 42
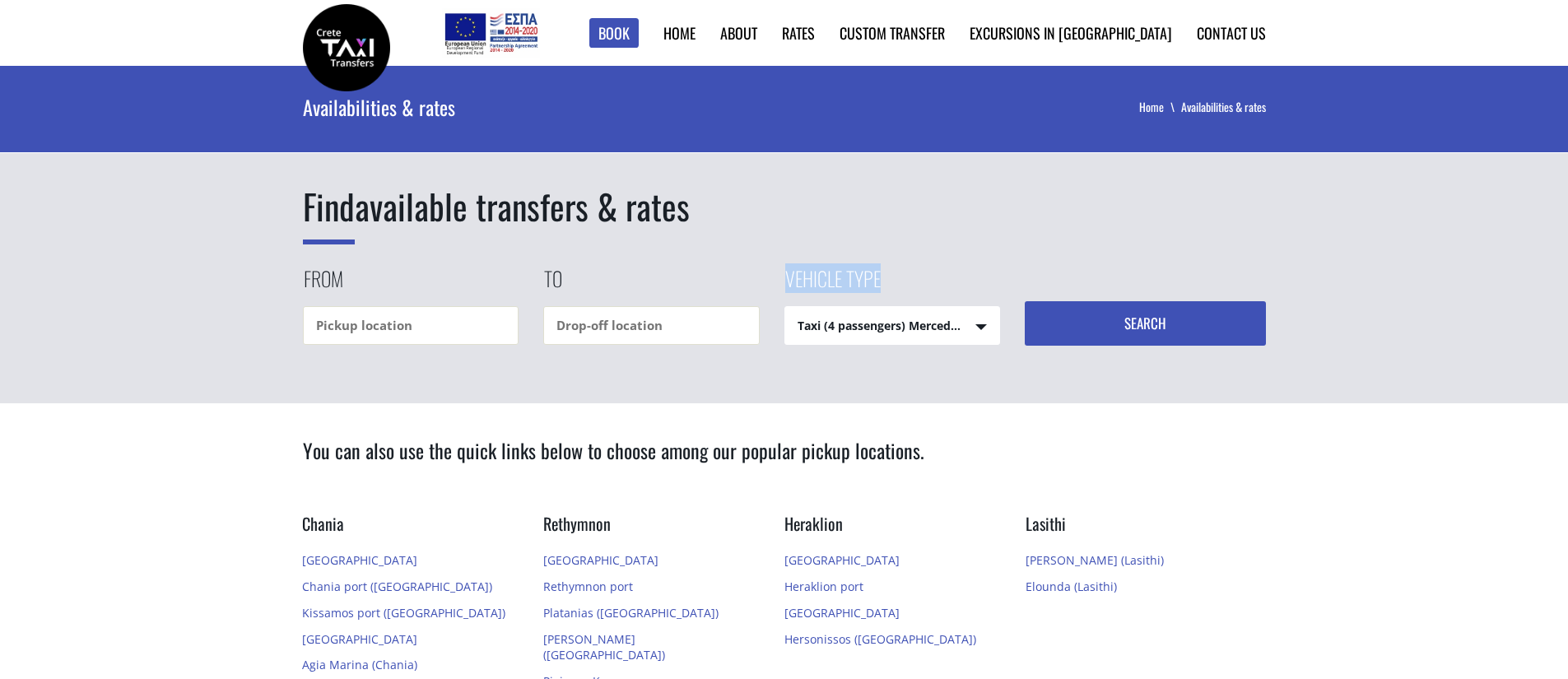
click at [807, 307] on select "Taxi (4 passengers) Mercedes E Class Mini Van (7 passengers) Mercedes [PERSON_N…" at bounding box center [893, 327] width 215 height 40
click at [756, 350] on div "Find available transfers & rates From To Vehicle type Taxi (4 passengers) Merce…" at bounding box center [784, 234] width 1568 height 337
click at [551, 285] on label "To" at bounding box center [553, 285] width 19 height 42
click at [296, 290] on div "Find available transfers & rates From To Vehicle type Taxi (4 passengers) Merce…" at bounding box center [784, 234] width 1568 height 337
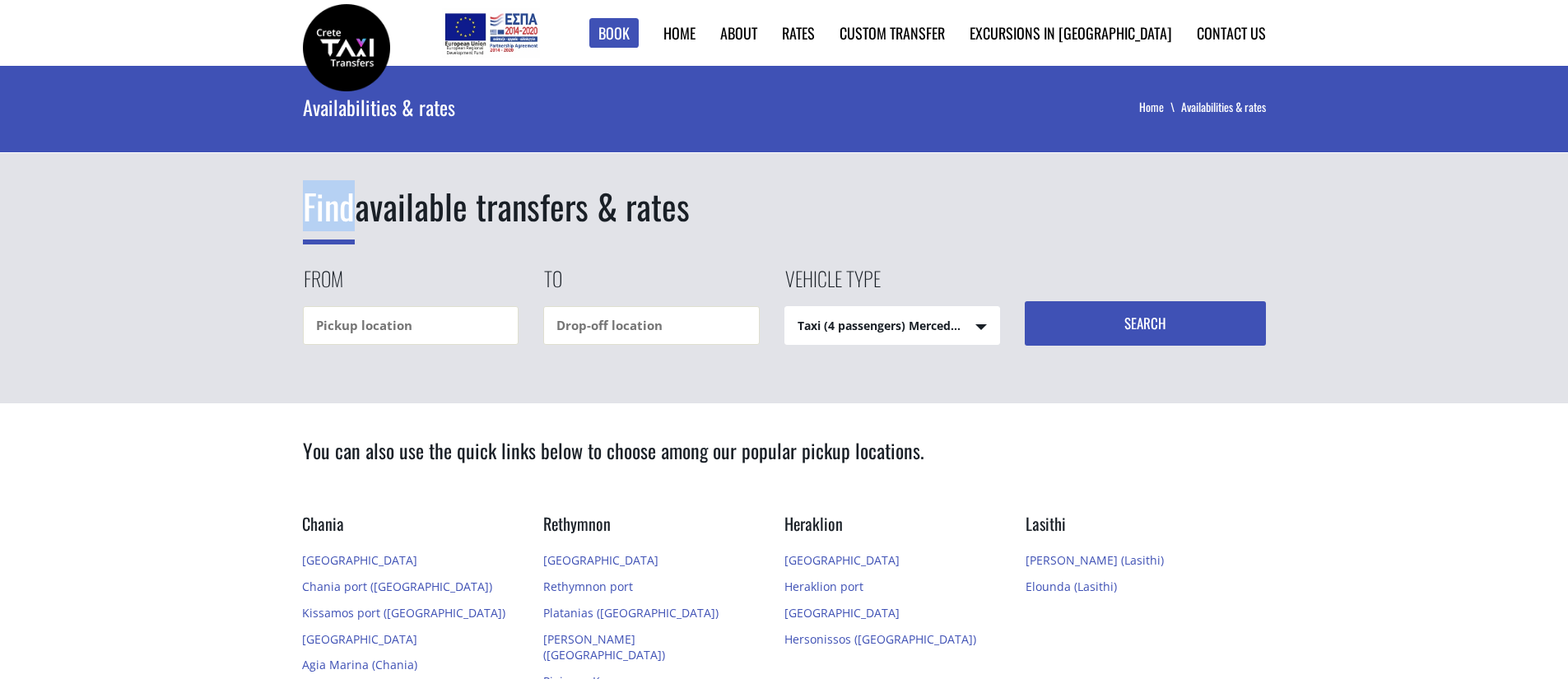
click at [296, 290] on div "Find available transfers & rates From To Vehicle type Taxi (4 passengers) Merce…" at bounding box center [784, 234] width 1568 height 337
click at [312, 286] on label "From" at bounding box center [322, 285] width 41 height 42
click at [277, 293] on div "Find available transfers & rates From To Vehicle type Taxi (4 passengers) Merce…" at bounding box center [784, 234] width 1568 height 337
click at [328, 212] on span "Find" at bounding box center [329, 212] width 52 height 64
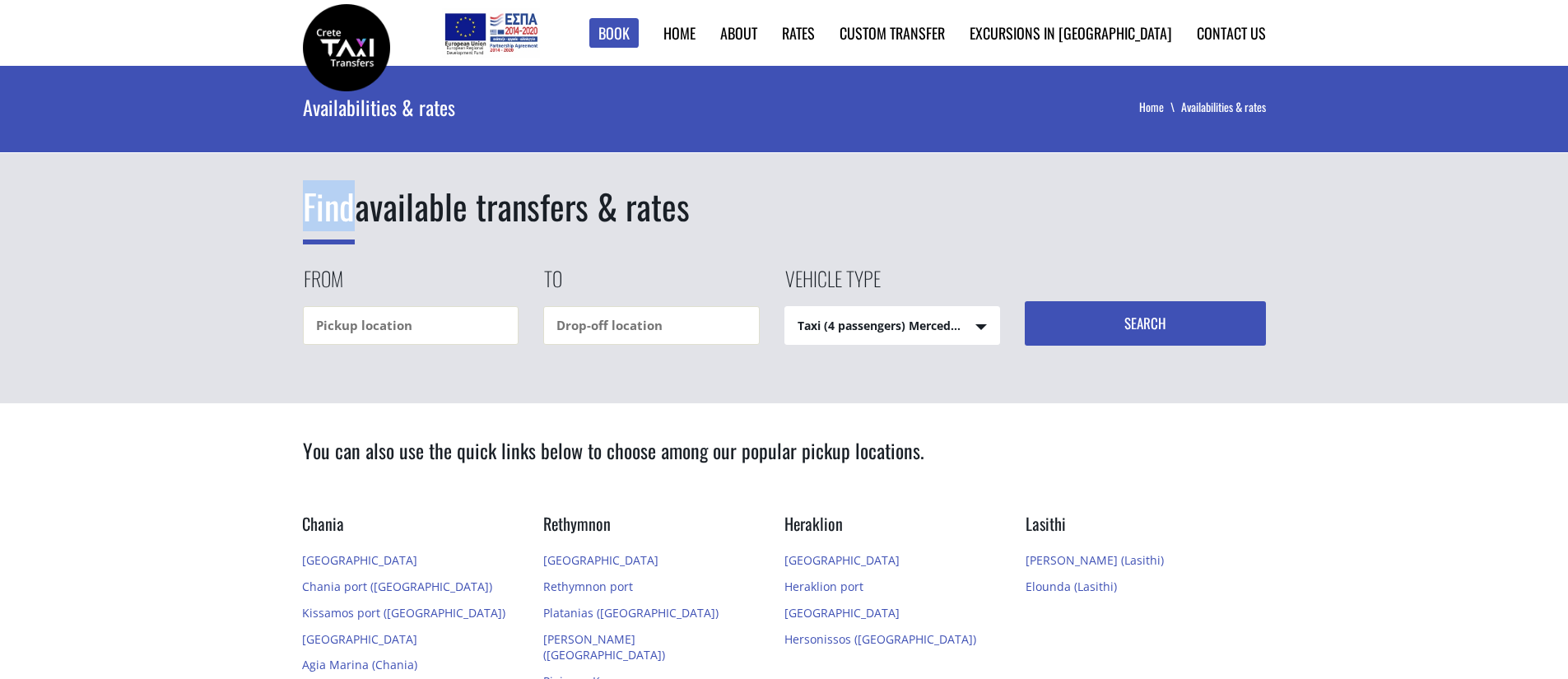
click at [328, 212] on span "Find" at bounding box center [329, 212] width 52 height 64
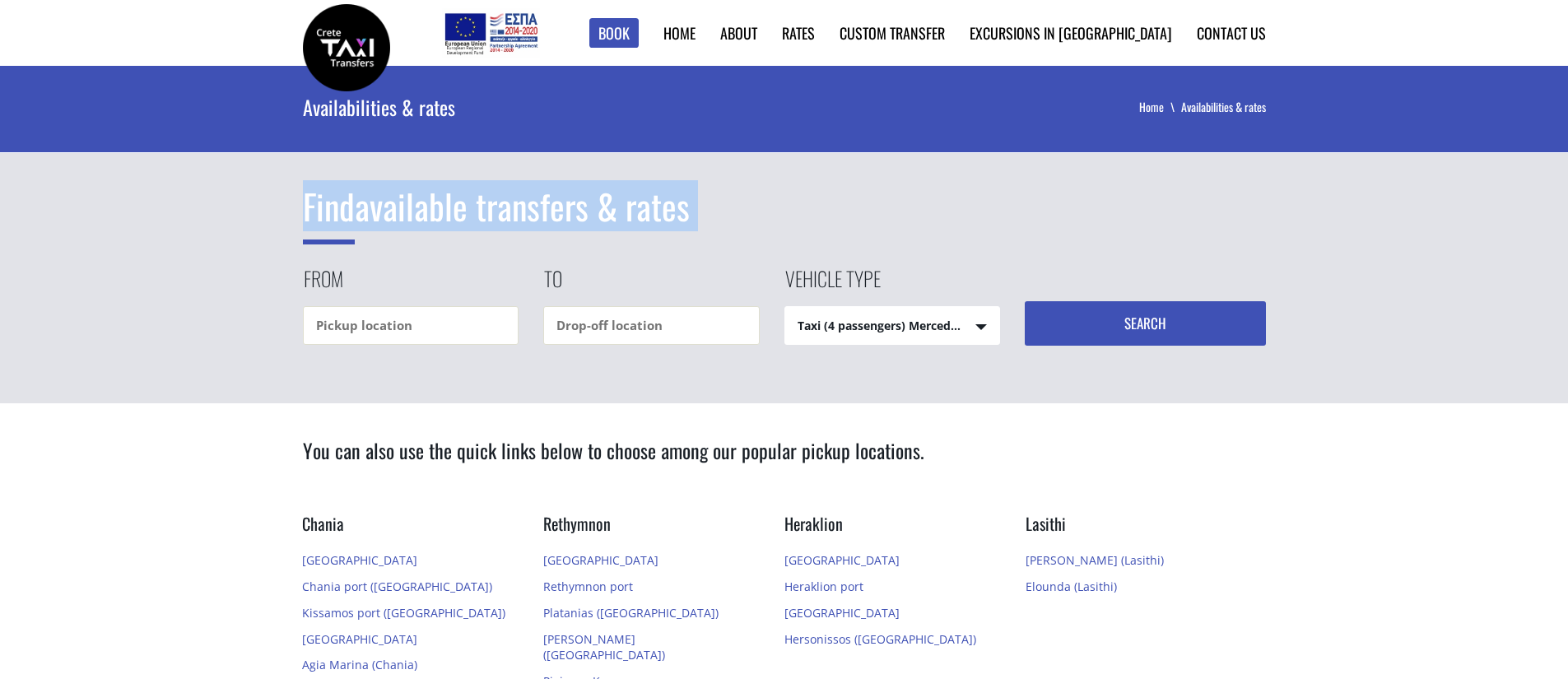
click at [328, 212] on span "Find" at bounding box center [329, 212] width 52 height 64
click at [279, 227] on div "Find available transfers & rates From To Vehicle type Taxi (4 passengers) Merce…" at bounding box center [784, 234] width 1568 height 337
drag, startPoint x: 312, startPoint y: 214, endPoint x: 634, endPoint y: 197, distance: 322.4
click at [629, 198] on h1 "Find available transfers & rates" at bounding box center [784, 206] width 963 height 49
click at [634, 197] on h1 "Find available transfers & rates" at bounding box center [784, 206] width 963 height 49
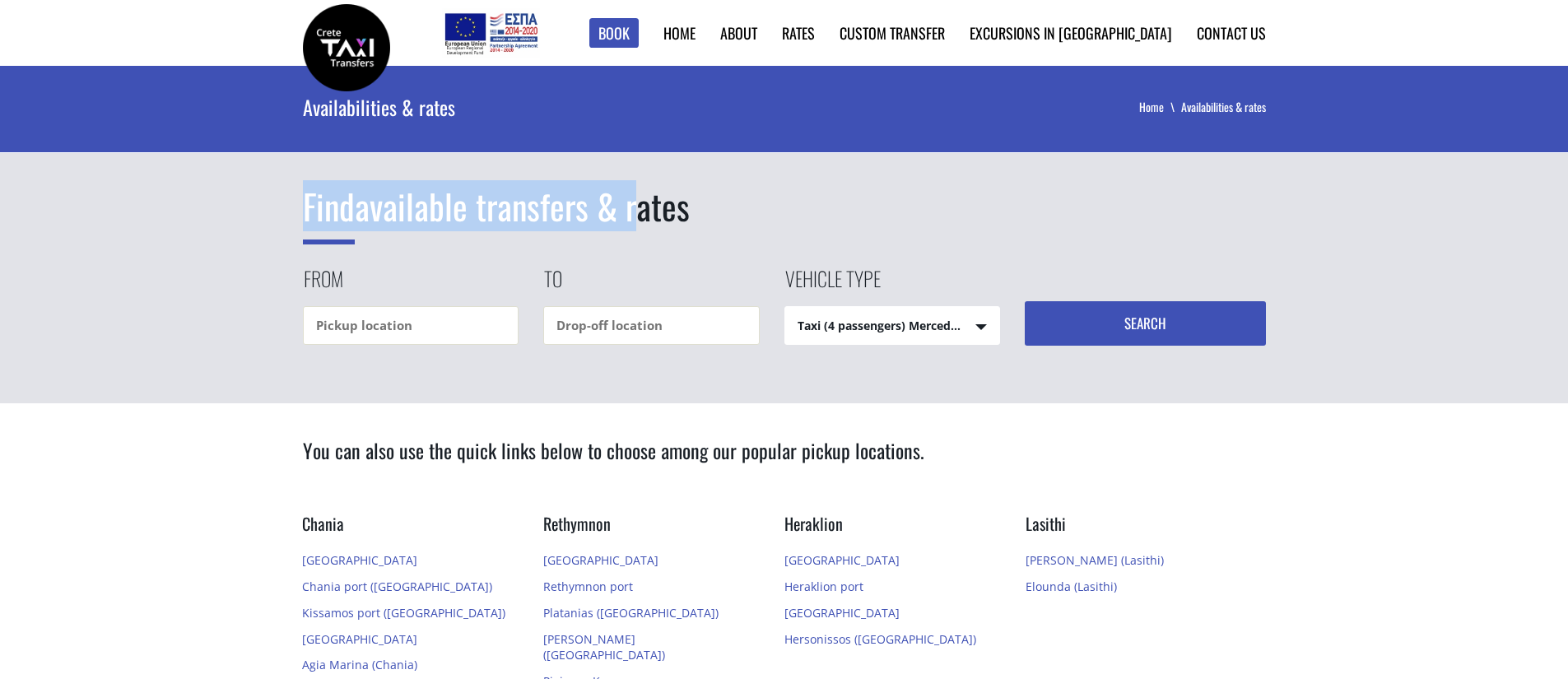
click at [634, 196] on h1 "Find available transfers & rates" at bounding box center [784, 206] width 963 height 49
click at [558, 204] on h1 "Find available transfers & rates" at bounding box center [784, 206] width 963 height 49
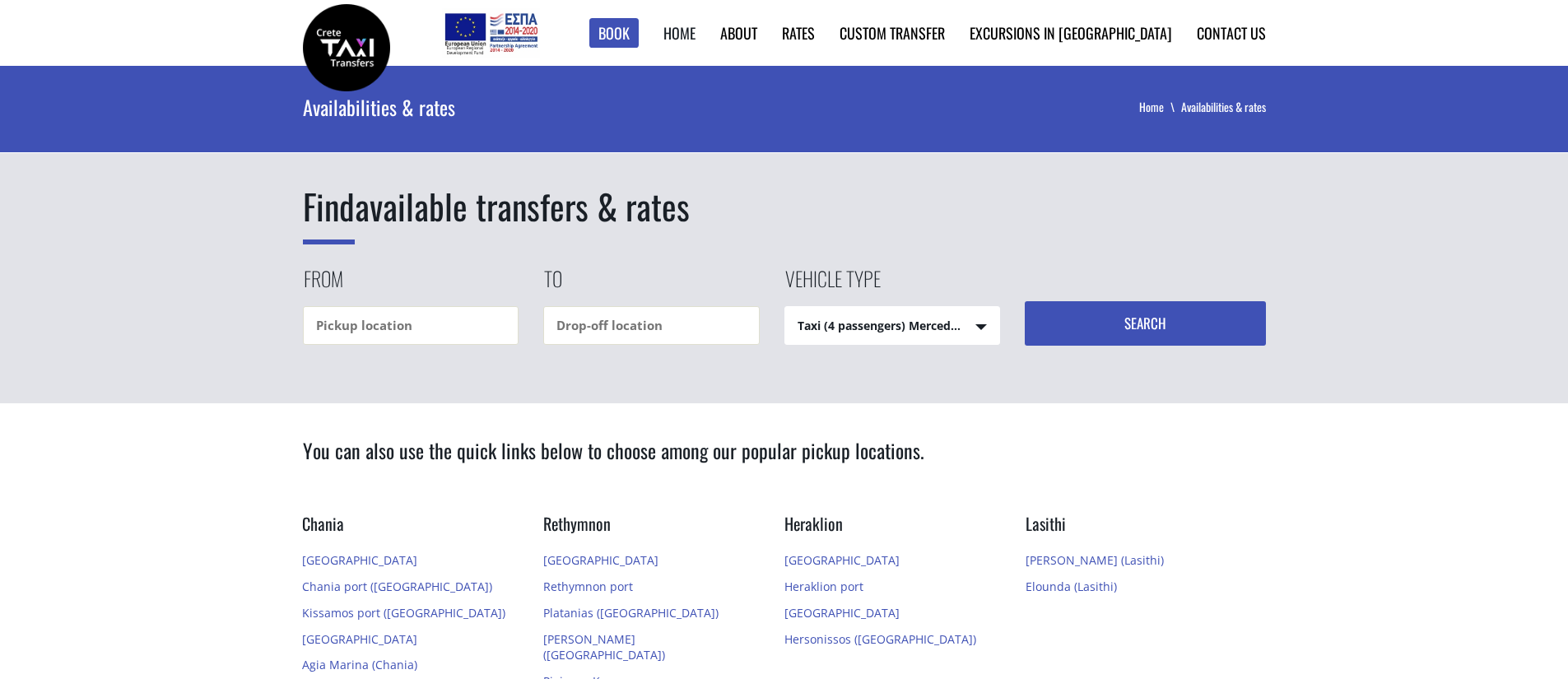
click at [695, 44] on li "Home" at bounding box center [667, 33] width 57 height 66
click at [695, 42] on link "Home" at bounding box center [679, 33] width 32 height 22
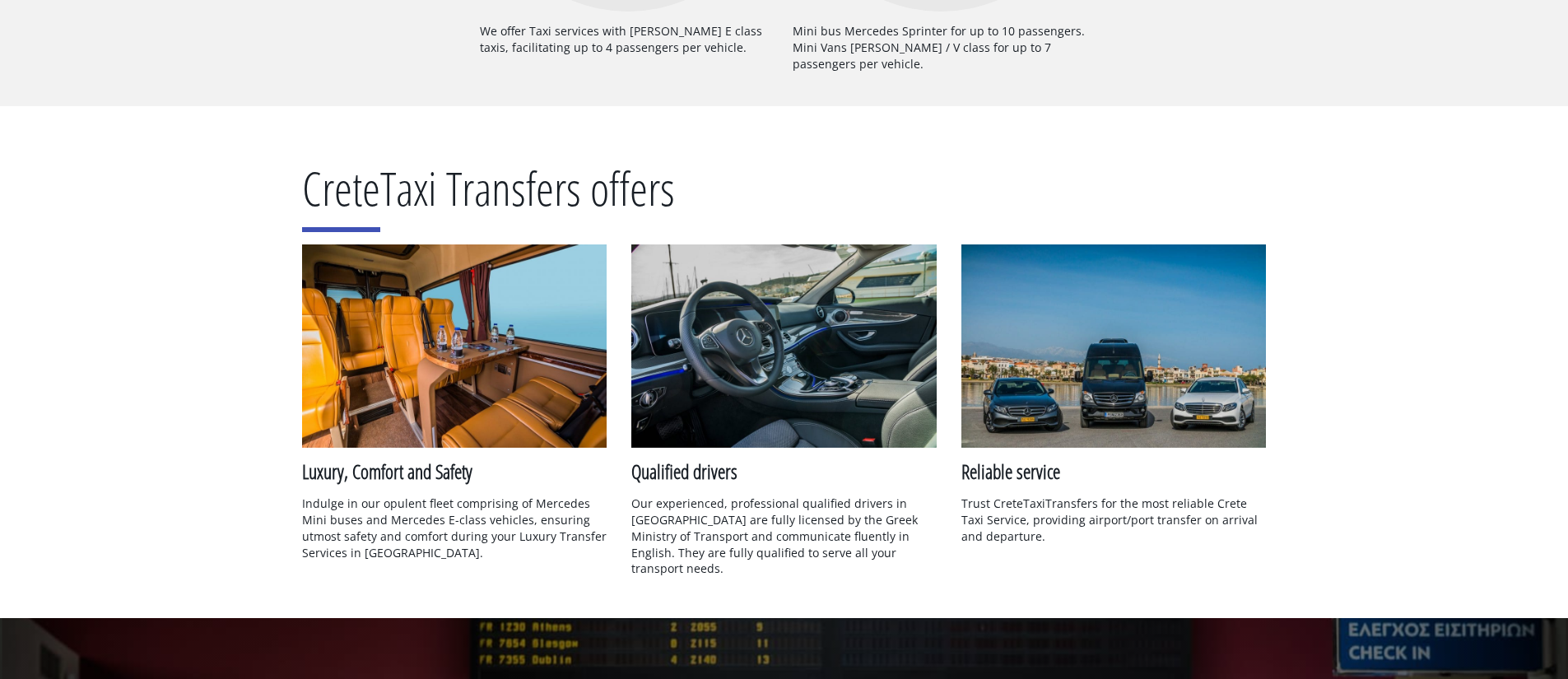
scroll to position [1661, 0]
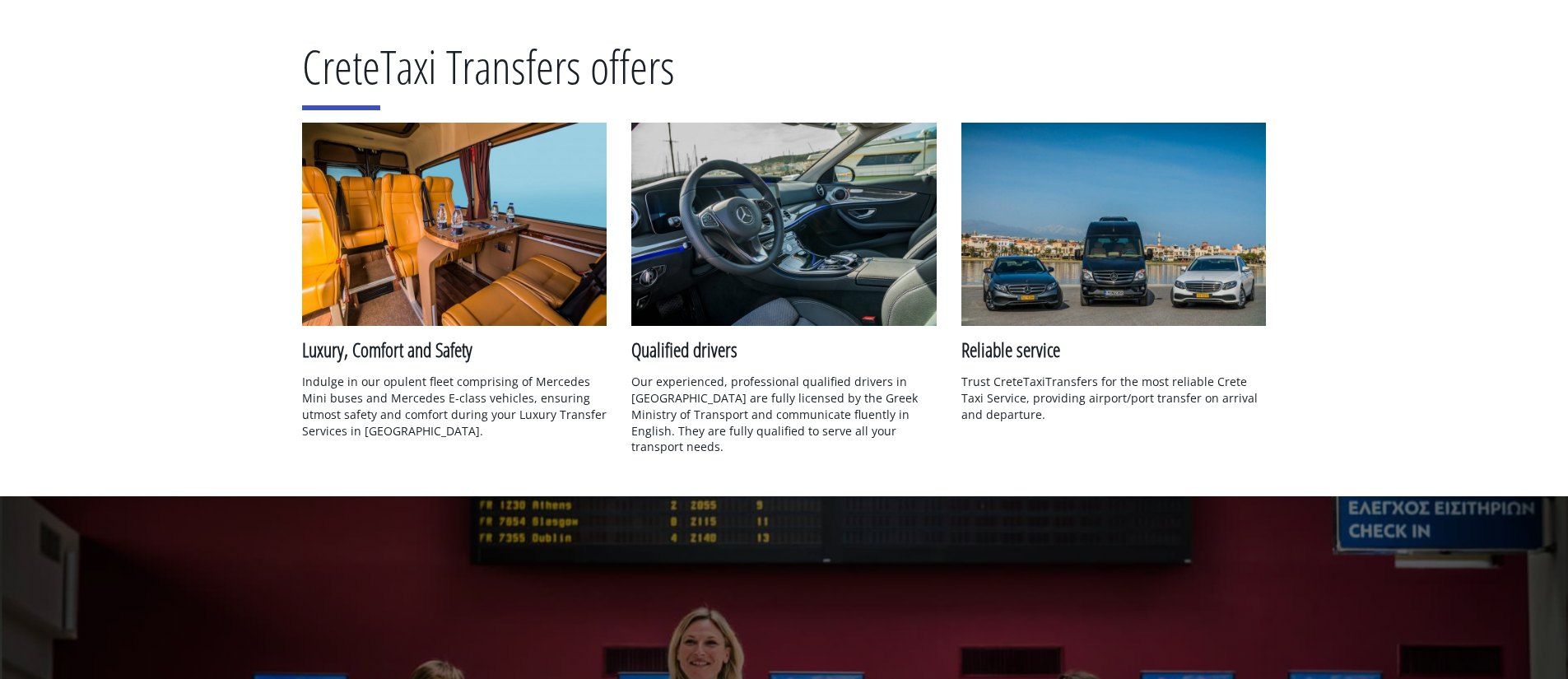
click at [1103, 180] on img at bounding box center [1114, 224] width 305 height 204
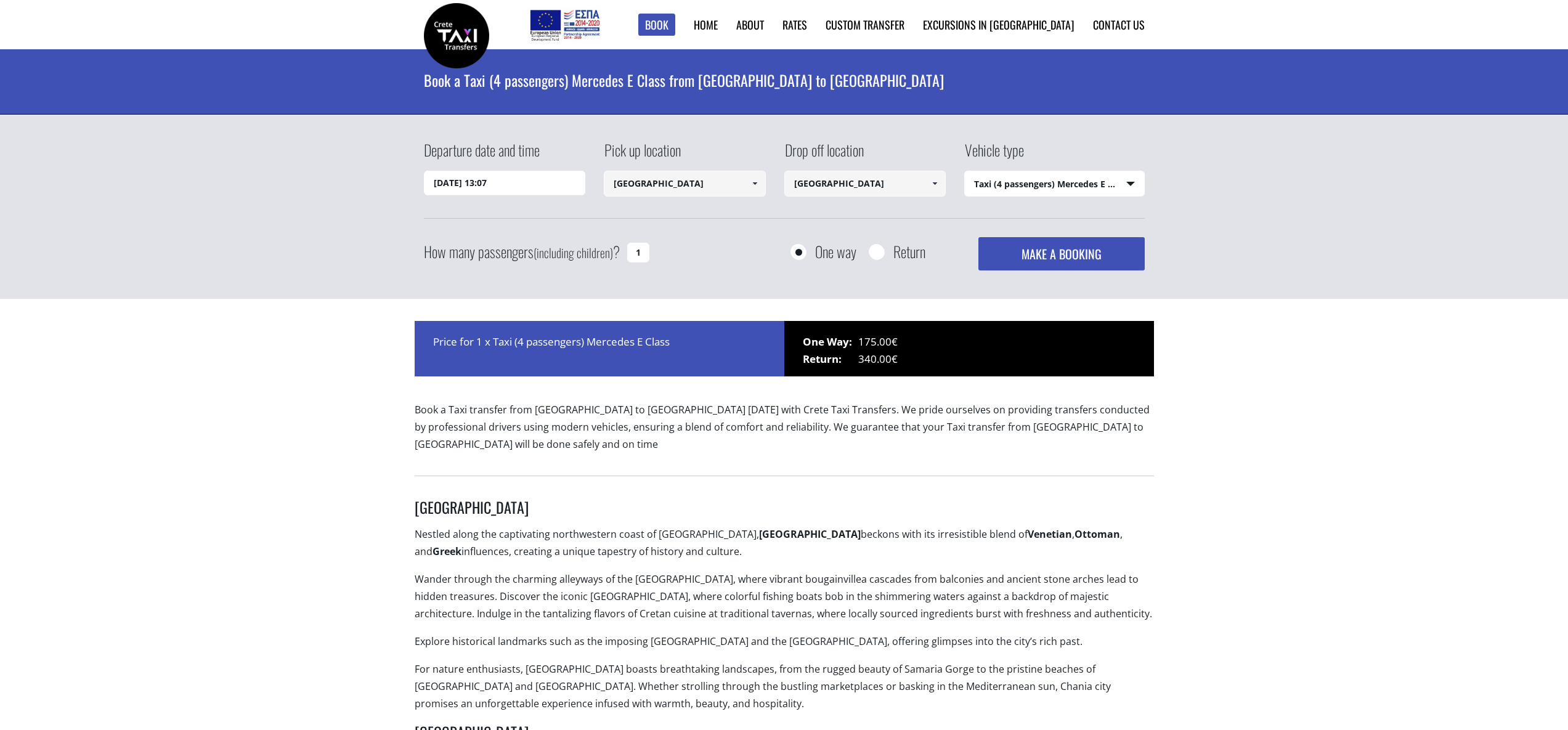
select select "540"
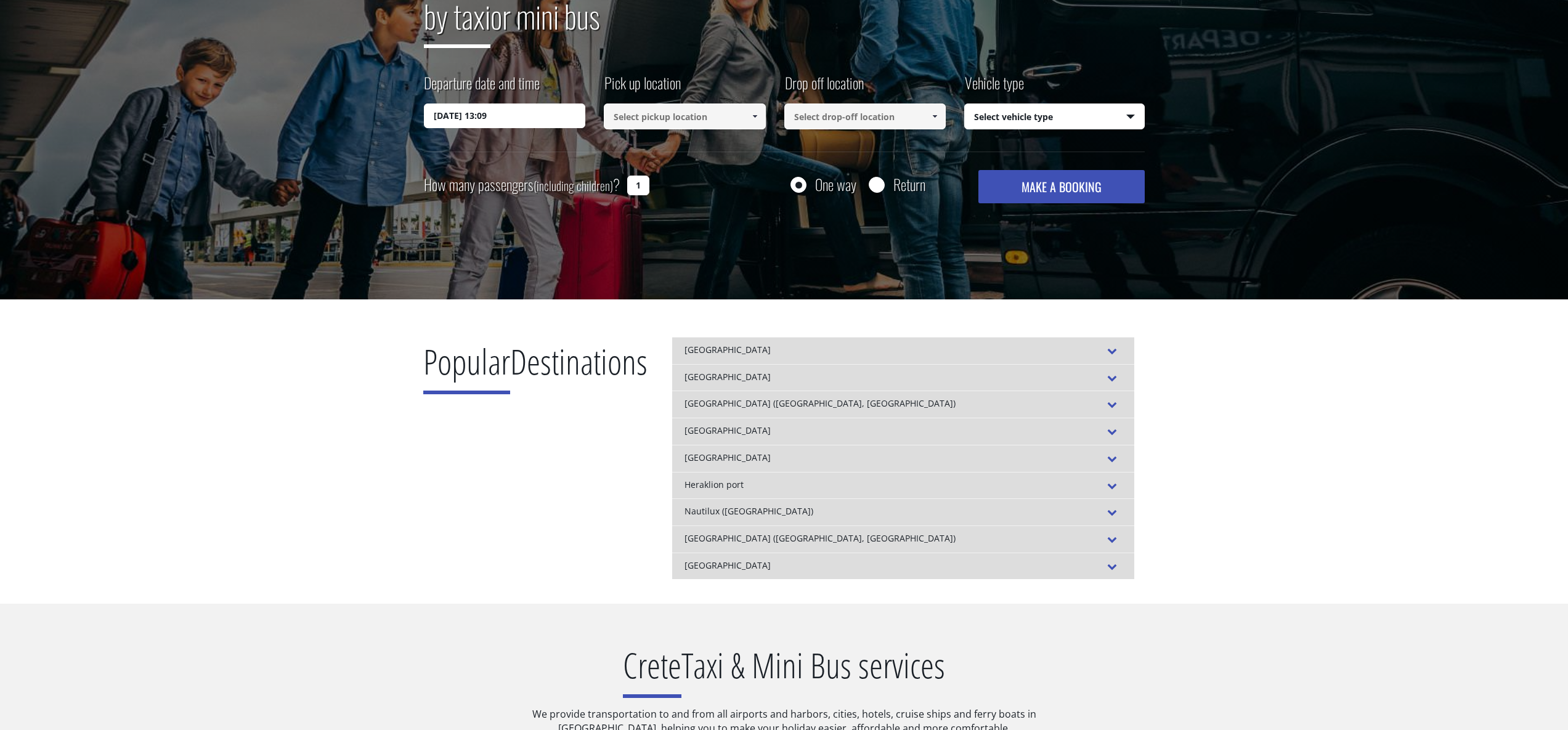
scroll to position [213, 0]
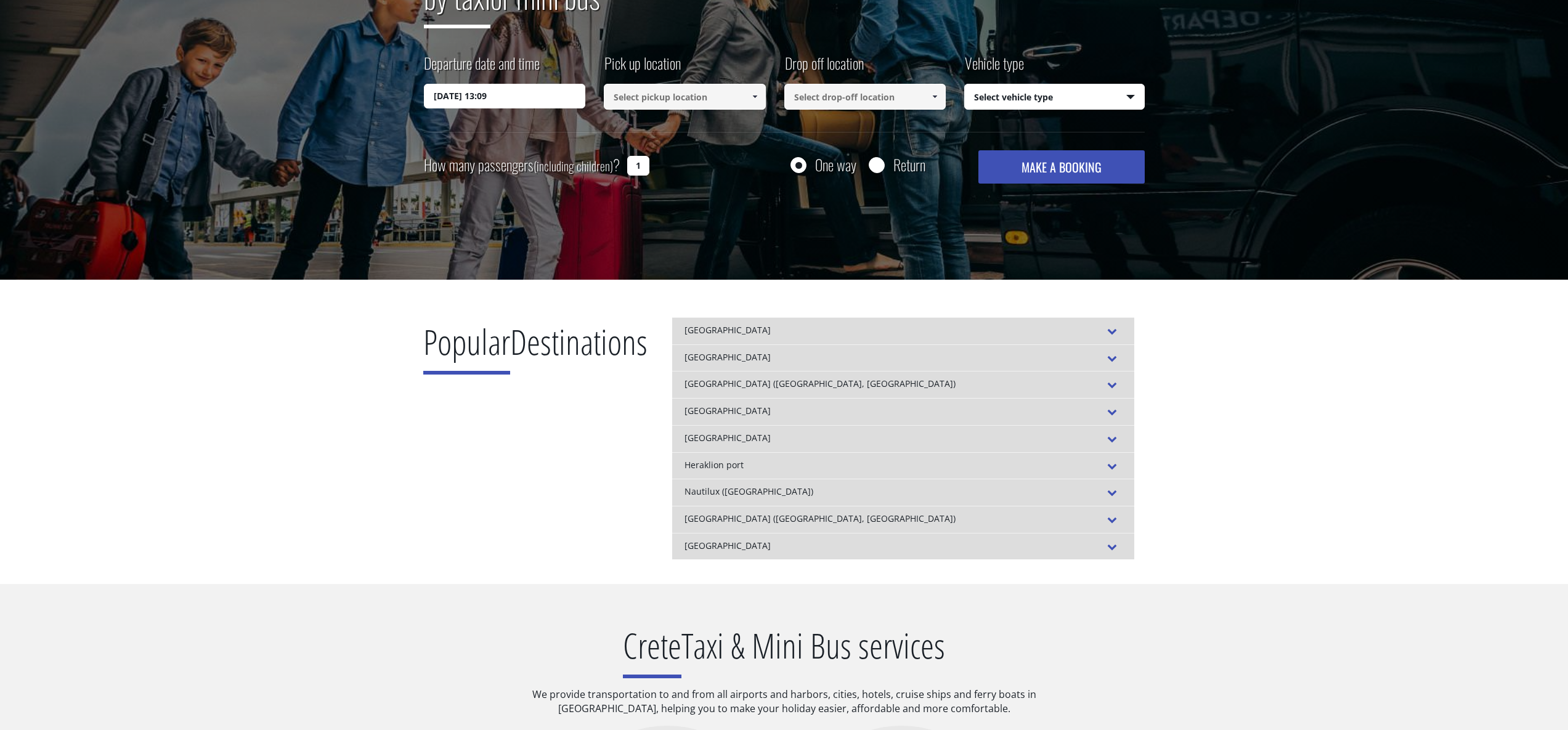
click at [769, 337] on div "[GEOGRAPHIC_DATA]" at bounding box center [903, 331] width 462 height 27
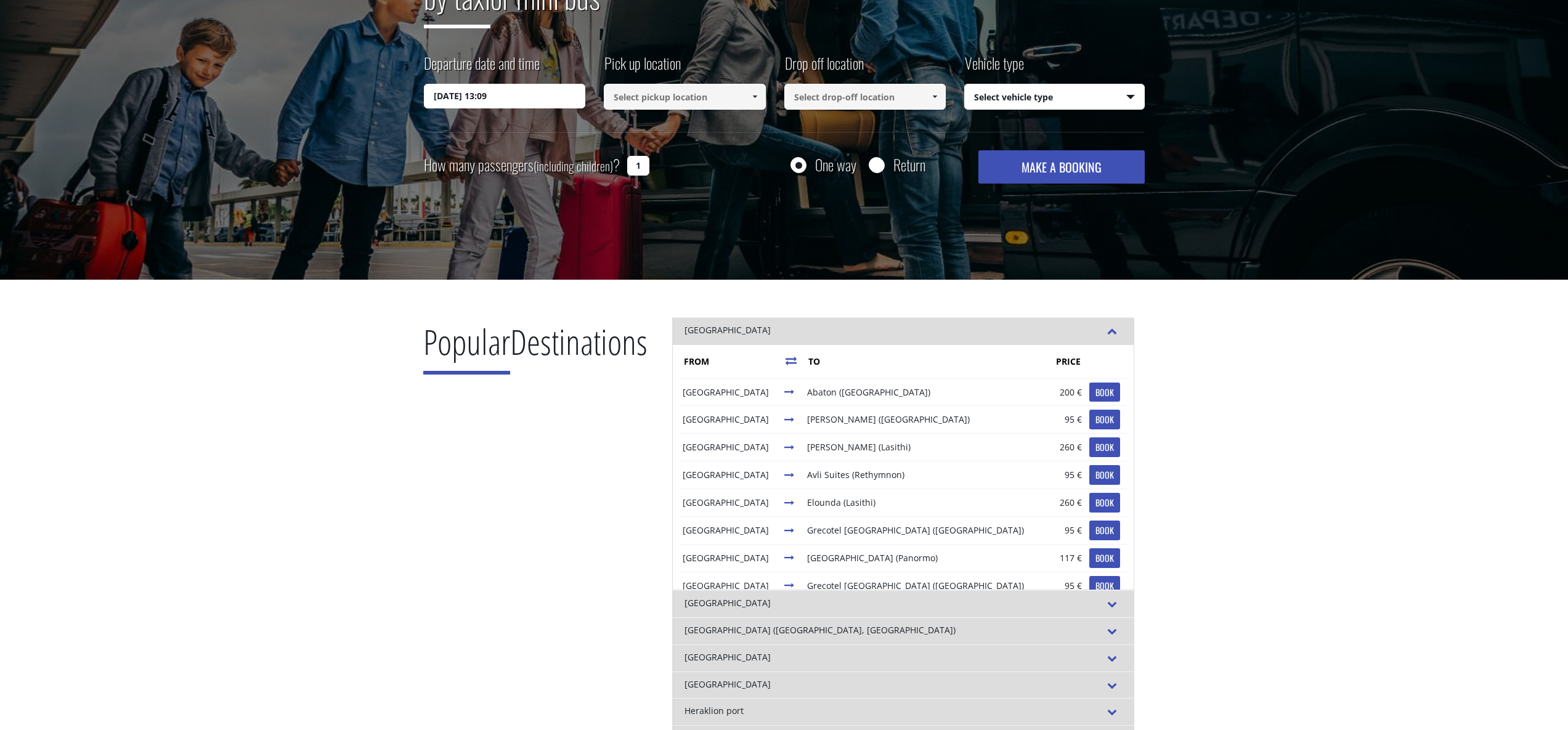
click at [769, 335] on div "[GEOGRAPHIC_DATA]" at bounding box center [903, 331] width 462 height 27
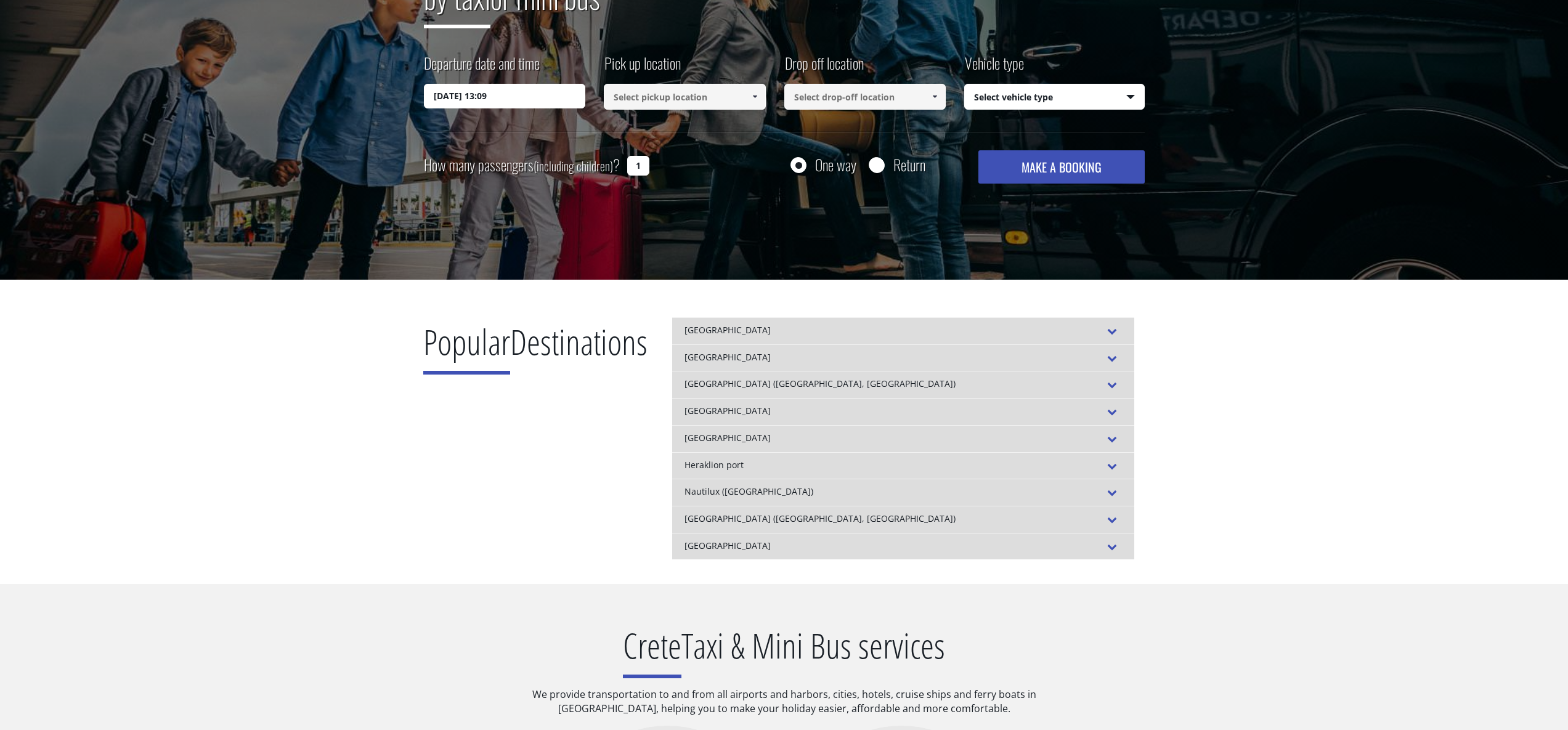
click at [1014, 332] on div "[GEOGRAPHIC_DATA]" at bounding box center [903, 331] width 462 height 27
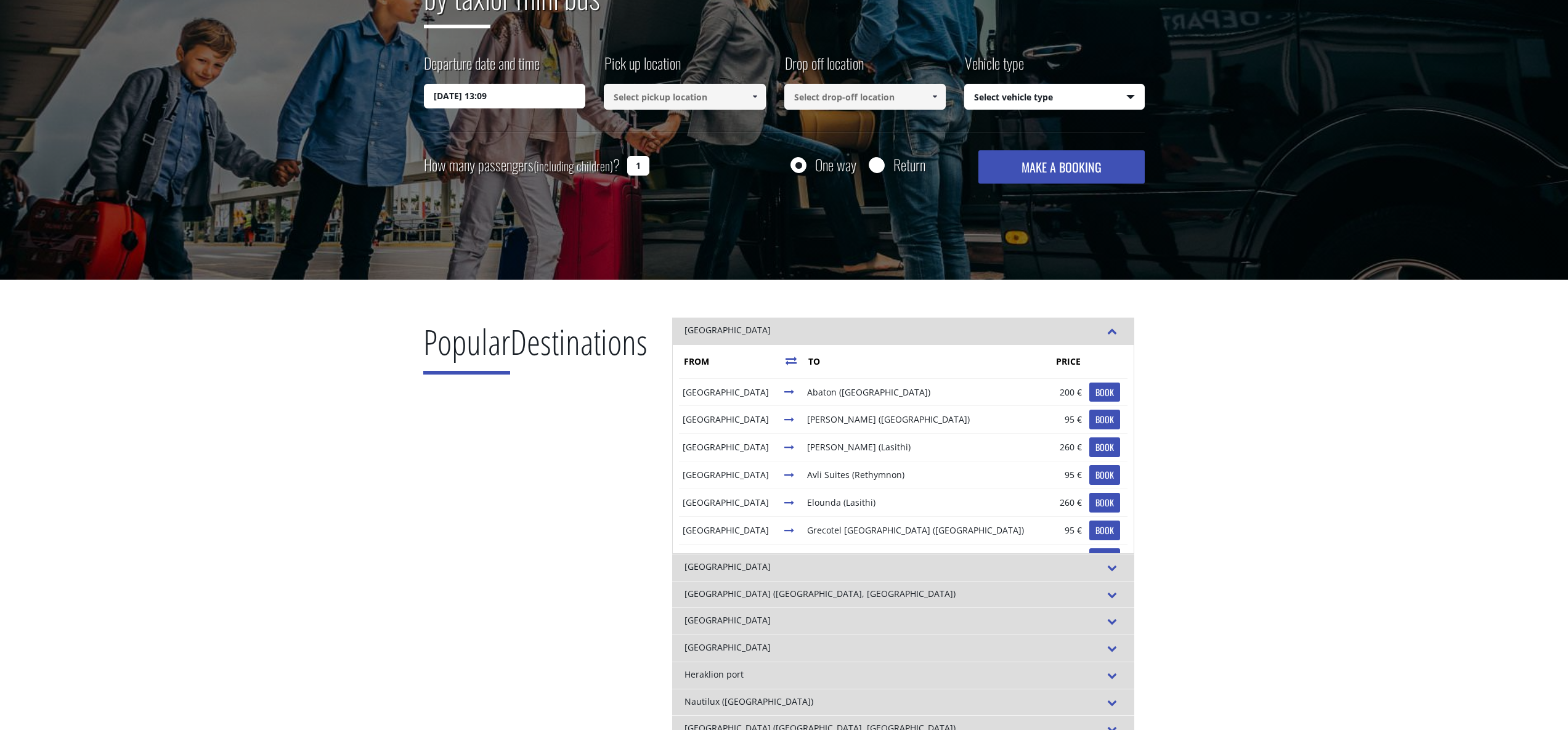
click at [1015, 332] on div "[GEOGRAPHIC_DATA]" at bounding box center [903, 331] width 462 height 27
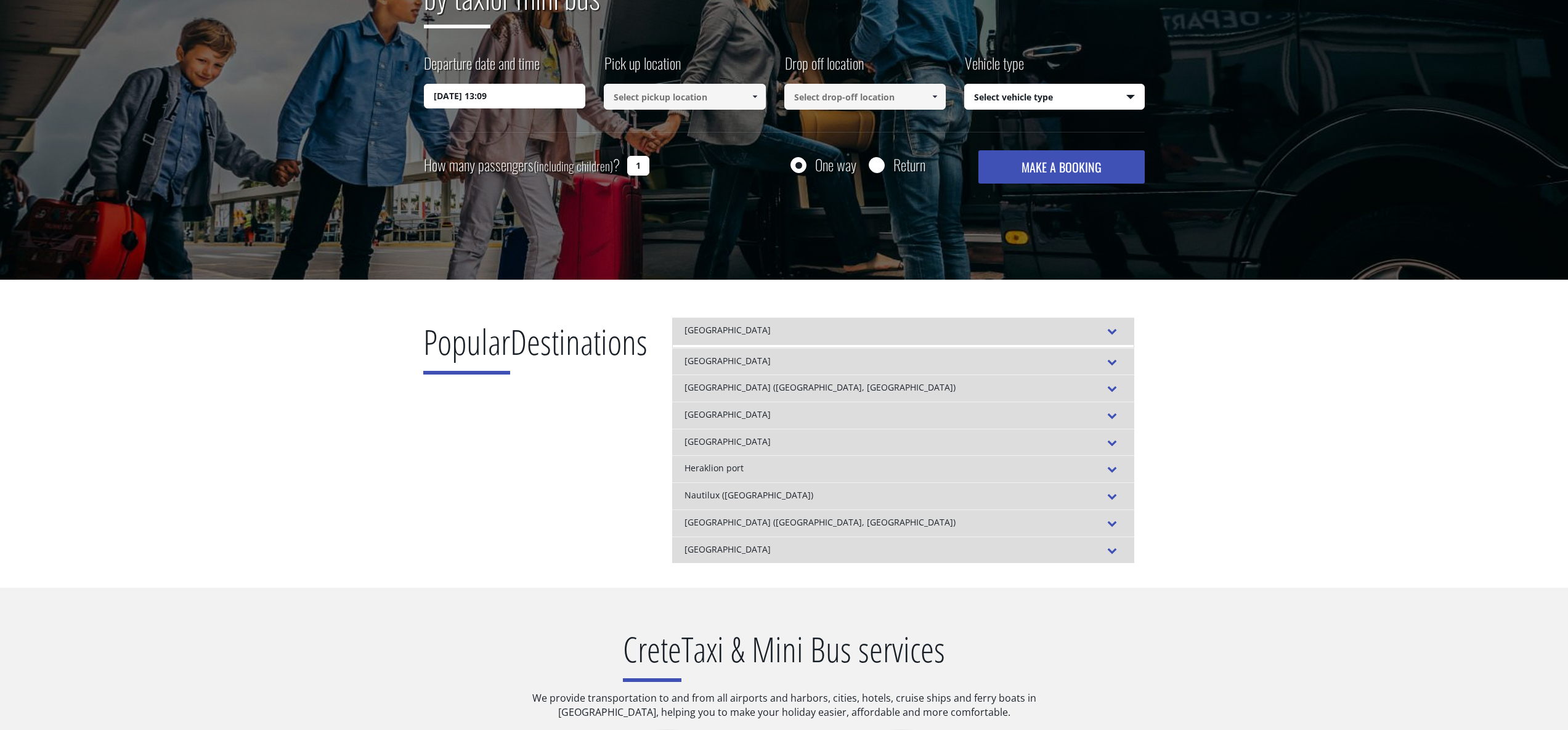
click at [997, 356] on div "[GEOGRAPHIC_DATA]" at bounding box center [903, 361] width 462 height 27
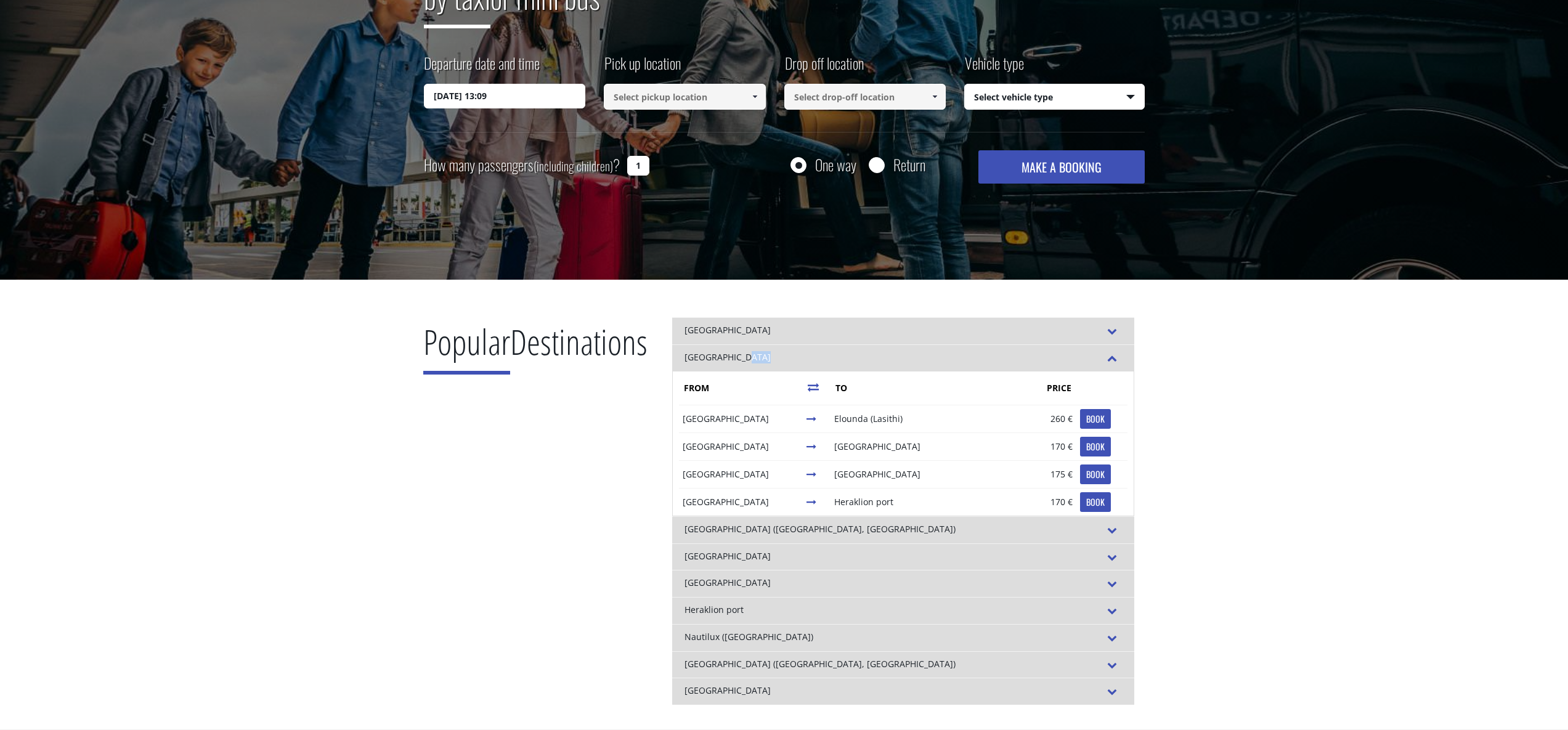
click at [996, 356] on div "[GEOGRAPHIC_DATA]" at bounding box center [903, 358] width 462 height 27
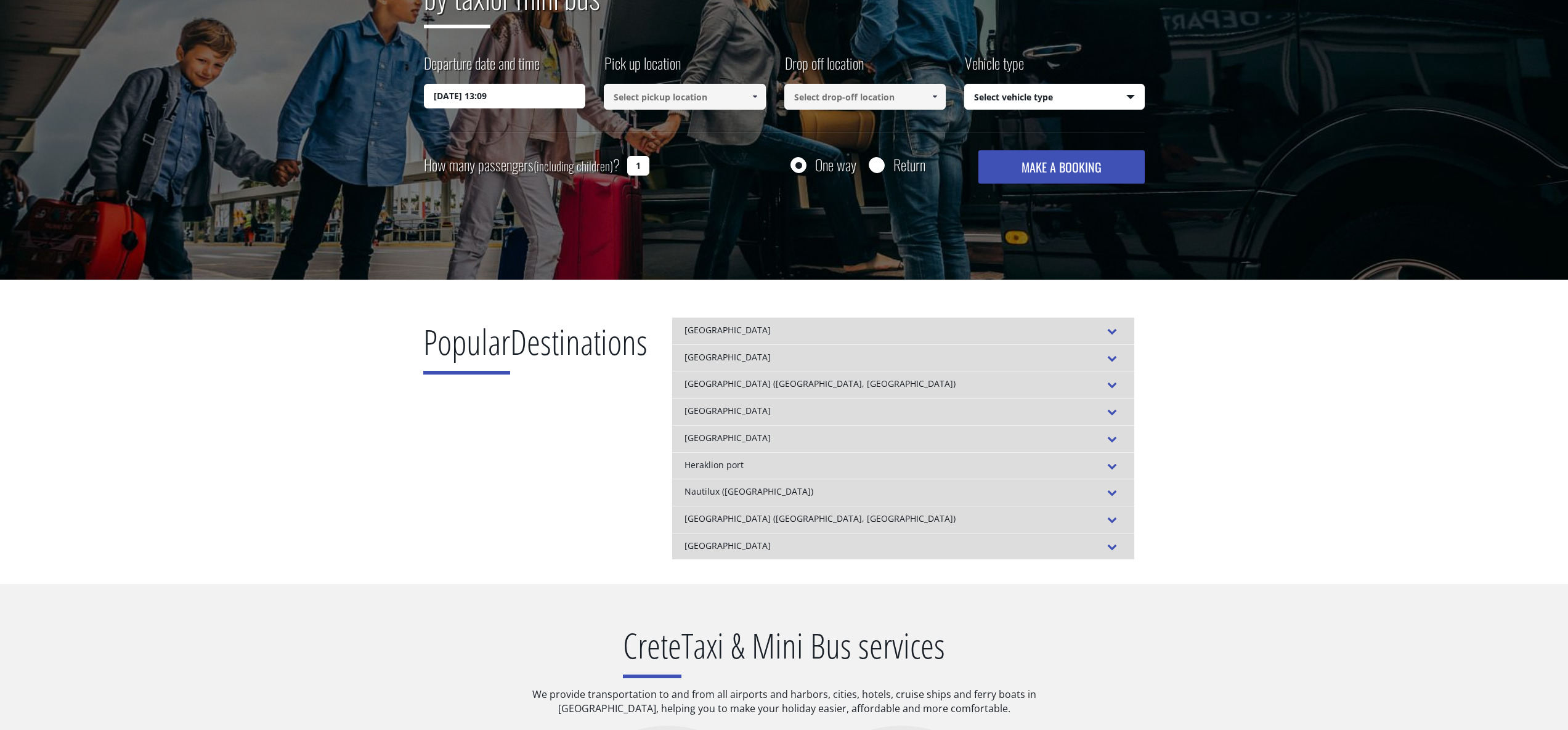
click at [981, 384] on div "[GEOGRAPHIC_DATA] ([GEOGRAPHIC_DATA], [GEOGRAPHIC_DATA])" at bounding box center [903, 385] width 462 height 27
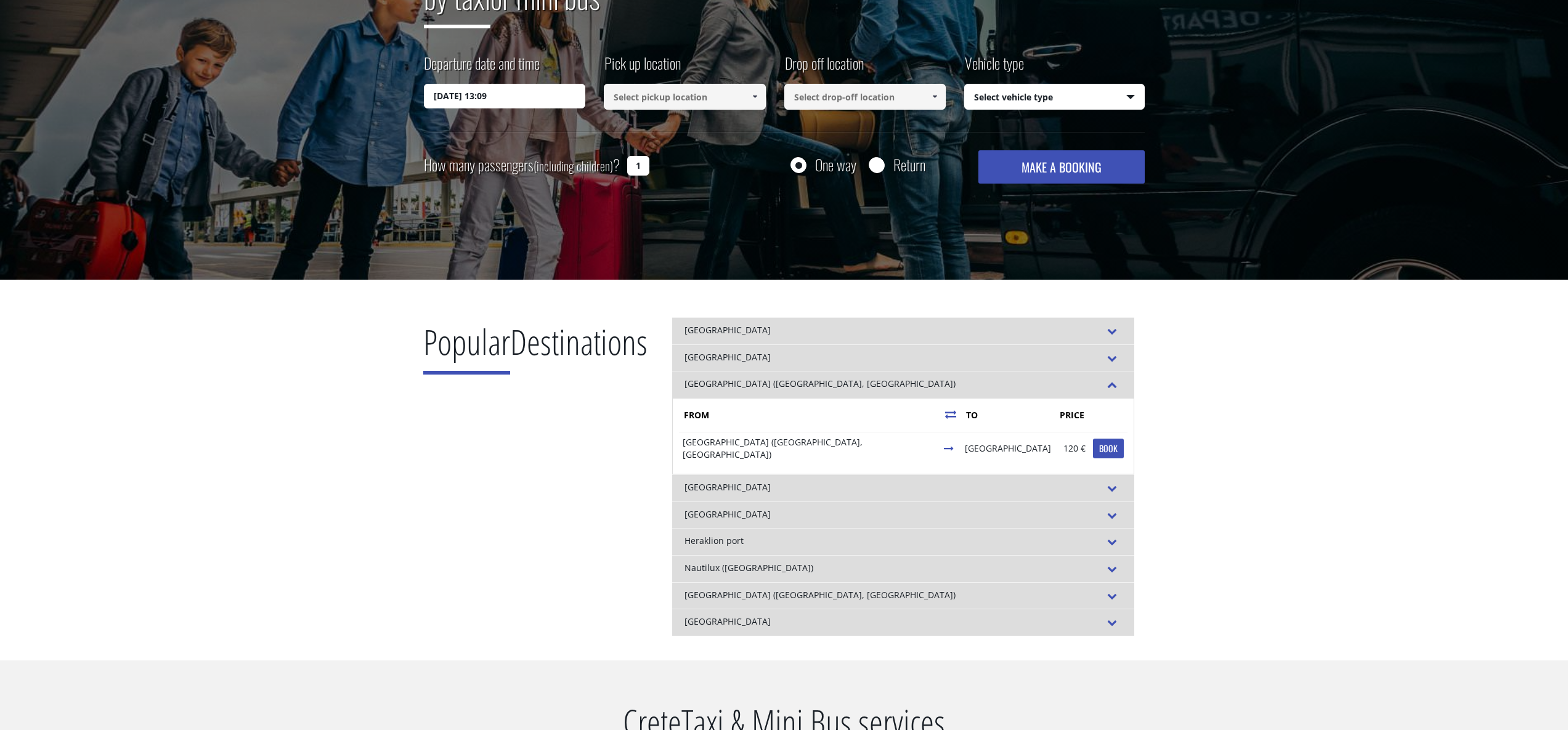
click at [983, 381] on div "[GEOGRAPHIC_DATA] ([GEOGRAPHIC_DATA], [GEOGRAPHIC_DATA])" at bounding box center [903, 385] width 462 height 27
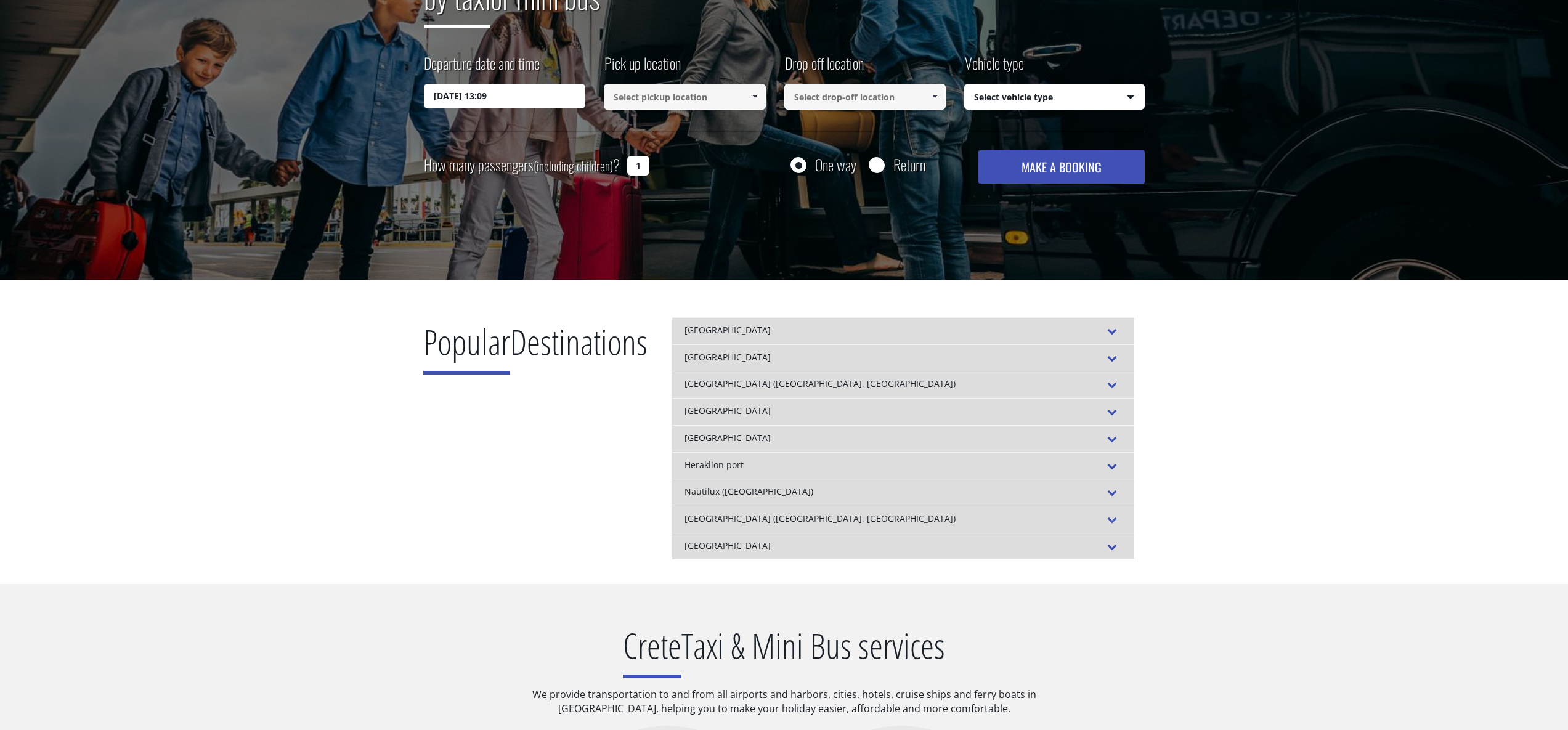
click at [964, 404] on div "[GEOGRAPHIC_DATA]" at bounding box center [903, 411] width 462 height 27
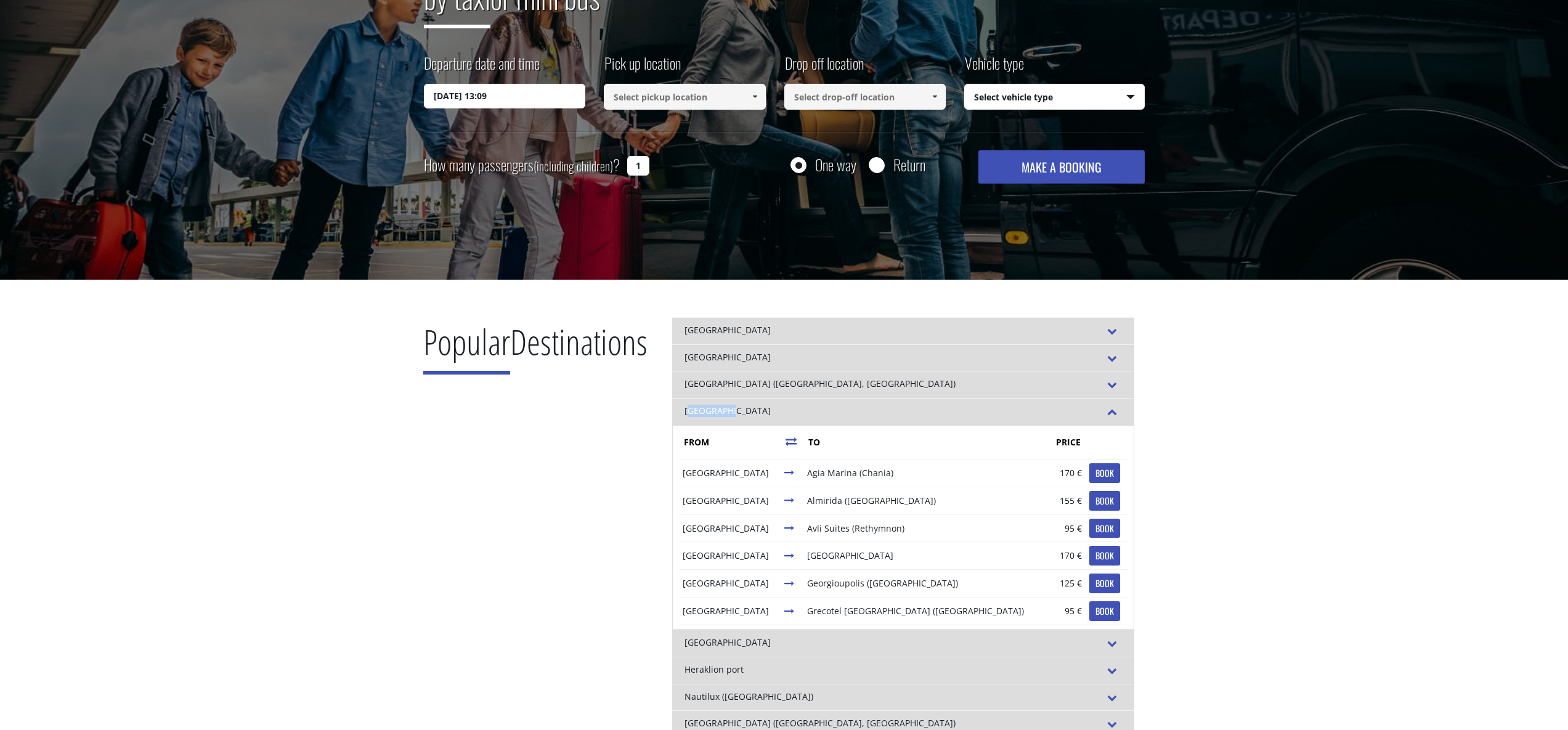
click at [964, 404] on div "[GEOGRAPHIC_DATA]" at bounding box center [903, 411] width 462 height 27
